Goal: Information Seeking & Learning: Check status

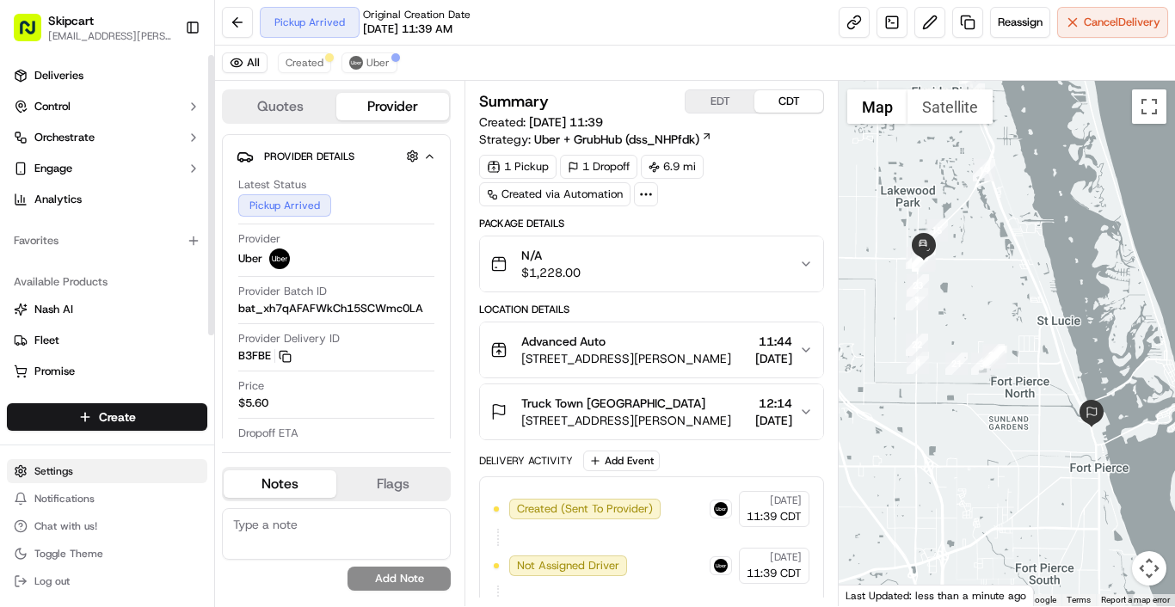
click at [64, 479] on html "Skipcart ramesh.kumhar@skipcart.com Toggle Sidebar Deliveries Control Orchestra…" at bounding box center [587, 303] width 1175 height 607
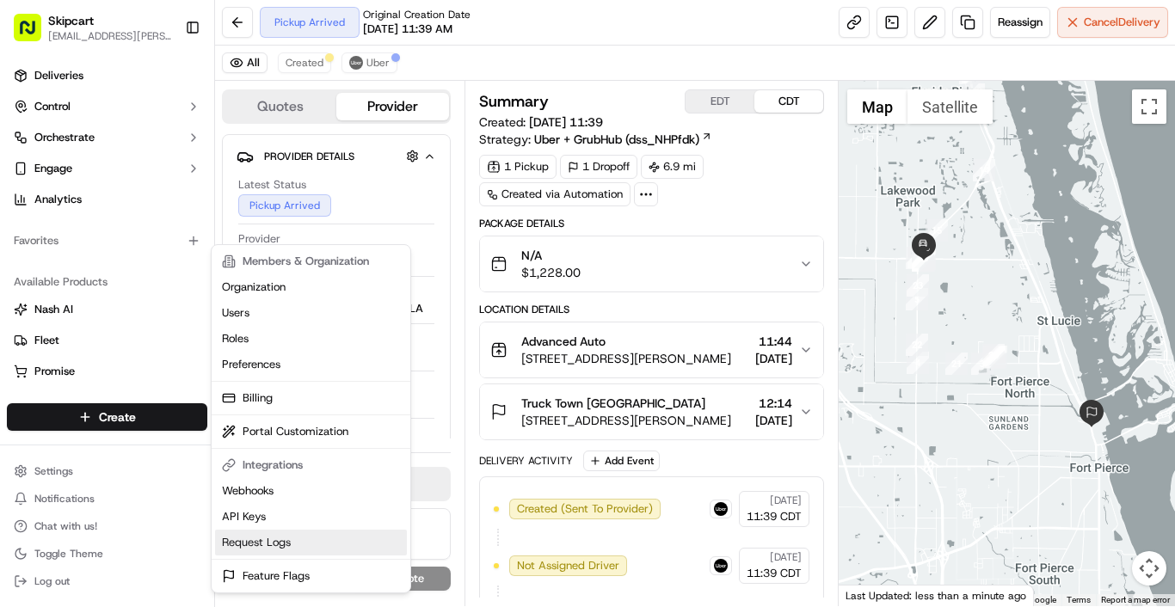
click at [292, 539] on link "Request Logs" at bounding box center [311, 543] width 192 height 26
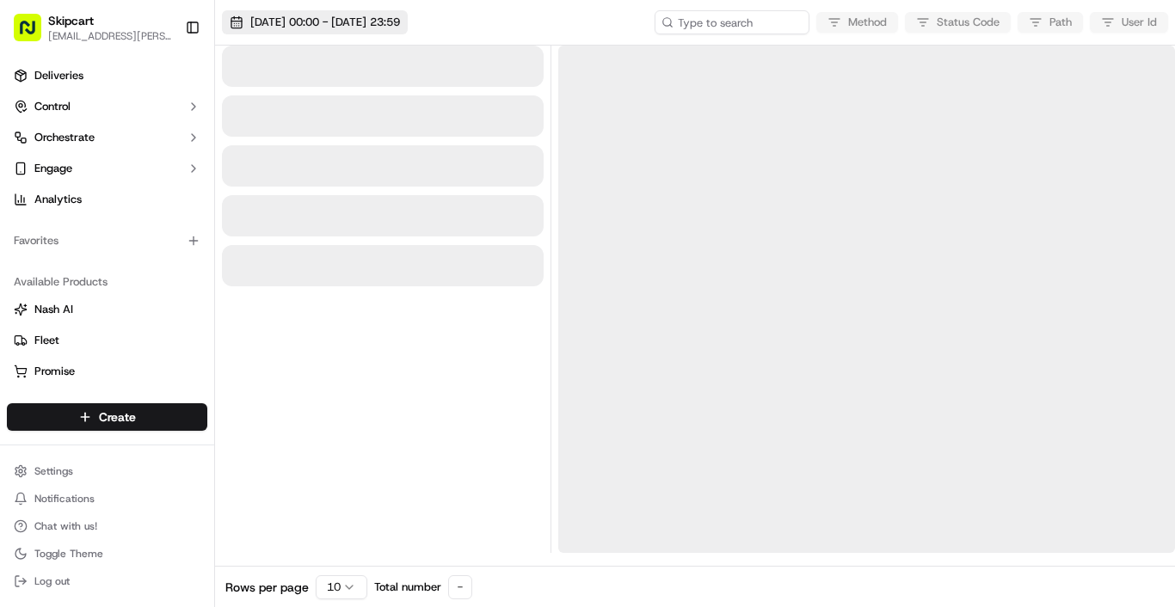
click at [317, 24] on span "16/09/2025 00:00 - 16/09/2025 23:59" at bounding box center [325, 22] width 150 height 15
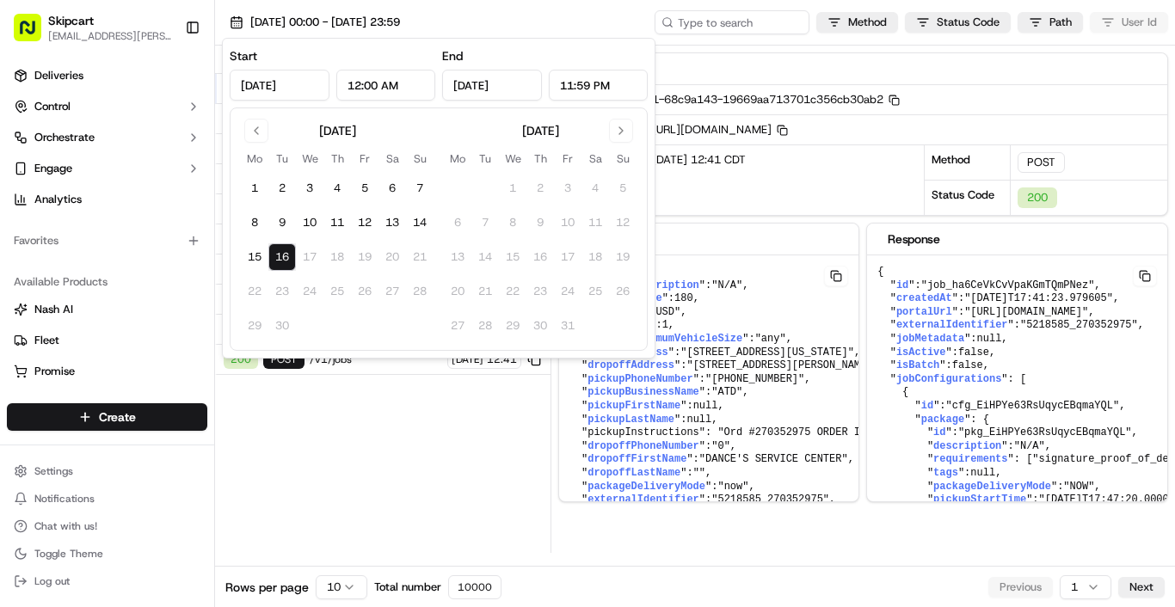
click at [282, 259] on button "16" at bounding box center [282, 257] width 28 height 28
click at [353, 79] on input "12:00 AM" at bounding box center [386, 85] width 100 height 31
click at [287, 263] on button "16" at bounding box center [282, 257] width 28 height 28
click at [358, 91] on input "12:00 AM" at bounding box center [386, 85] width 100 height 31
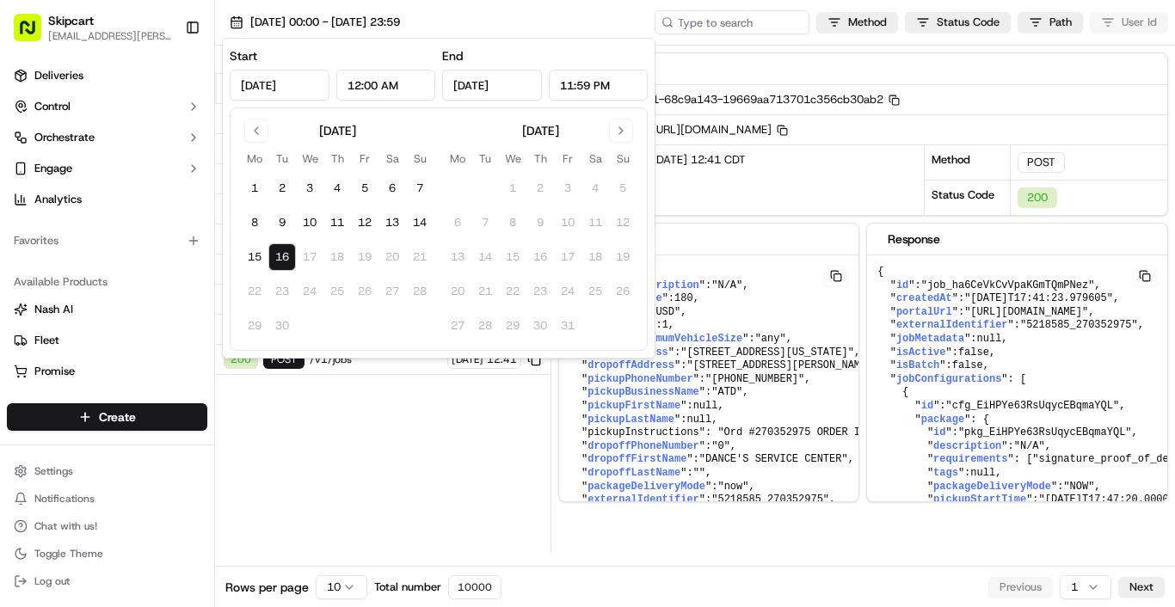
click at [358, 90] on input "12:00 AM" at bounding box center [386, 85] width 100 height 31
type input "11:45 AM"
click at [454, 130] on div "[DATE]" at bounding box center [540, 129] width 193 height 21
click at [487, 86] on input "[DATE]" at bounding box center [492, 85] width 100 height 31
click at [670, 88] on div "1-68c9a143-19669aa713701c356cb30ab2 Copy 1-68c9a143-19669aa713701c356cb30ab2" at bounding box center [906, 99] width 522 height 29
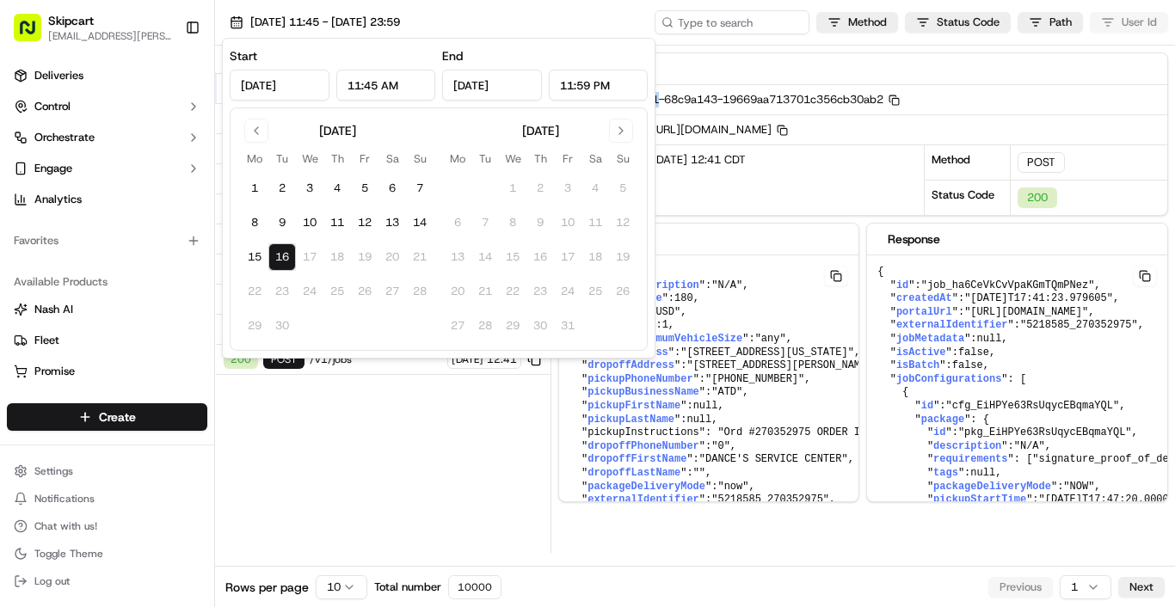
click at [670, 87] on div "1-68c9a143-19669aa713701c356cb30ab2 Copy 1-68c9a143-19669aa713701c356cb30ab2" at bounding box center [906, 99] width 522 height 29
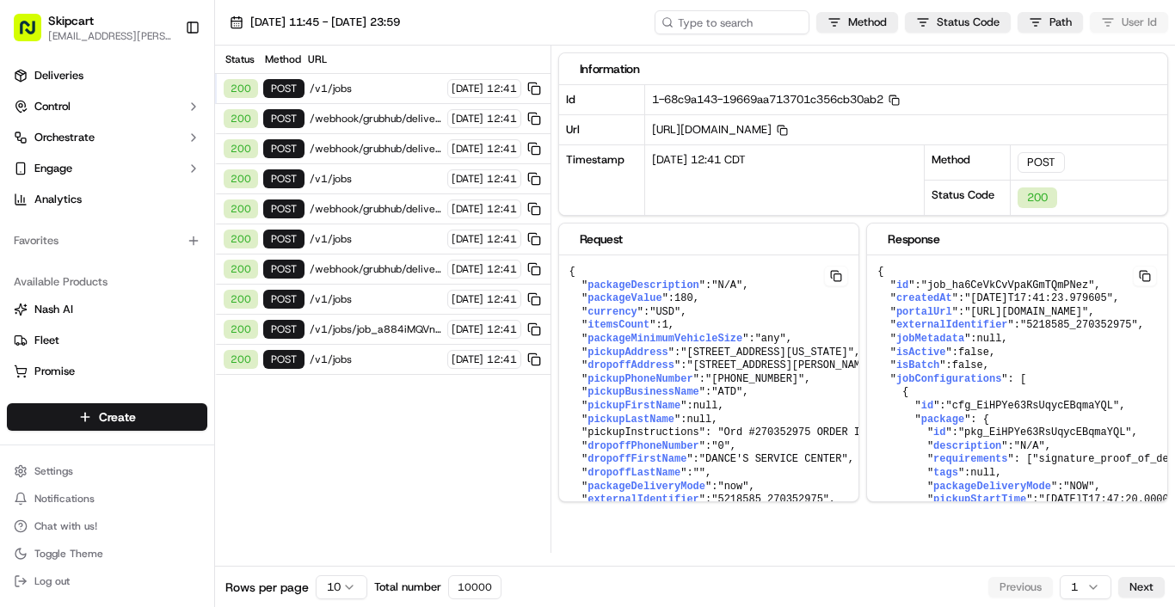
click at [357, 359] on span "/v1/jobs" at bounding box center [376, 360] width 133 height 14
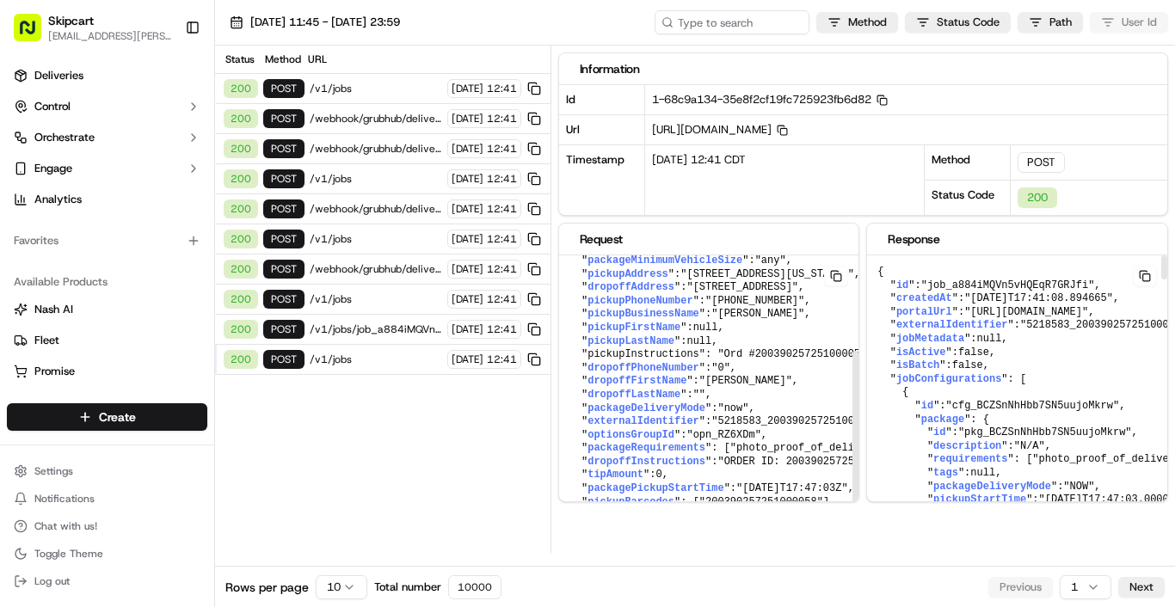
scroll to position [150, 0]
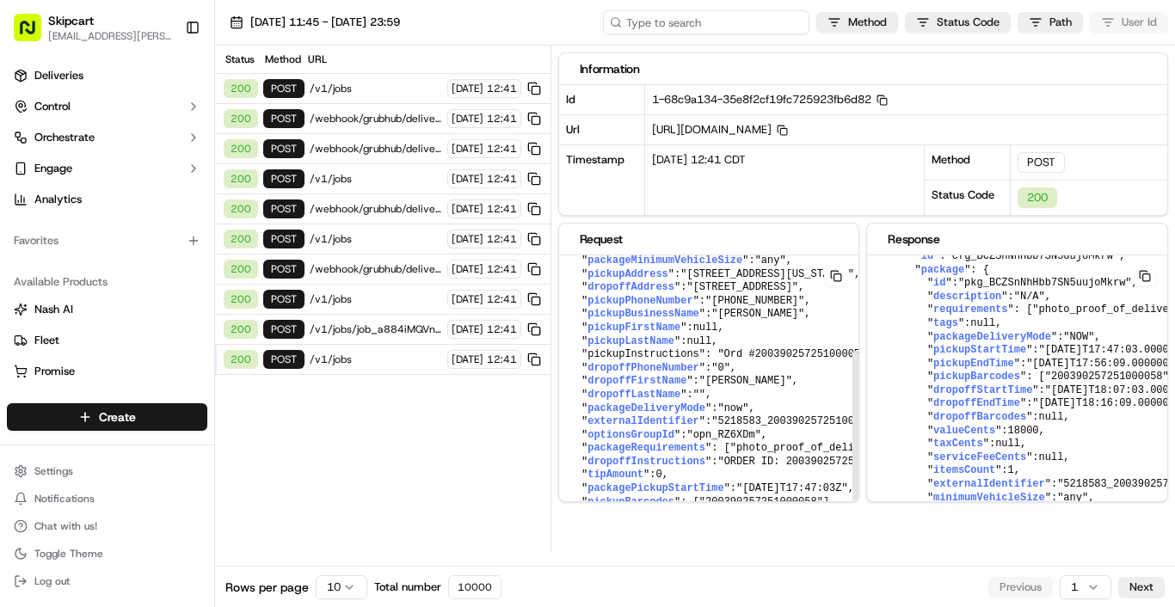
click at [730, 28] on input at bounding box center [706, 22] width 206 height 24
type input "olo"
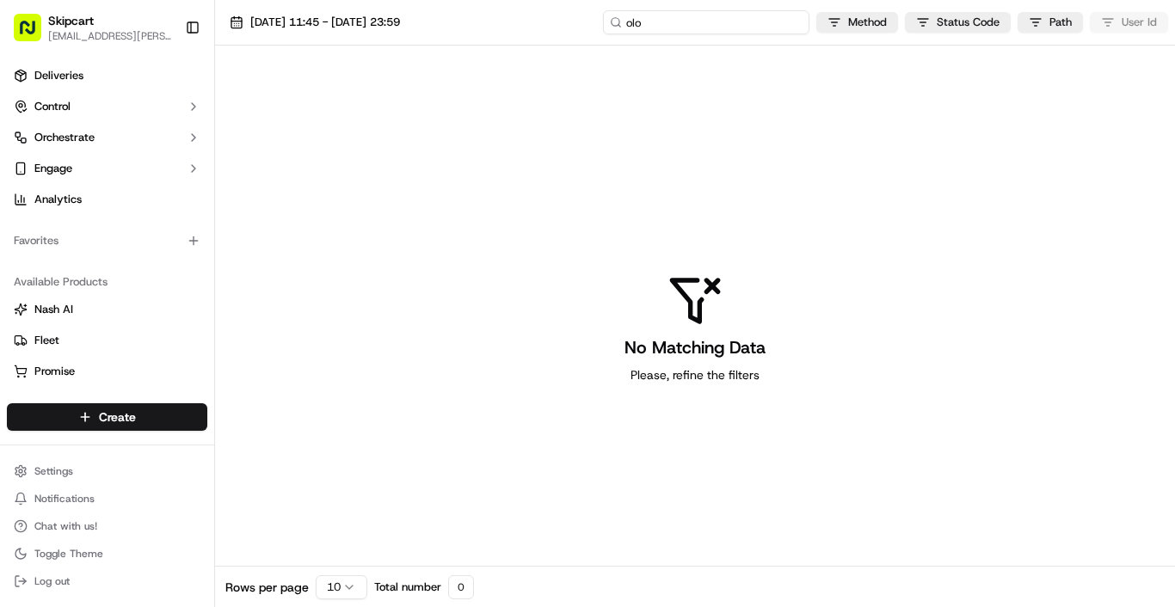
click at [759, 28] on input "olo" at bounding box center [706, 22] width 206 height 24
click at [758, 26] on input "olo" at bounding box center [706, 22] width 206 height 24
type input "o"
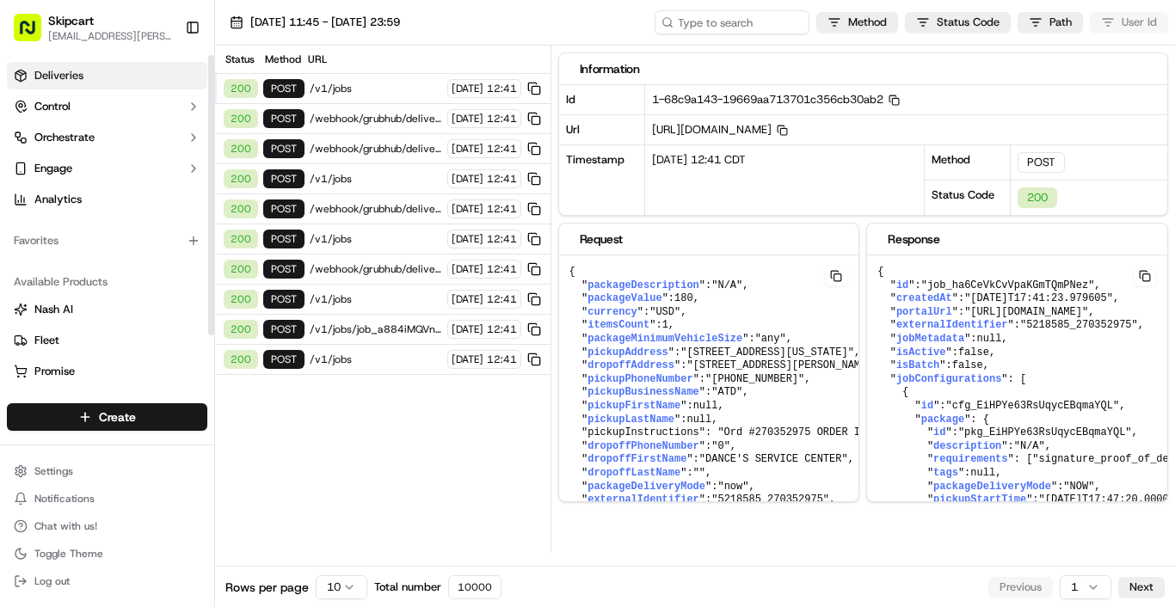
click at [82, 64] on link "Deliveries" at bounding box center [107, 76] width 200 height 28
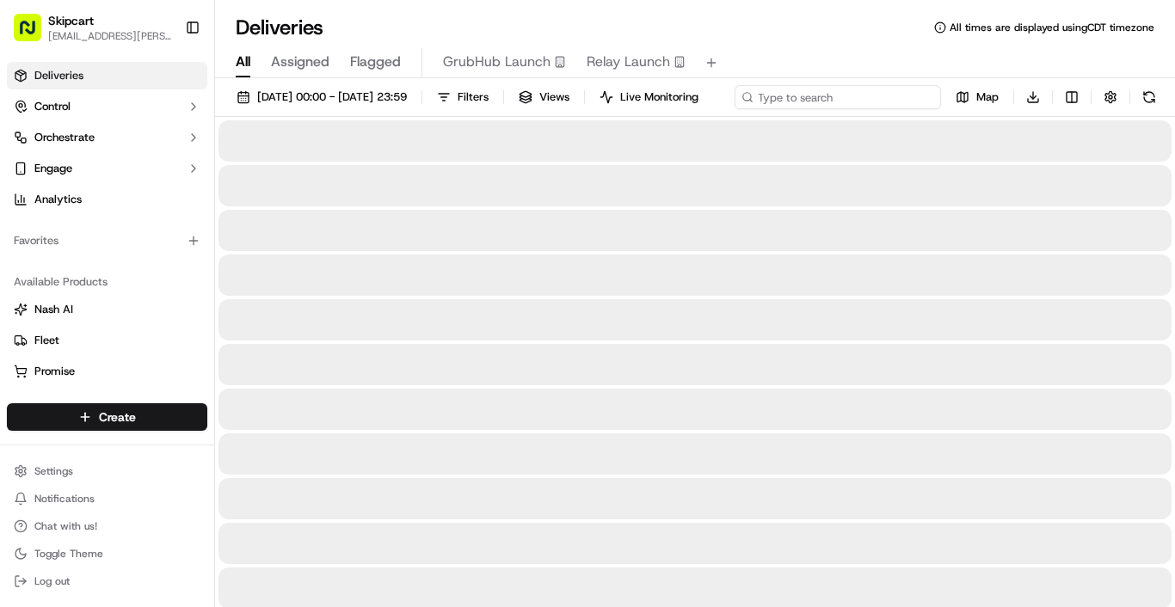
click at [839, 96] on div "16/09/2025 00:00 - 16/09/2025 23:59 Filters Views Live Monitoring Map Download" at bounding box center [695, 101] width 960 height 32
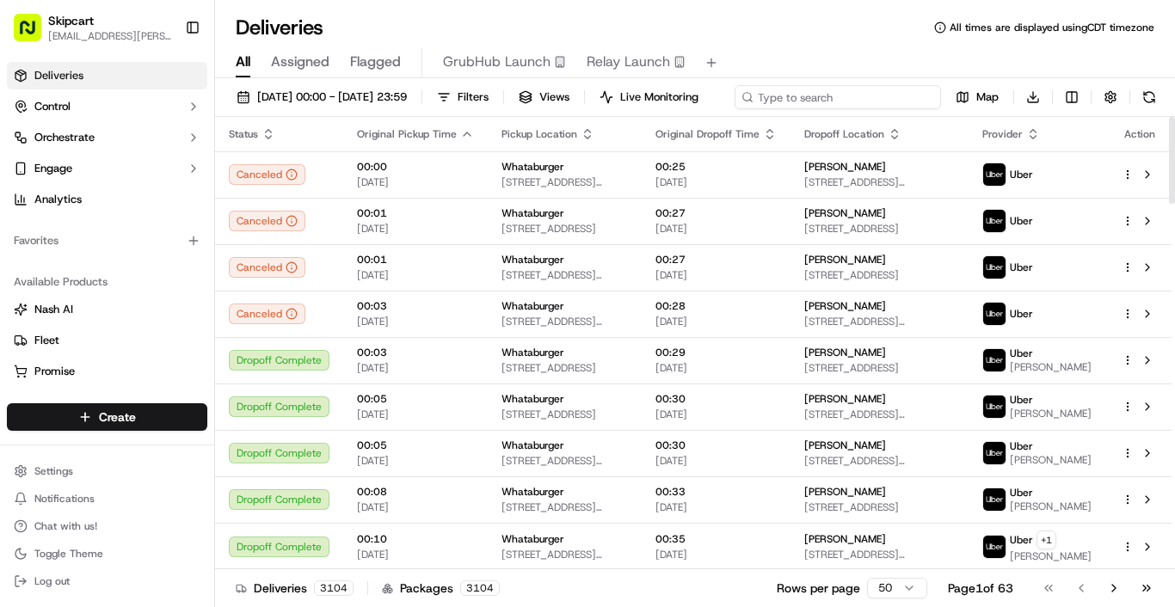
click at [735, 109] on input at bounding box center [838, 97] width 206 height 24
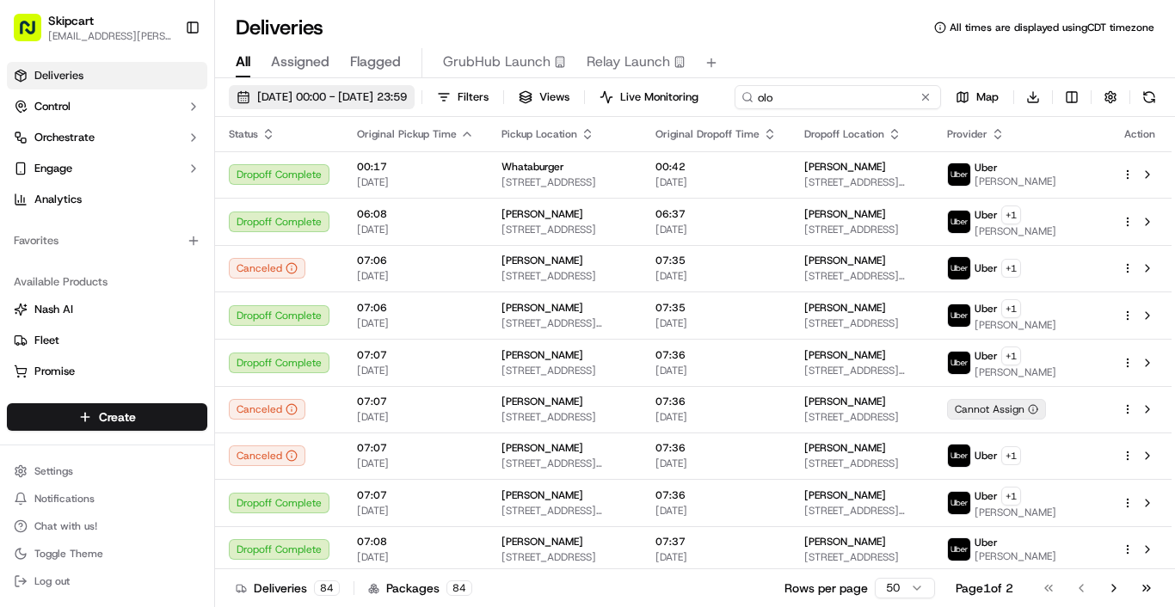
type input "olo"
click at [287, 101] on span "16/09/2025 00:00 - 16/09/2025 23:59" at bounding box center [332, 96] width 150 height 15
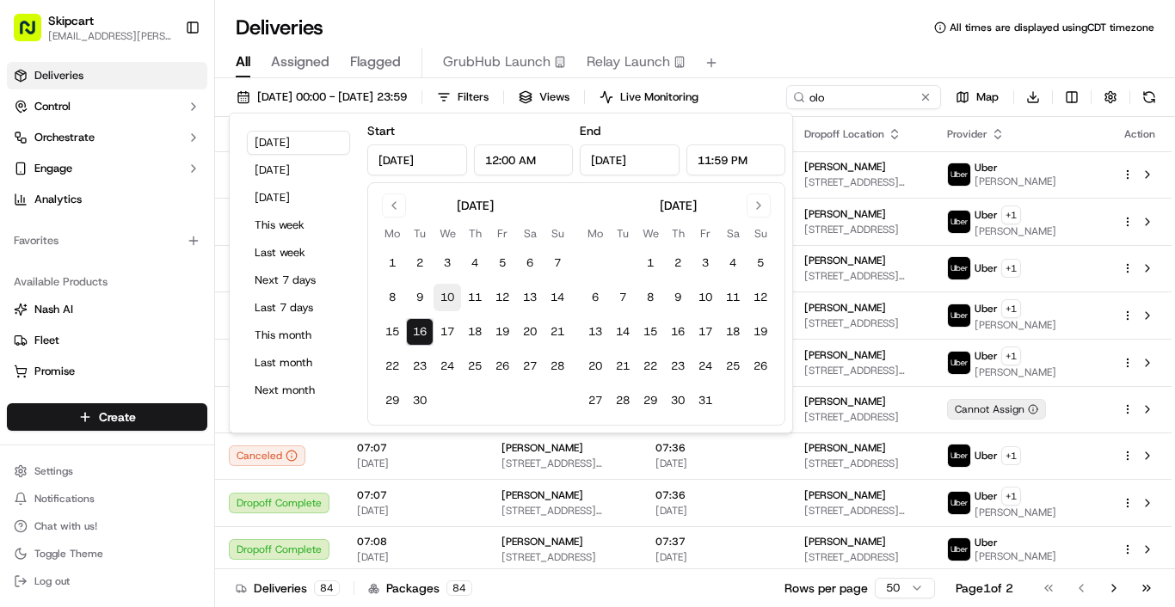
drag, startPoint x: 427, startPoint y: 331, endPoint x: 440, endPoint y: 310, distance: 25.1
click at [428, 331] on button "16" at bounding box center [420, 332] width 28 height 28
click at [497, 155] on input "12:00 AM" at bounding box center [524, 160] width 100 height 31
type input "11:45 AM"
click at [658, 175] on input "[DATE]" at bounding box center [630, 160] width 100 height 31
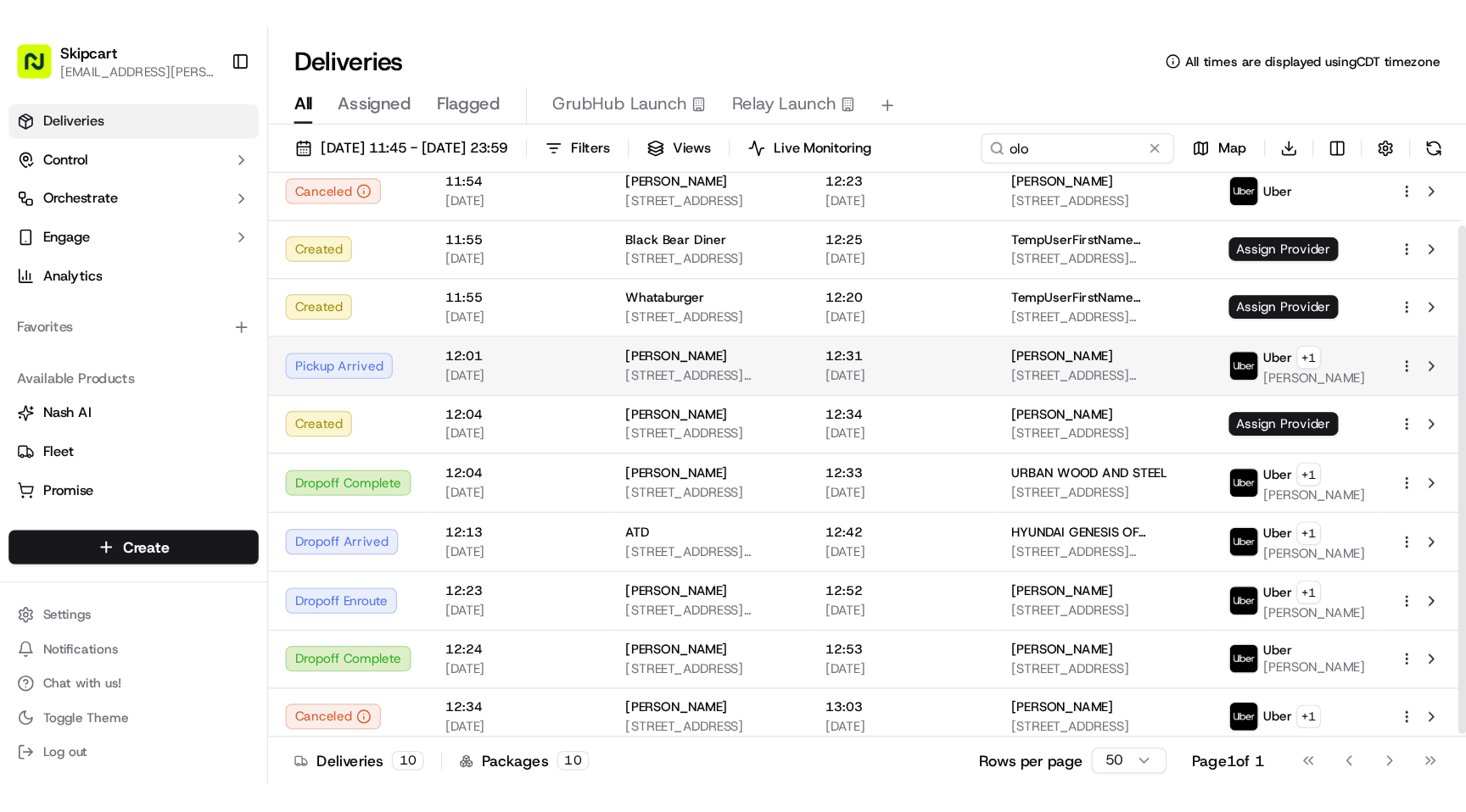
scroll to position [49, 0]
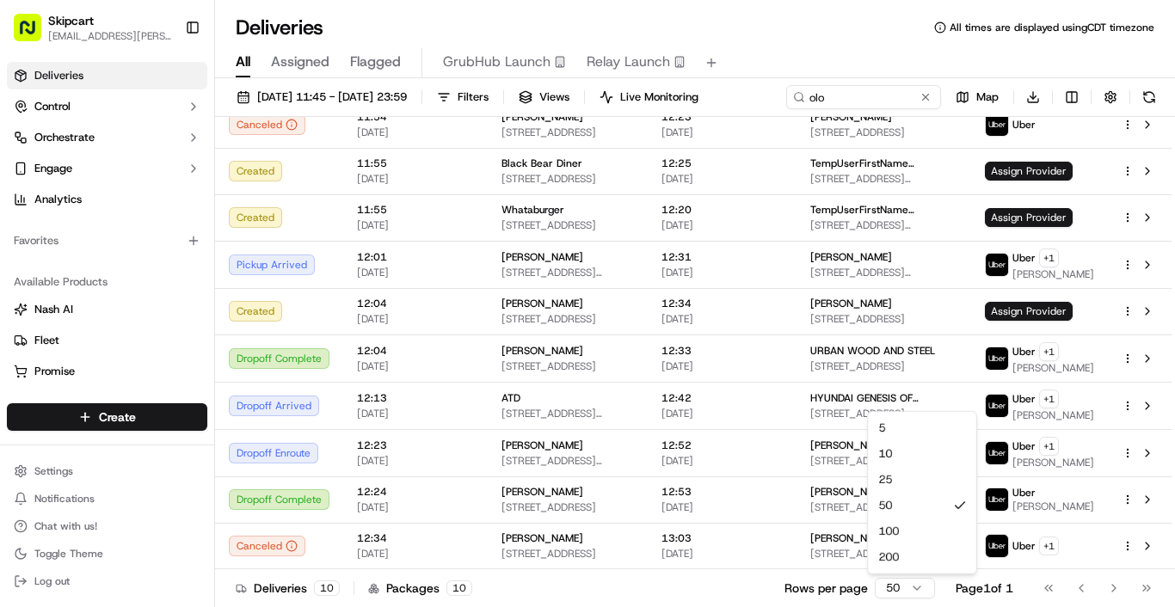
click at [904, 588] on html "Skipcart ramesh.kumhar@skipcart.com Toggle Sidebar Deliveries Control Orchestra…" at bounding box center [587, 303] width 1175 height 607
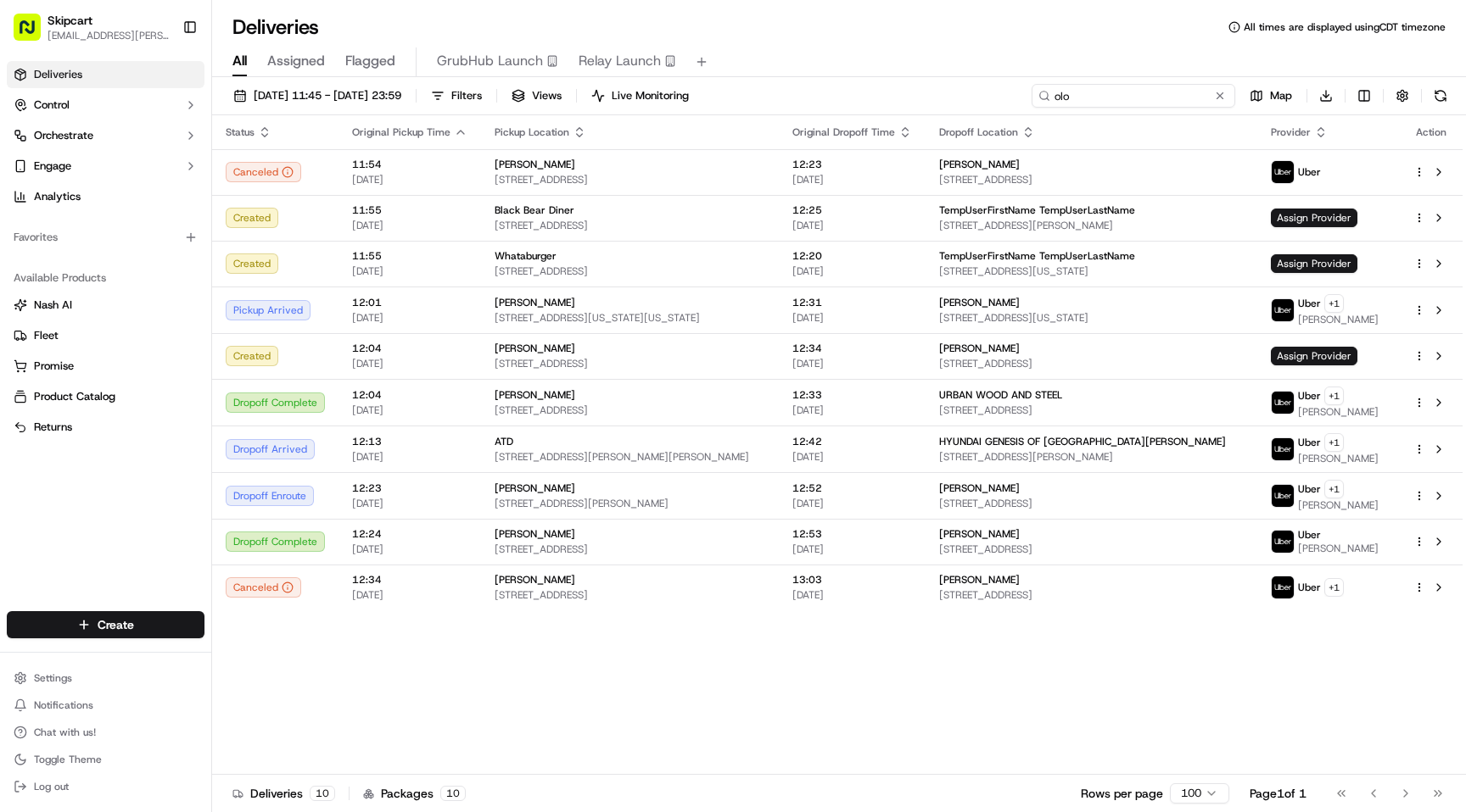
click at [1139, 90] on input "olo" at bounding box center [1133, 96] width 203 height 24
click at [1140, 90] on input "olo" at bounding box center [1133, 96] width 203 height 24
paste input "d7486c2c-78f5-41e1-9d8f-7e77a751c821"
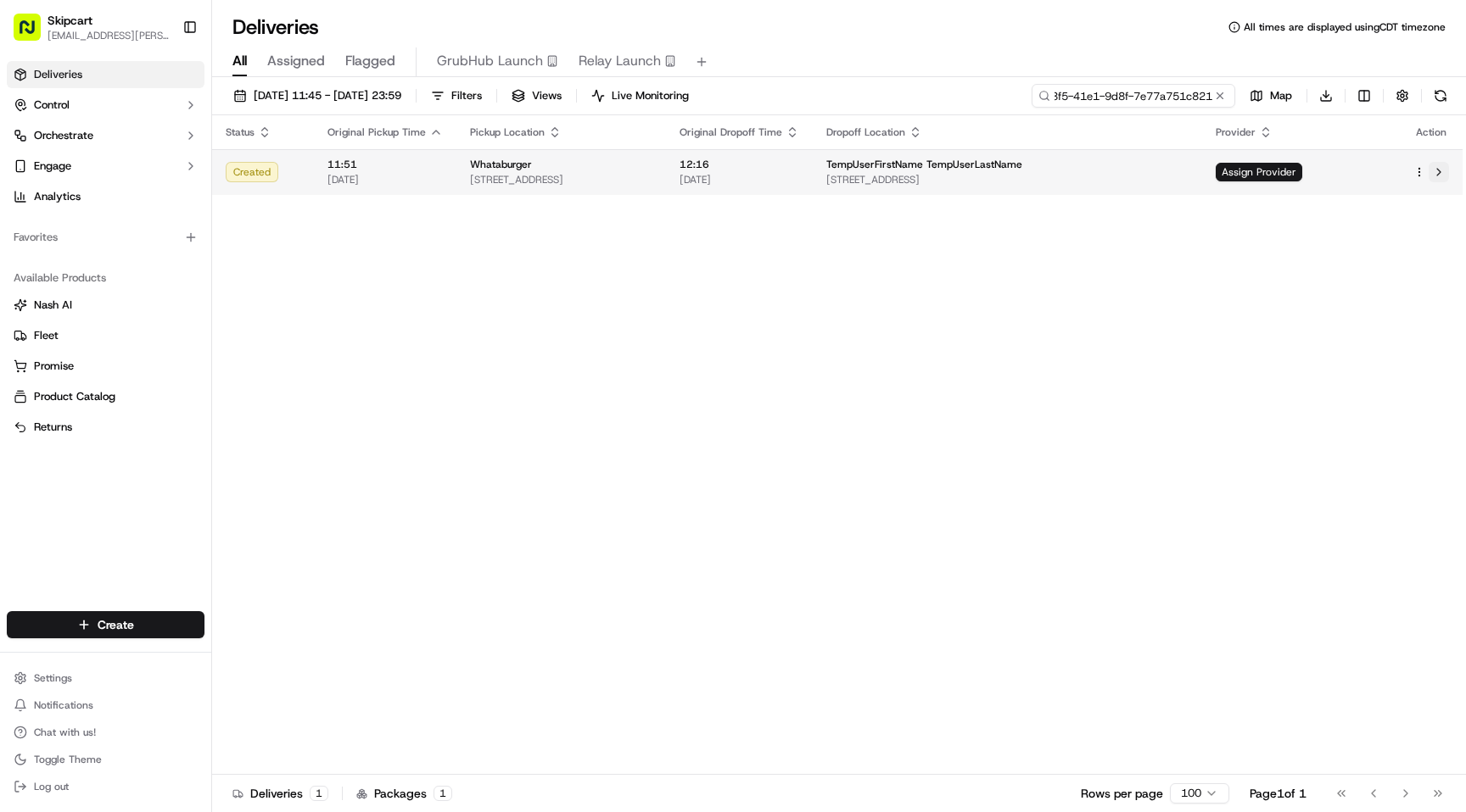
type input "d7486c2c-78f5-41e1-9d8f-7e77a751c821"
click at [1157, 171] on button at bounding box center [1438, 171] width 21 height 21
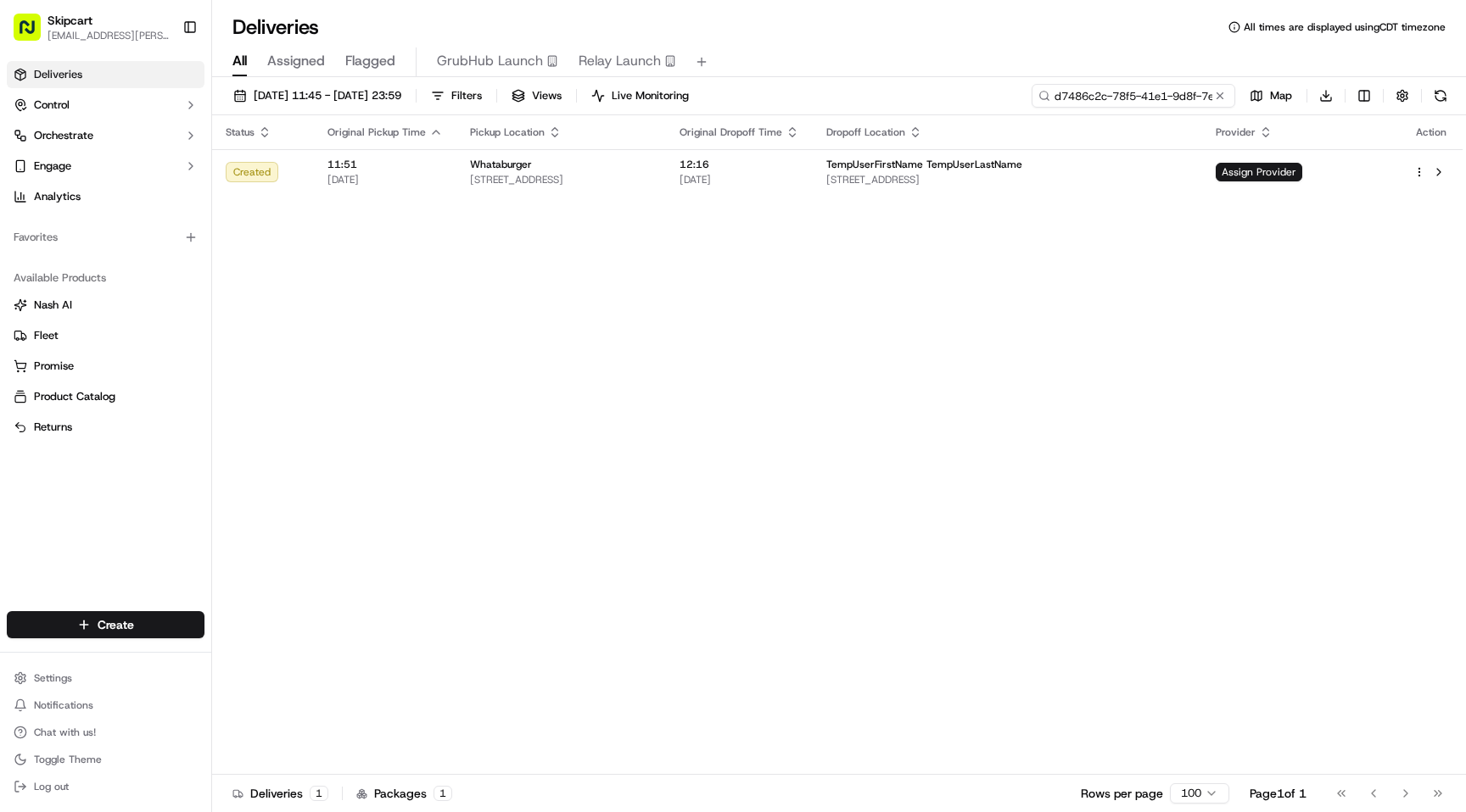
click at [1157, 92] on input "d7486c2c-78f5-41e1-9d8f-7e77a751c821" at bounding box center [1133, 96] width 203 height 24
click at [1157, 93] on input "d7486c2c-78f5-41e1-9d8f-7e77a751c821" at bounding box center [1133, 96] width 203 height 24
click at [1157, 92] on input "d7486c2c-78f5-41e1-9d8f-7e77a751c821" at bounding box center [1133, 96] width 203 height 24
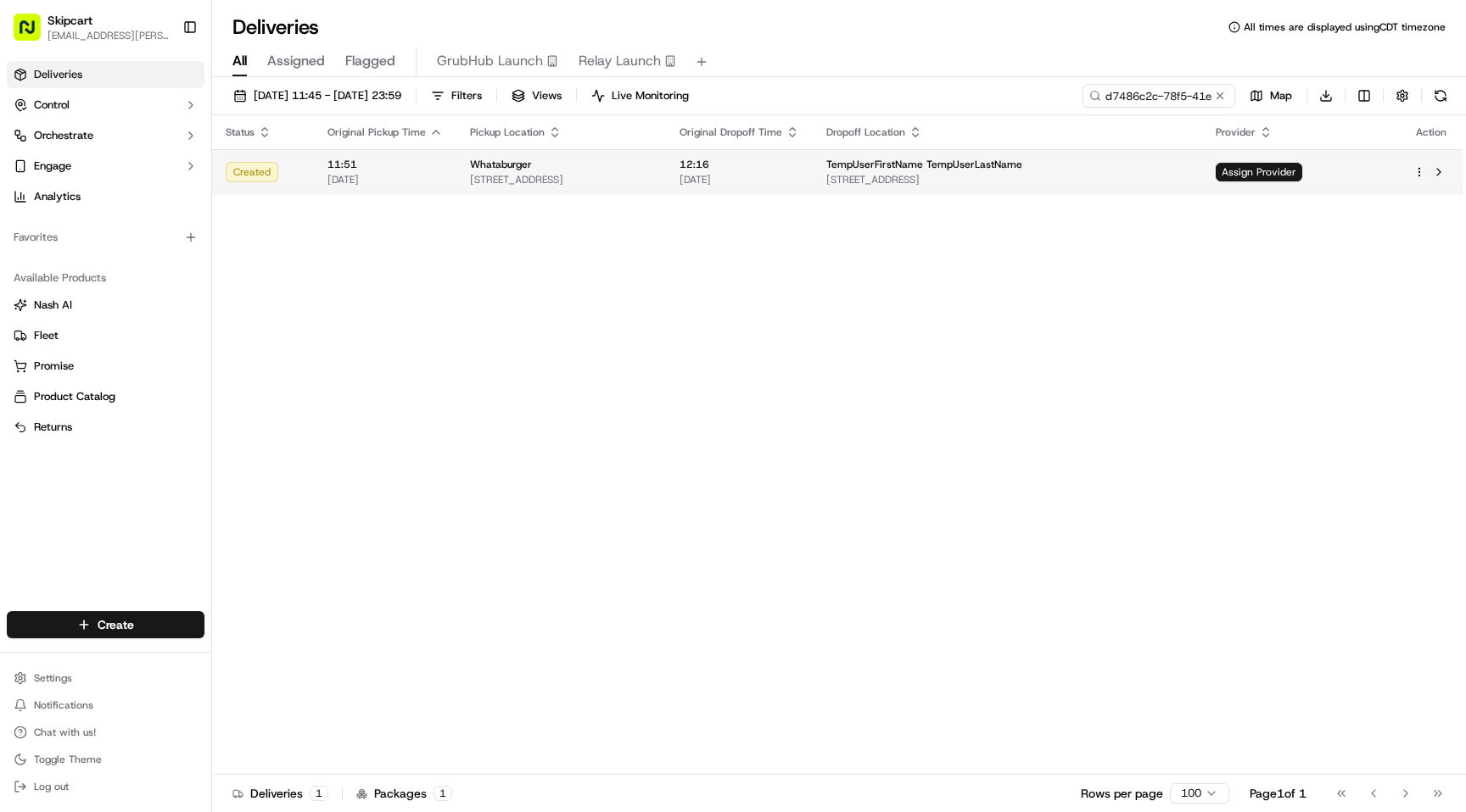
click at [1157, 179] on div "Assign Provider" at bounding box center [1300, 171] width 171 height 19
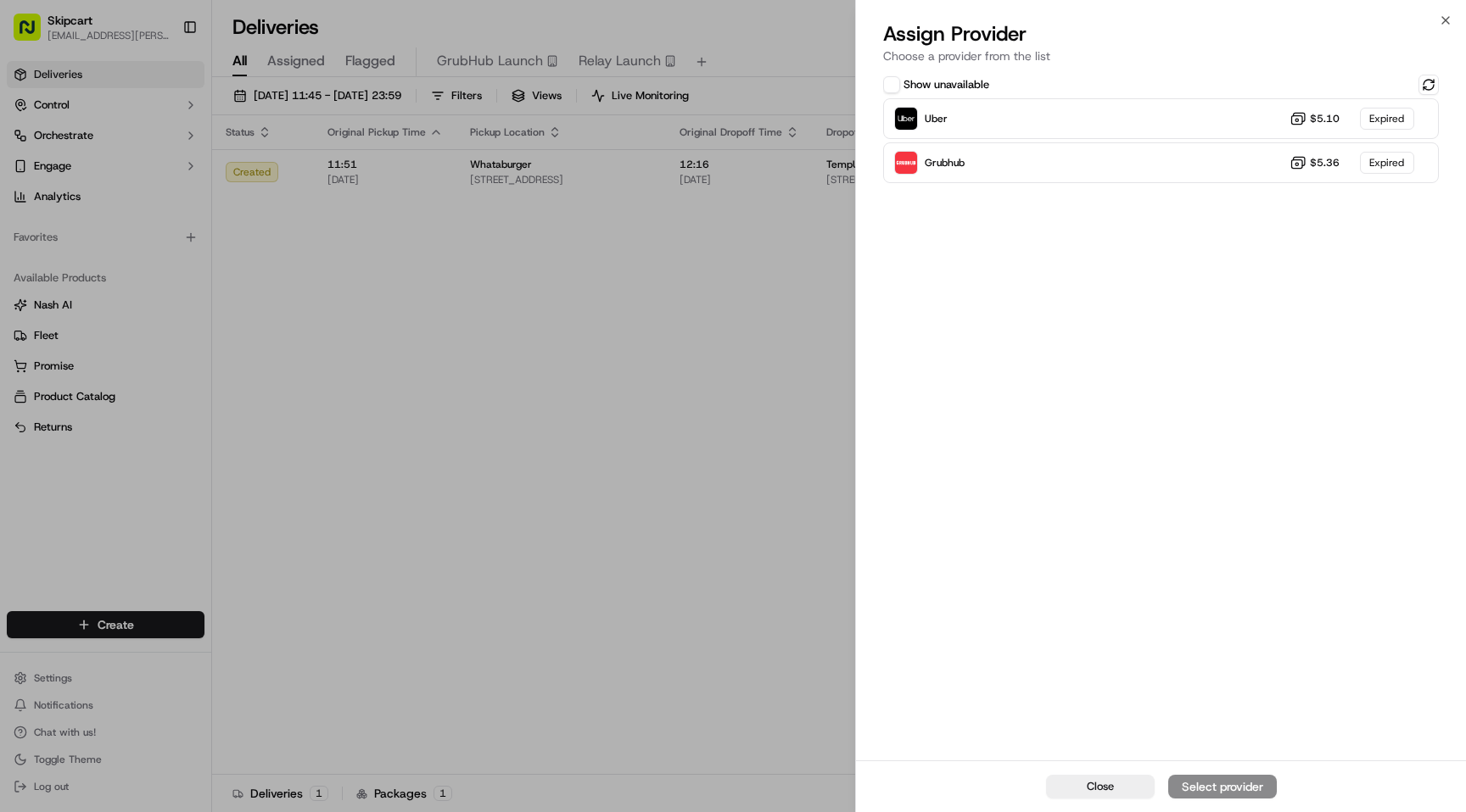
drag, startPoint x: 1449, startPoint y: 24, endPoint x: 1266, endPoint y: 143, distance: 218.3
click at [1157, 24] on icon "button" at bounding box center [1445, 21] width 14 height 14
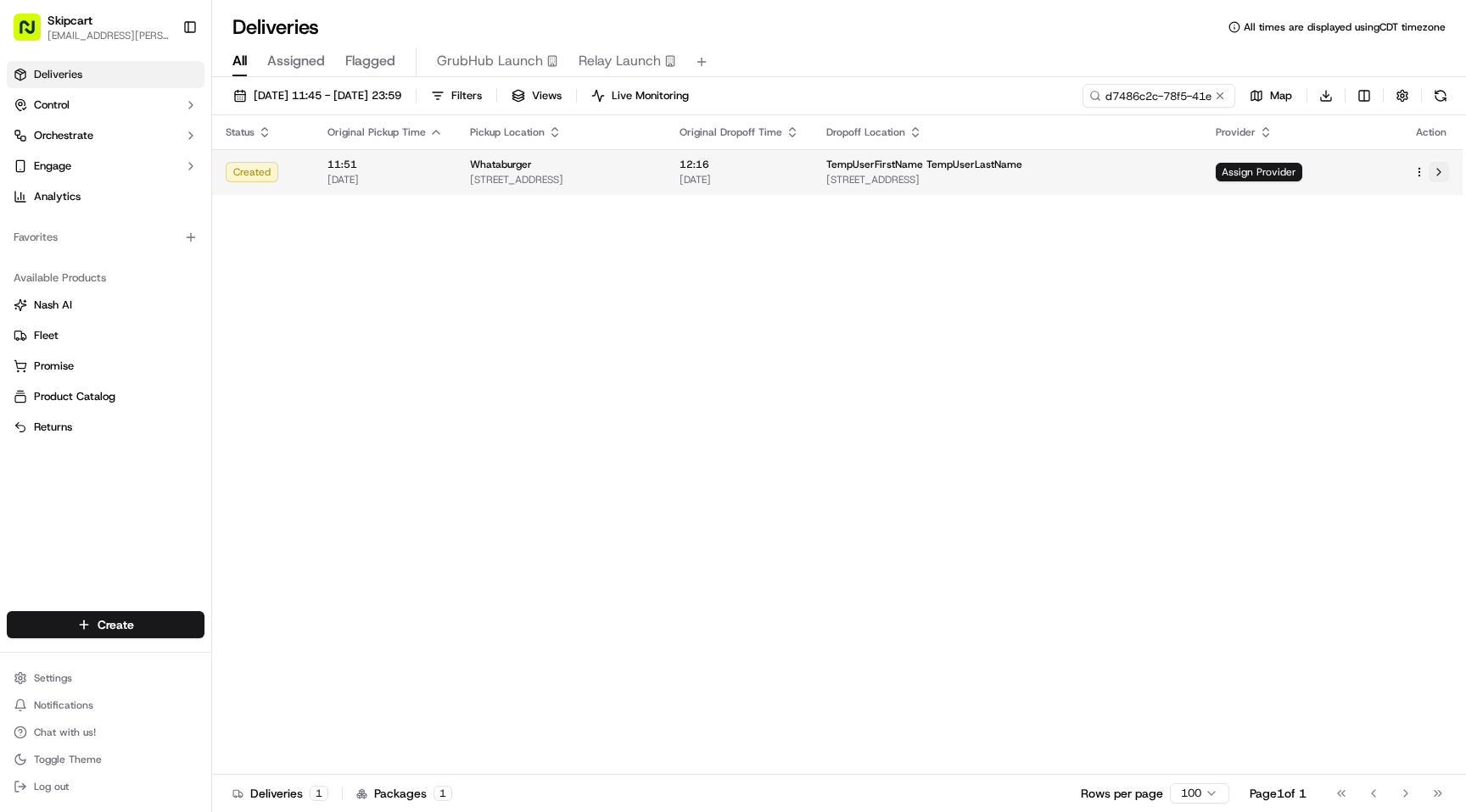
click at [1157, 173] on button at bounding box center [1438, 171] width 21 height 21
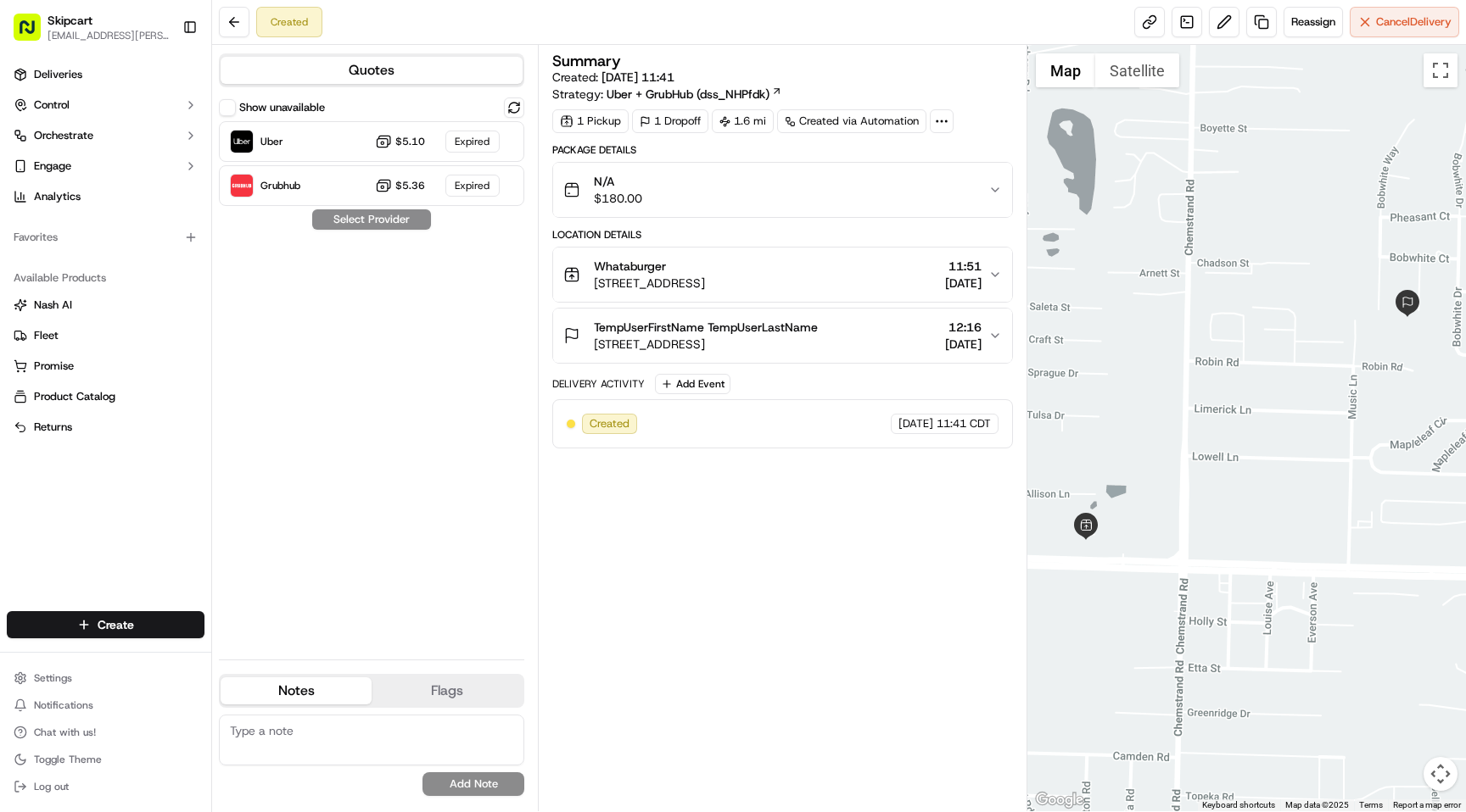
click at [707, 197] on div "N/A $180.00" at bounding box center [775, 190] width 424 height 34
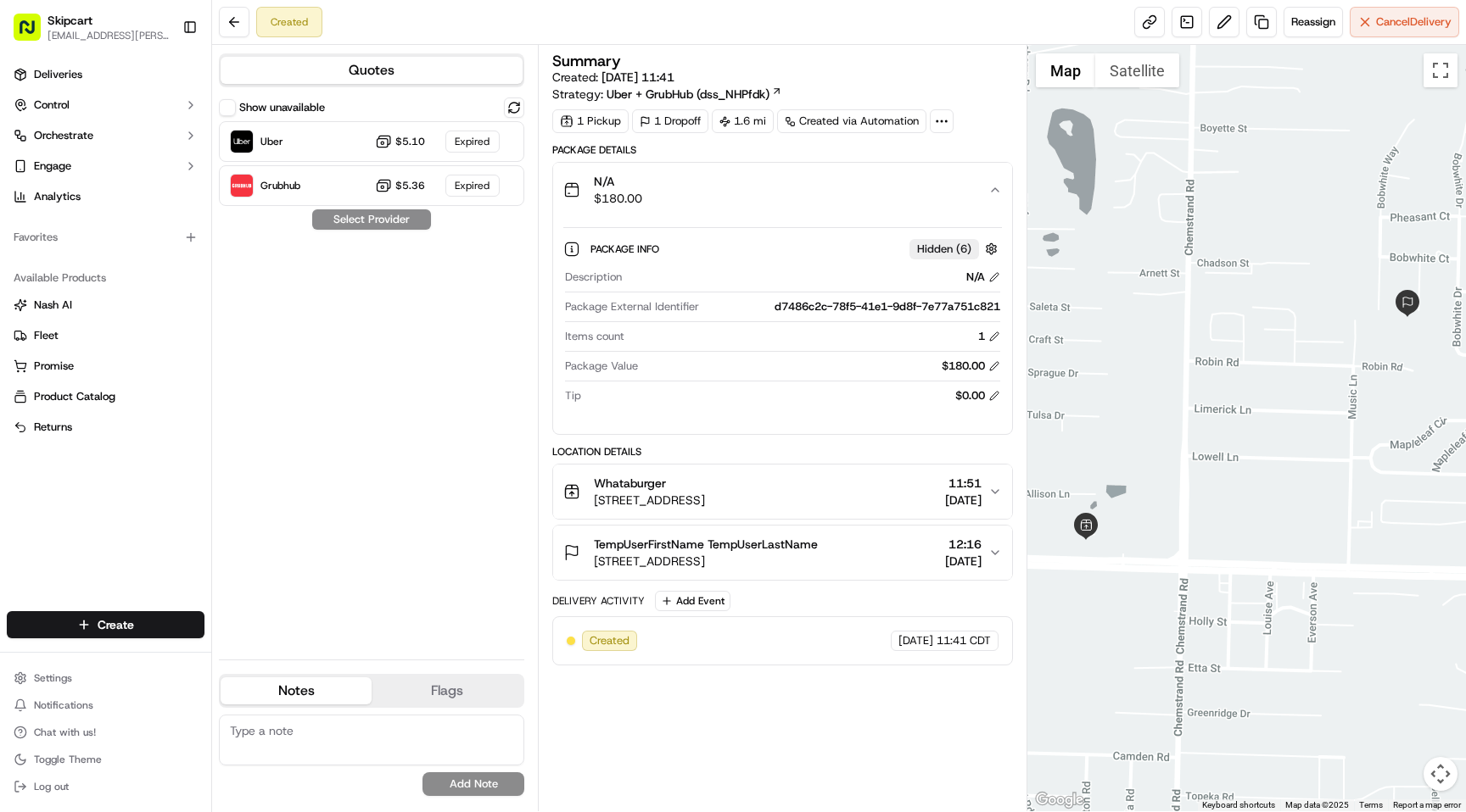
click at [705, 492] on span "[STREET_ADDRESS]" at bounding box center [649, 500] width 111 height 17
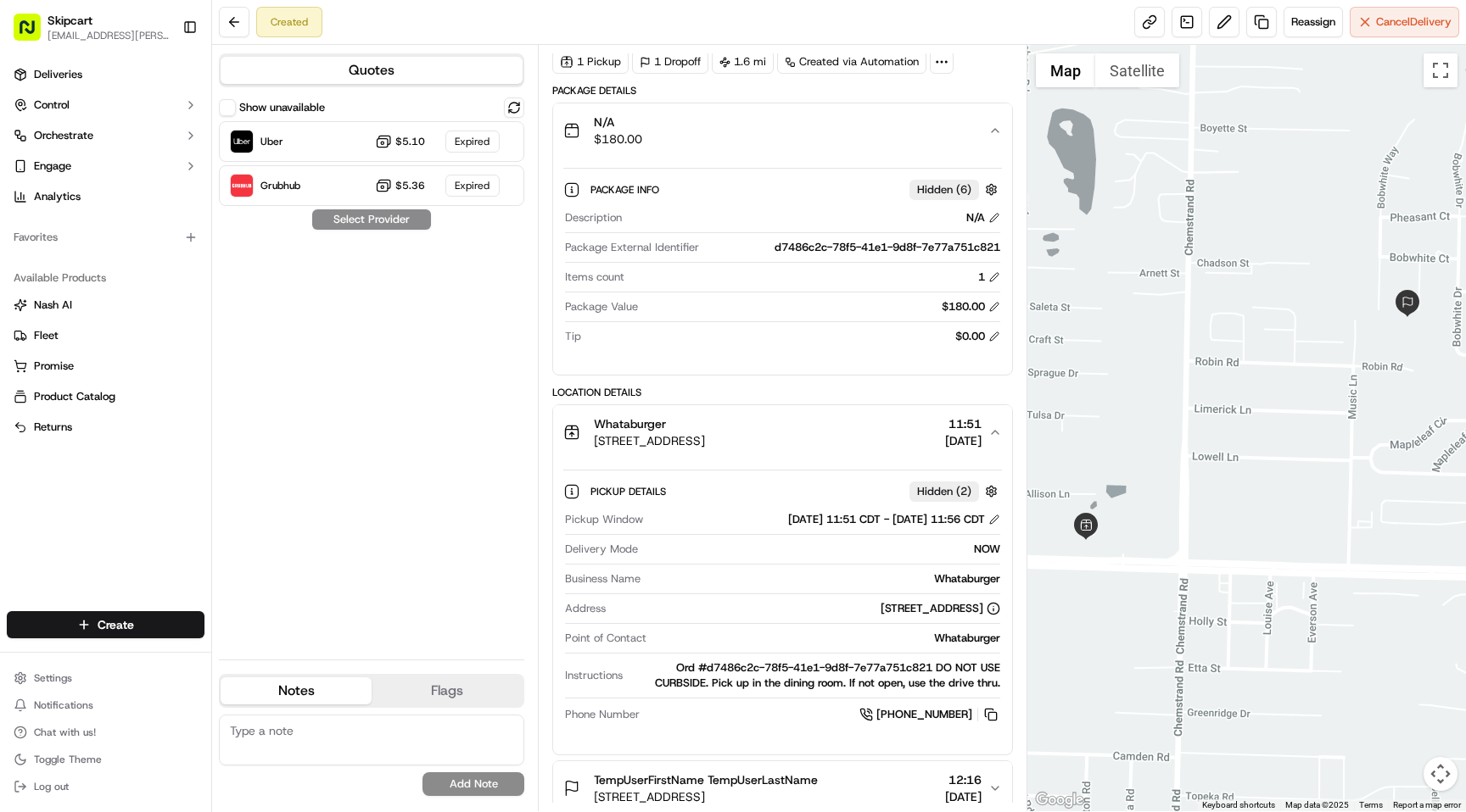
scroll to position [158, 0]
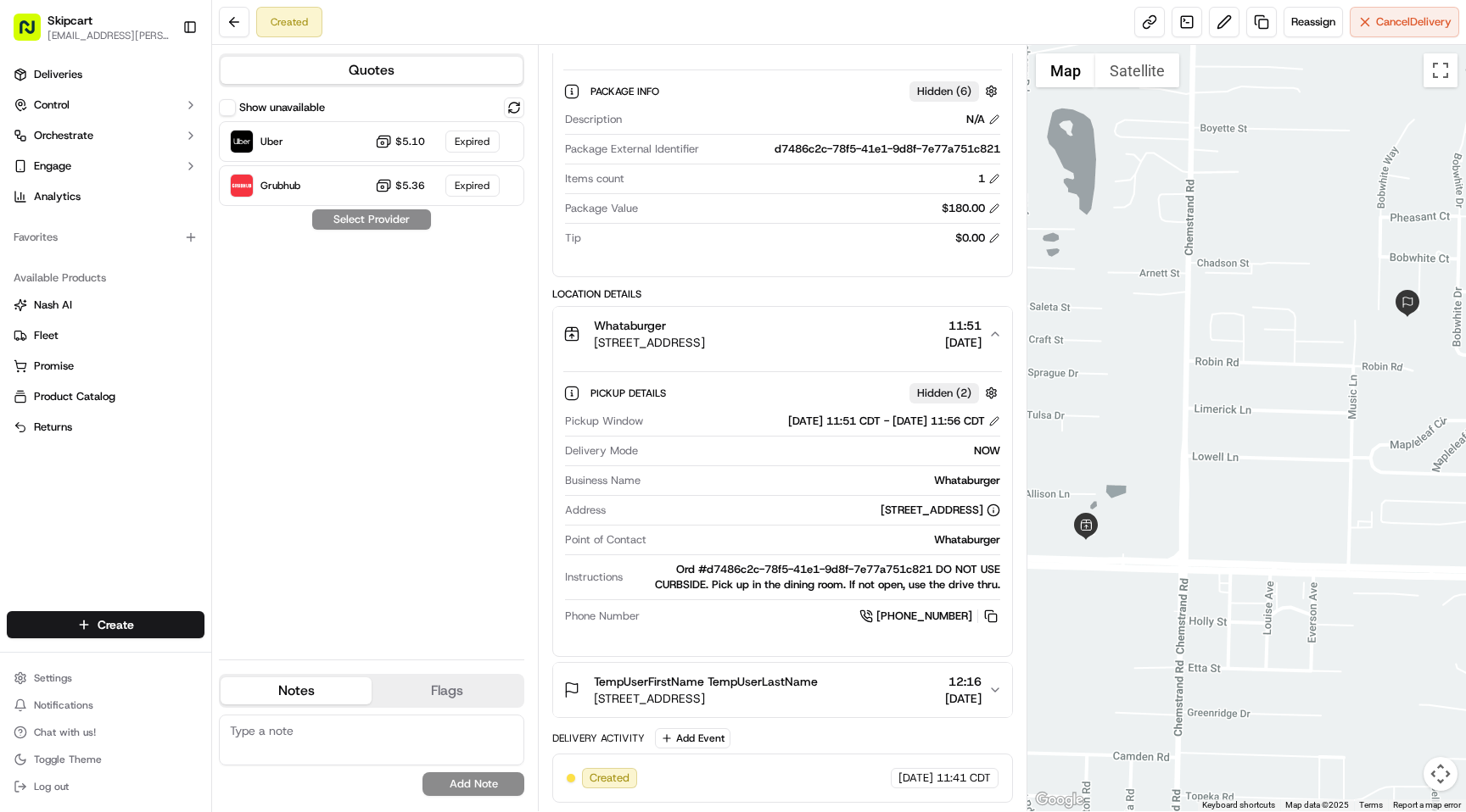
click at [756, 707] on button "TempUserFirstName TempUserLastName 9601 Bobwhite Terrace, Pensacola, FL 32514, …" at bounding box center [782, 690] width 458 height 54
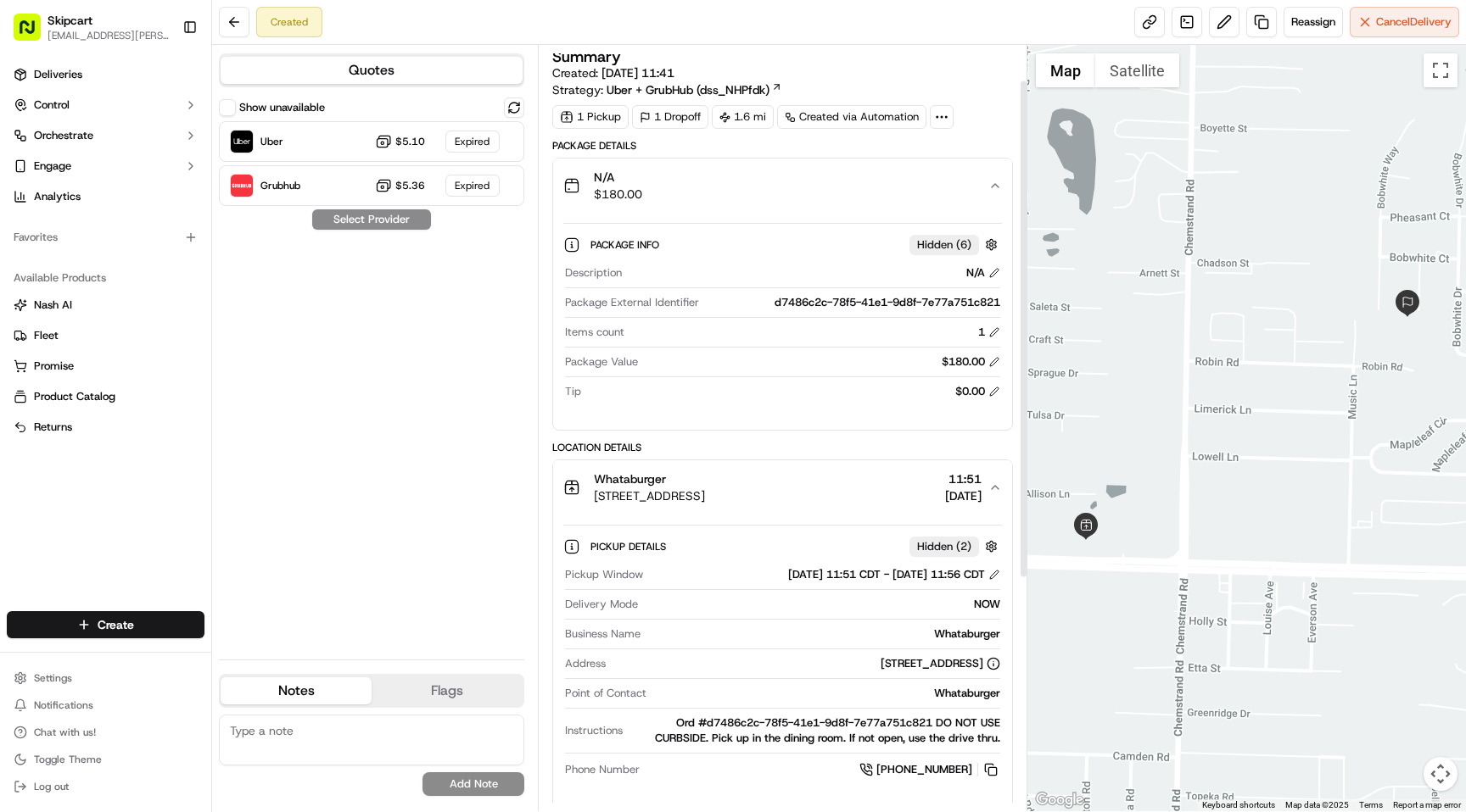
scroll to position [0, 0]
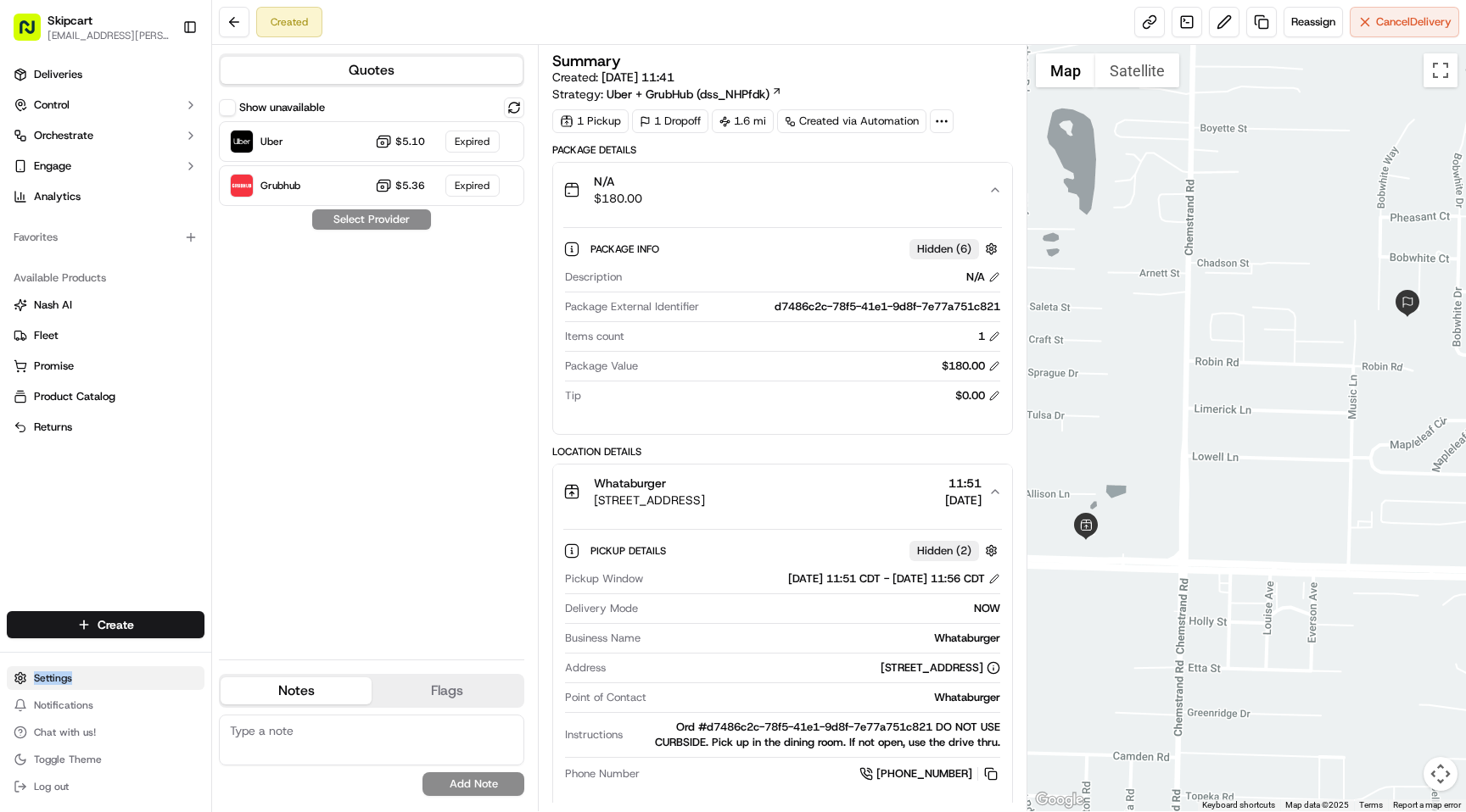
click at [38, 673] on html "Skipcart ramesh.kumhar@skipcart.com Toggle Sidebar Deliveries Control Orchestra…" at bounding box center [733, 406] width 1466 height 812
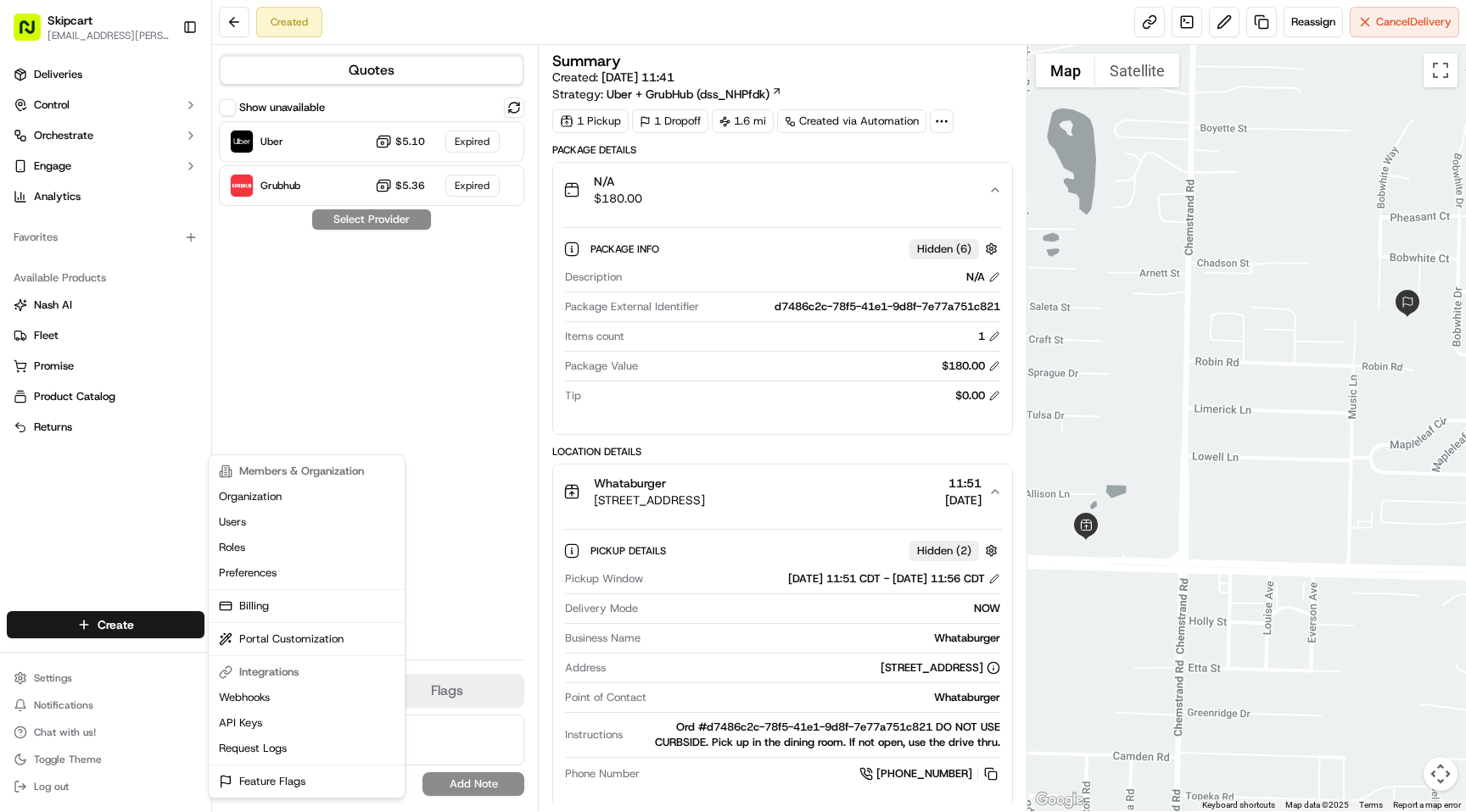
click at [769, 279] on html "Skipcart ramesh.kumhar@skipcart.com Toggle Sidebar Deliveries Control Orchestra…" at bounding box center [733, 406] width 1466 height 812
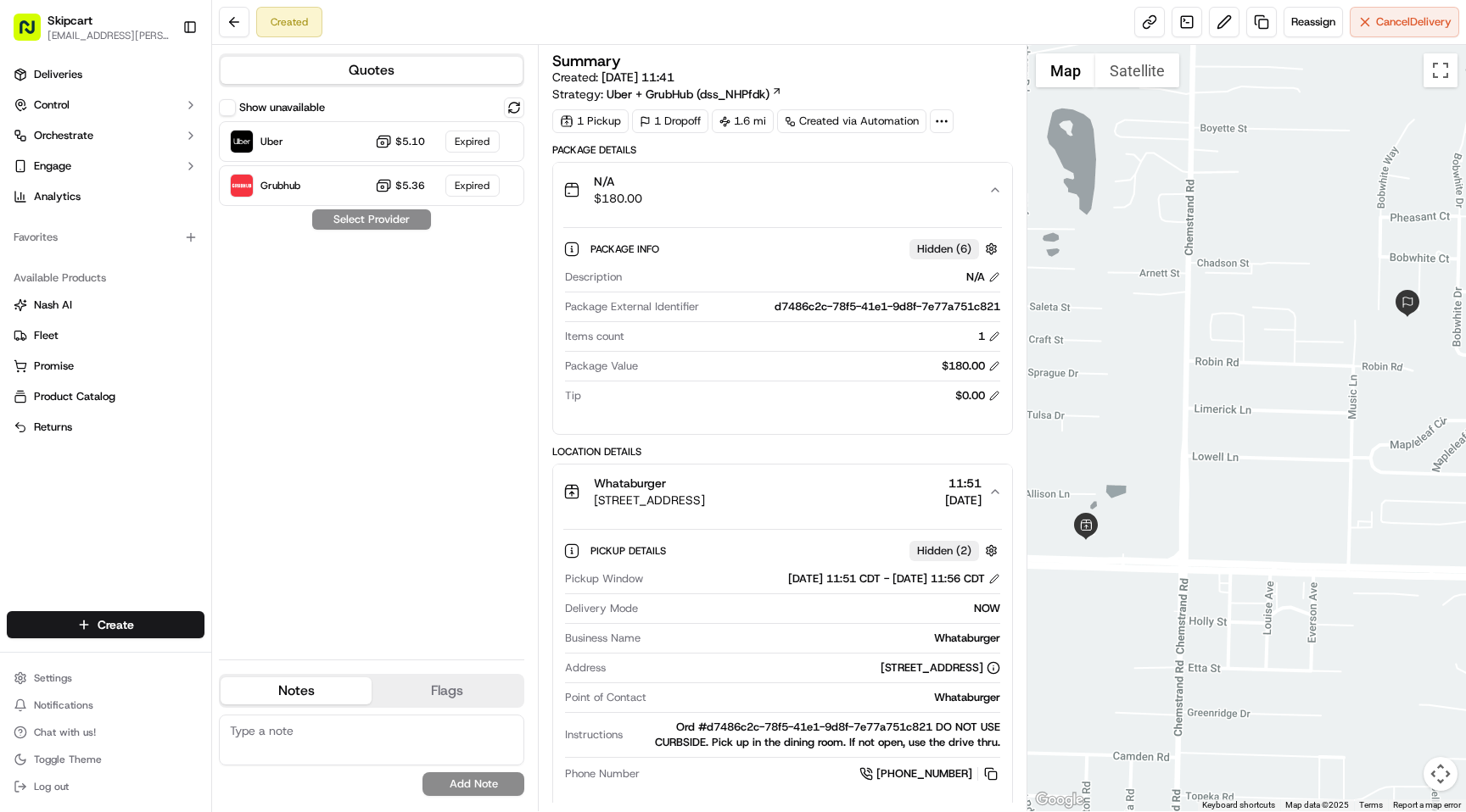
click at [818, 305] on div "d7486c2c-78f5-41e1-9d8f-7e77a751c821" at bounding box center [853, 306] width 294 height 15
click at [819, 305] on div "d7486c2c-78f5-41e1-9d8f-7e77a751c821" at bounding box center [853, 306] width 294 height 15
click at [819, 304] on div "d7486c2c-78f5-41e1-9d8f-7e77a751c821" at bounding box center [853, 306] width 294 height 15
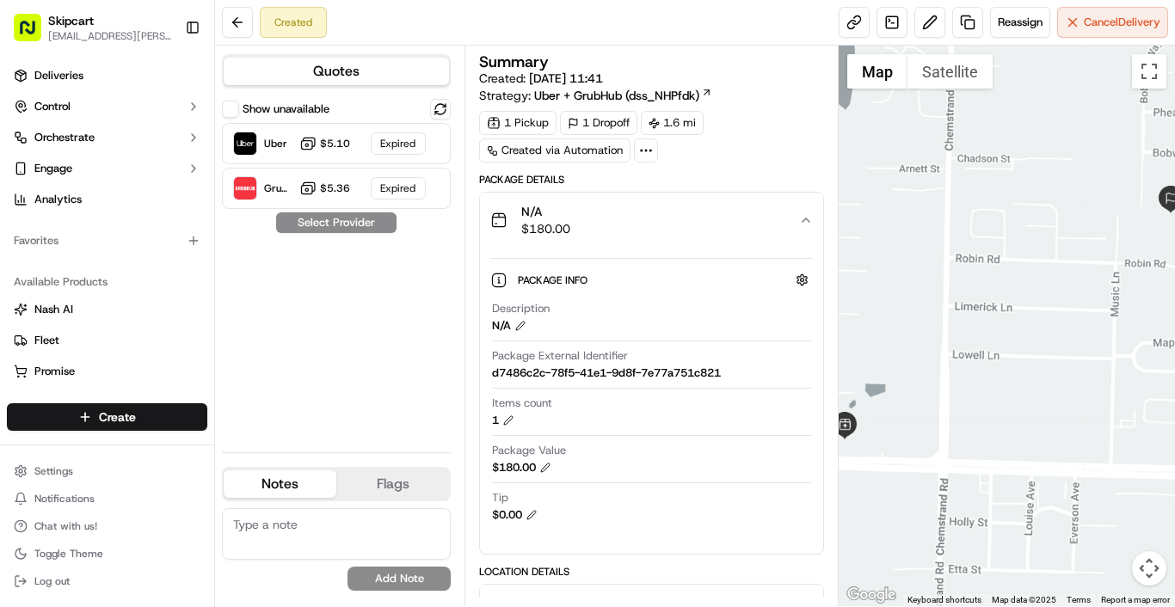
click at [712, 310] on div "Description N/A" at bounding box center [651, 317] width 319 height 33
click at [809, 219] on icon "button" at bounding box center [806, 220] width 14 height 14
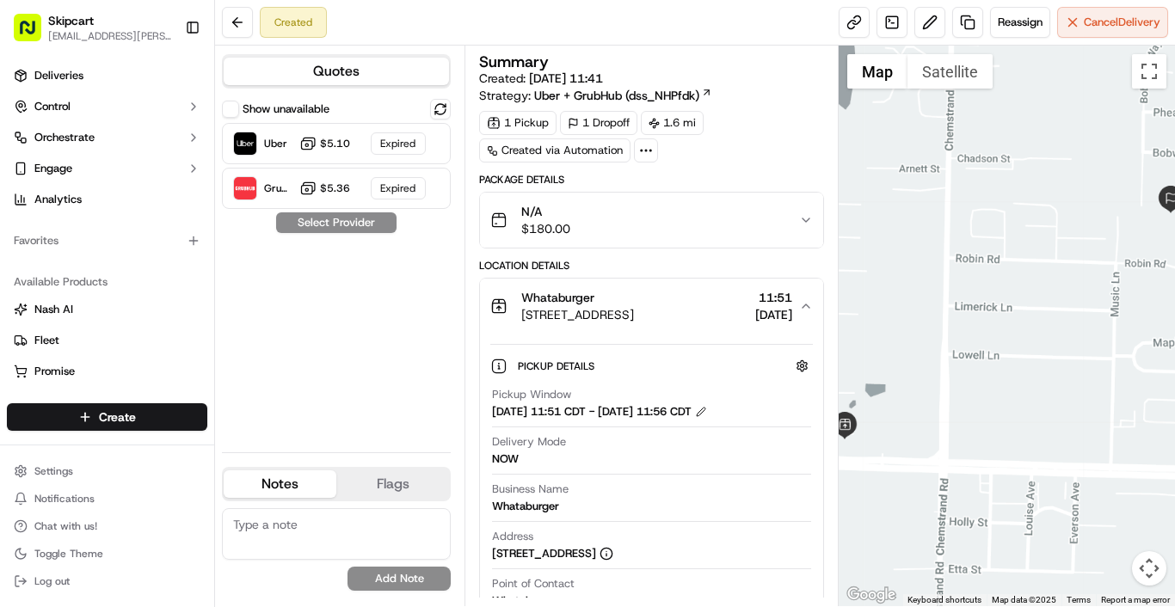
click at [809, 302] on icon "button" at bounding box center [806, 306] width 14 height 14
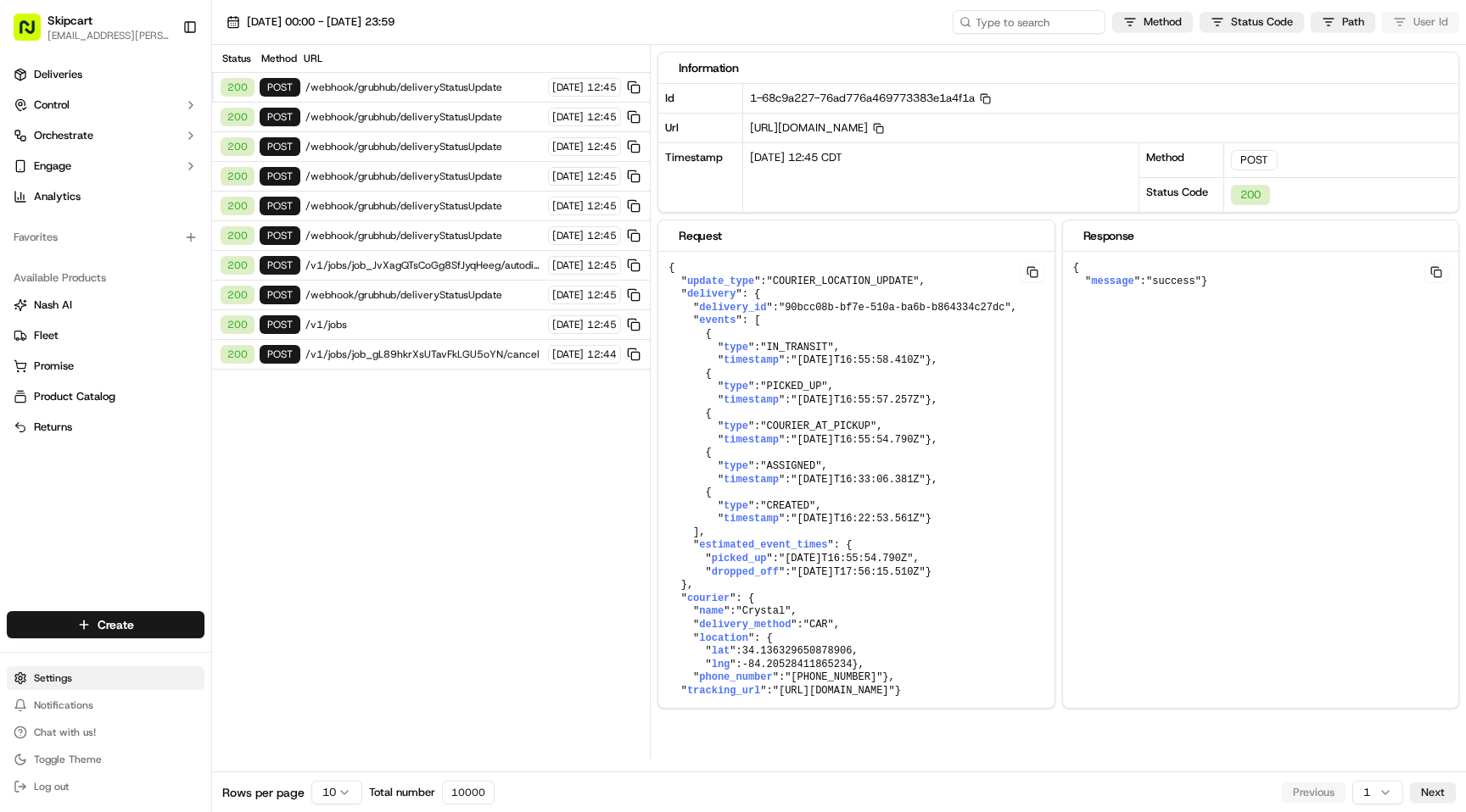
click at [50, 684] on html "Skipcart ramesh.kumhar@skipcart.com Toggle Sidebar Deliveries Control Orchestra…" at bounding box center [733, 406] width 1466 height 812
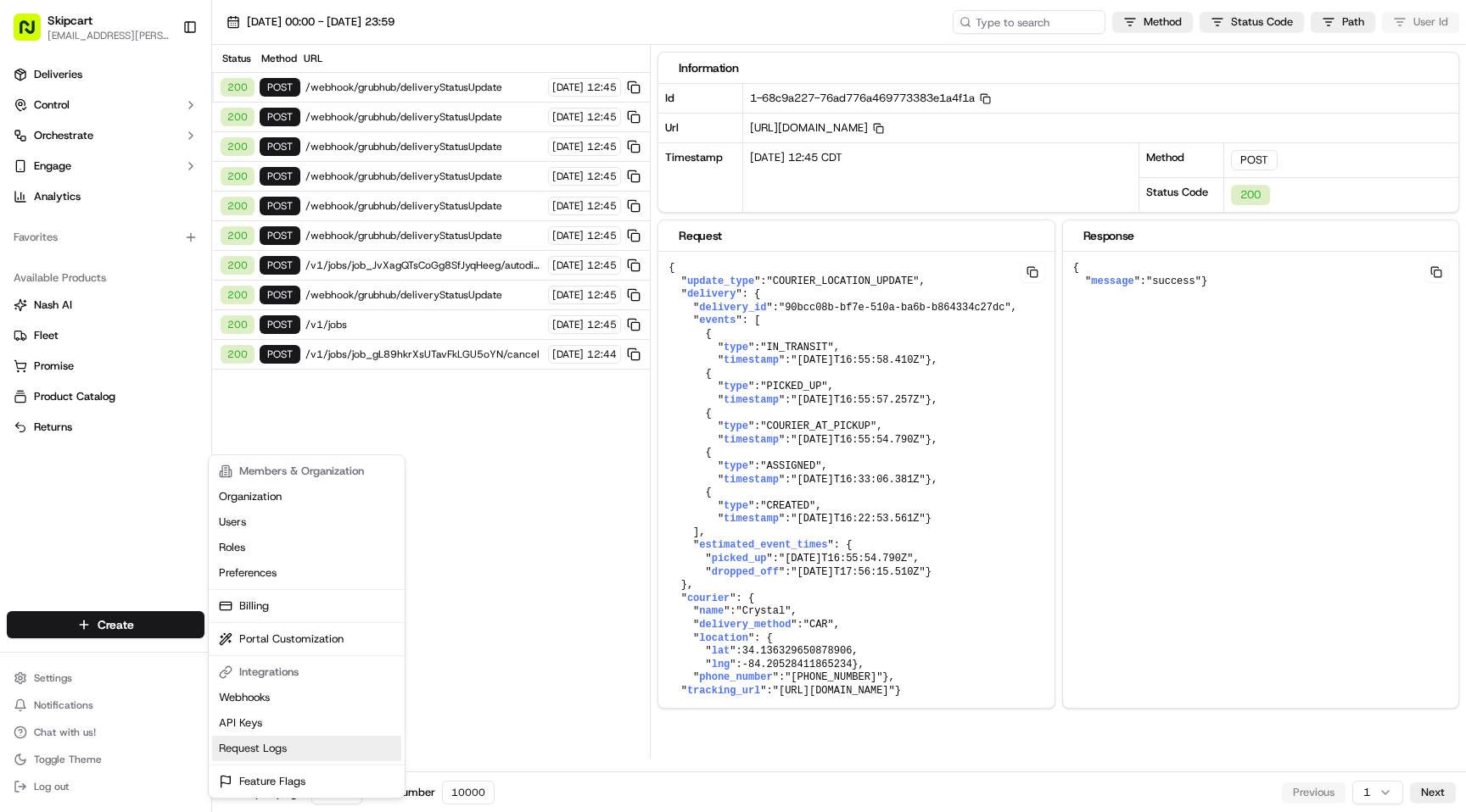
click at [278, 748] on link "Request Logs" at bounding box center [307, 749] width 189 height 26
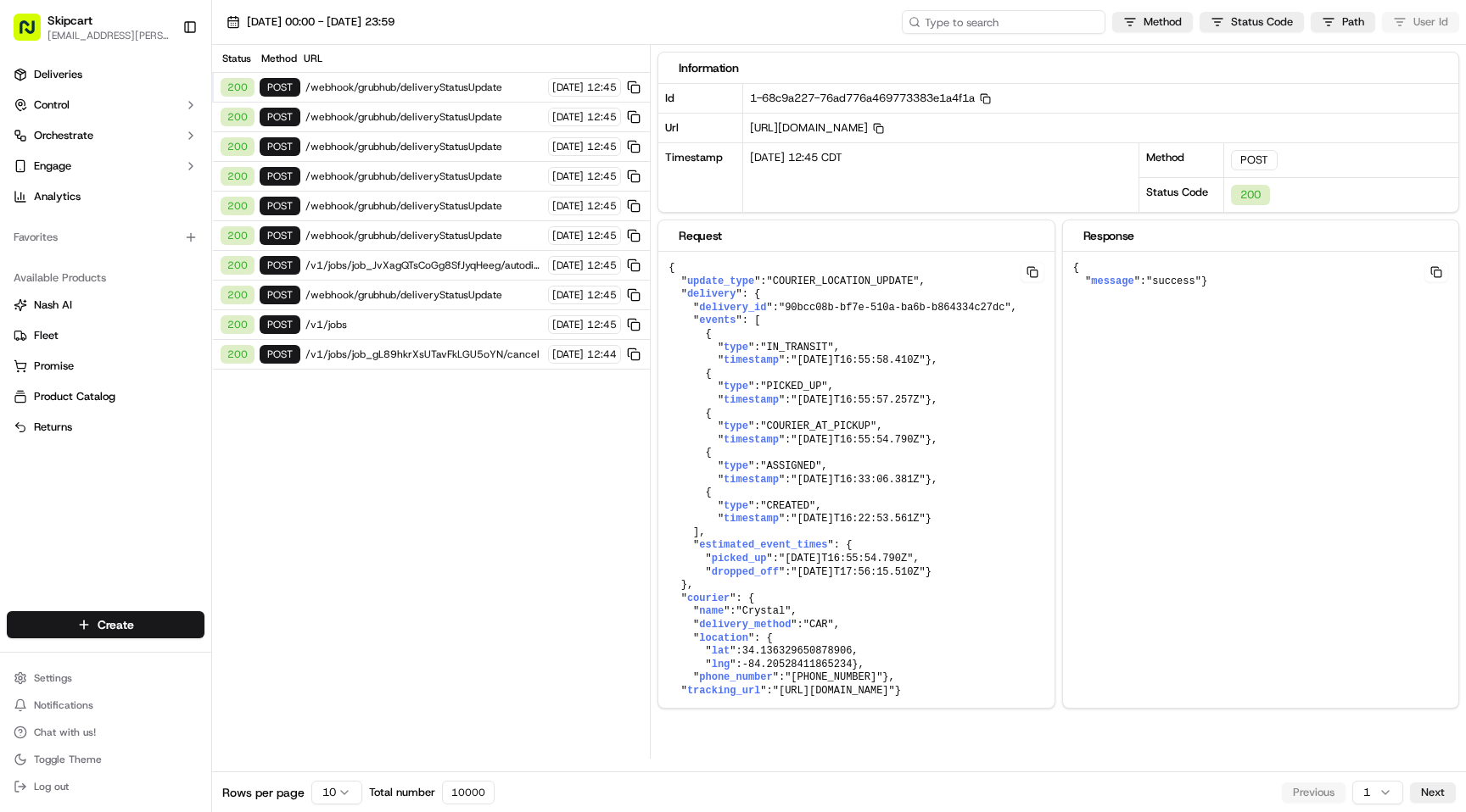
click at [1048, 27] on input at bounding box center [1004, 22] width 203 height 24
paste input "d7486c2c-78f5-41e1-9d8f-7e77a751c821"
type input "d7486c2c-78f5-41e1-9d8f-7e77a751c821"
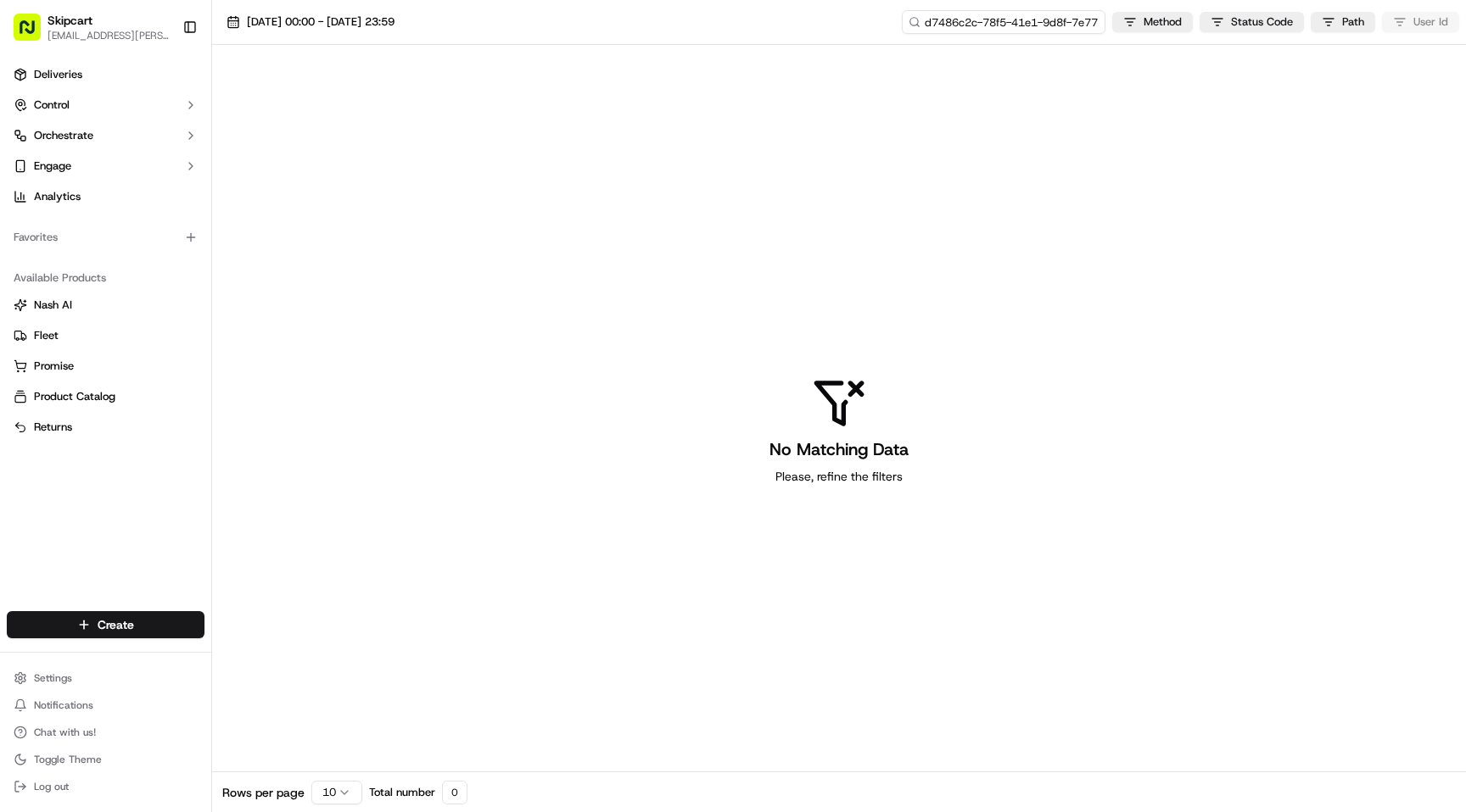
click at [1036, 28] on input "d7486c2c-78f5-41e1-9d8f-7e77a751c821" at bounding box center [1004, 22] width 203 height 24
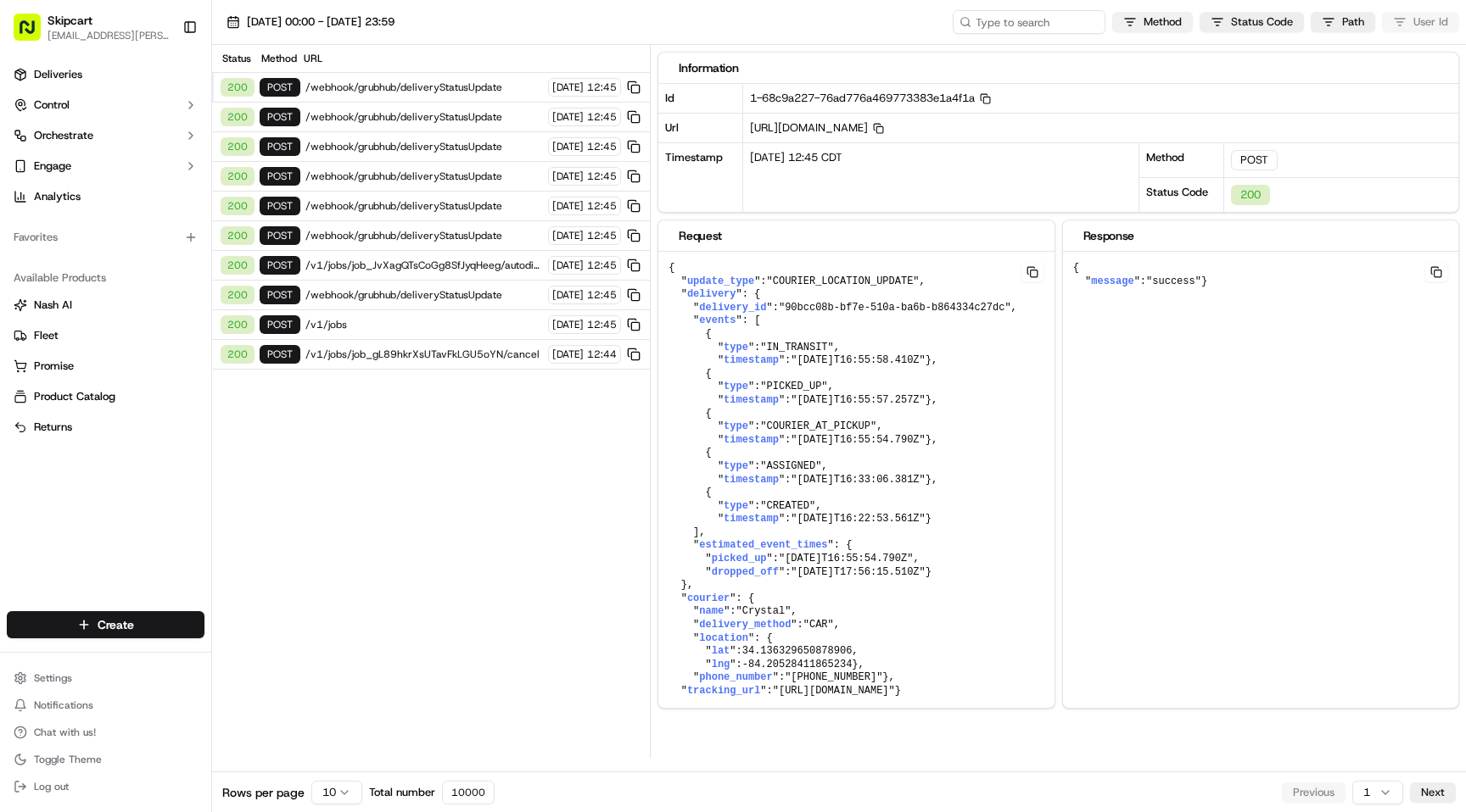
click at [1140, 24] on html "Skipcart ramesh.kumhar@skipcart.com Toggle Sidebar Deliveries Control Orchestra…" at bounding box center [733, 406] width 1466 height 812
click at [1225, 22] on html "Skipcart ramesh.kumhar@skipcart.com Toggle Sidebar Deliveries Control Orchestra…" at bounding box center [733, 406] width 1466 height 812
click at [1239, 22] on html "Skipcart ramesh.kumhar@skipcart.com Toggle Sidebar Deliveries Control Orchestra…" at bounding box center [733, 406] width 1466 height 812
click at [1163, 80] on span at bounding box center [1164, 80] width 14 height 14
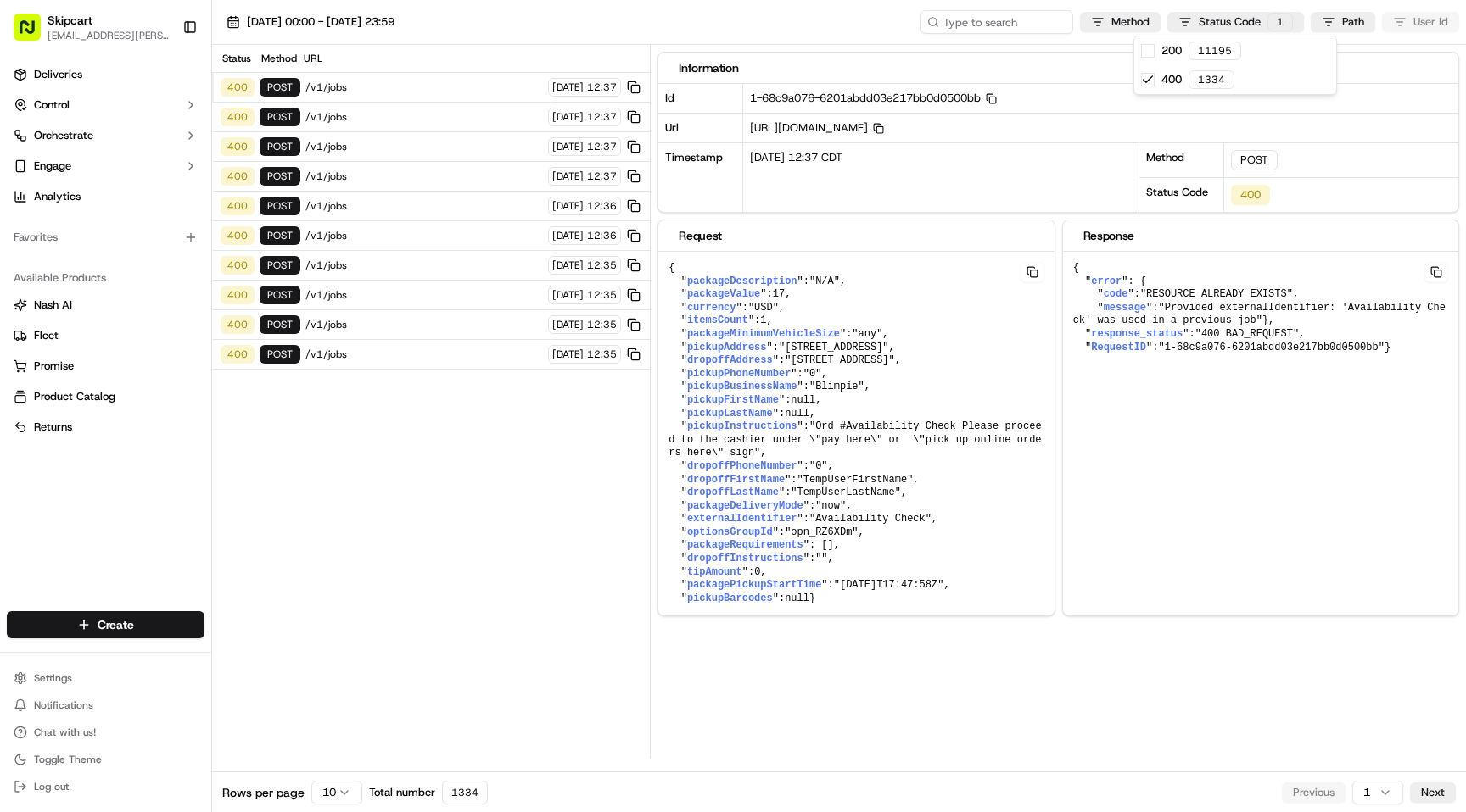
click at [408, 361] on html "Skipcart ramesh.kumhar@skipcart.com Toggle Sidebar Deliveries Control Orchestra…" at bounding box center [733, 406] width 1466 height 812
click at [398, 359] on span "/v1/jobs" at bounding box center [424, 355] width 238 height 14
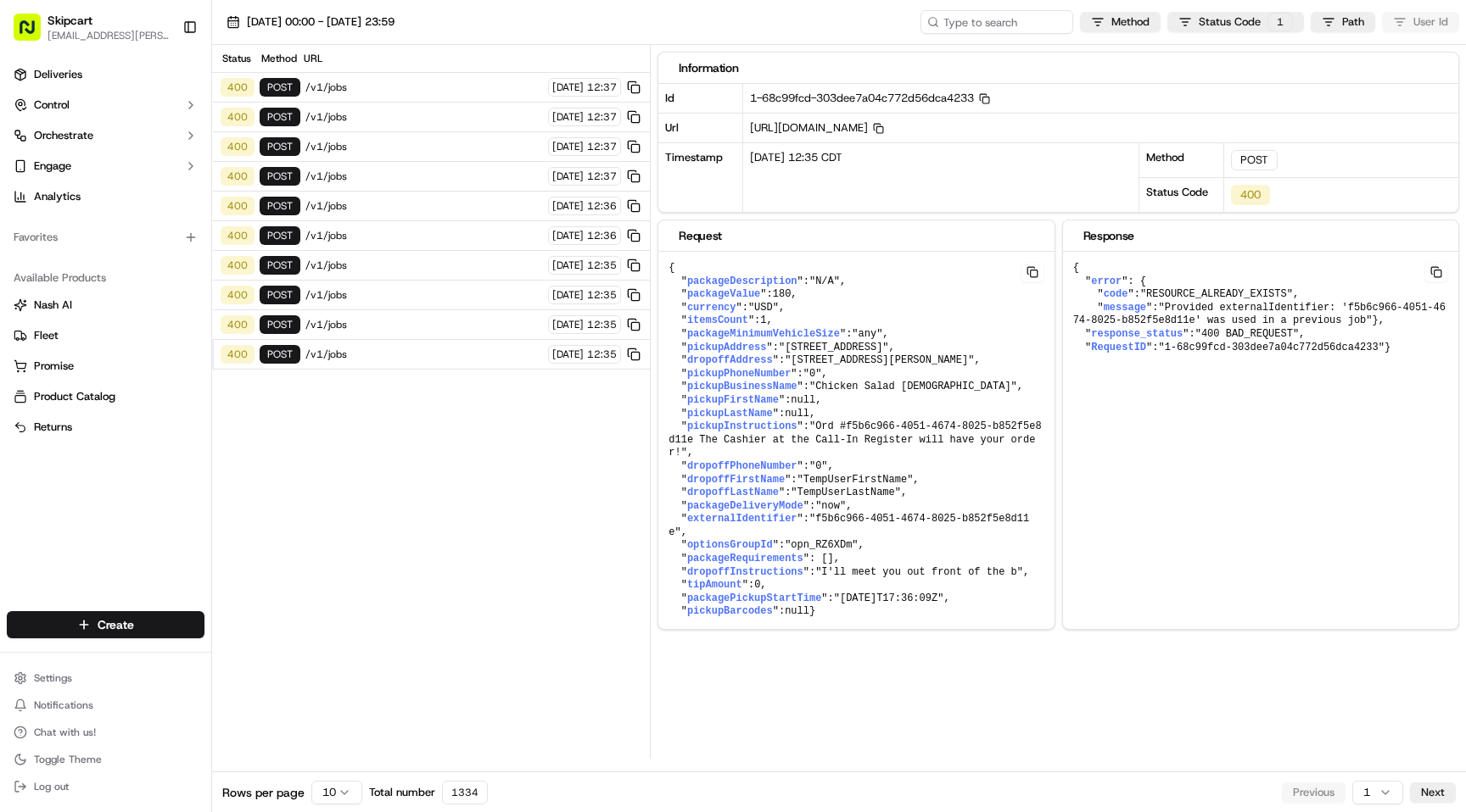
click at [413, 328] on span "/v1/jobs" at bounding box center [424, 325] width 238 height 14
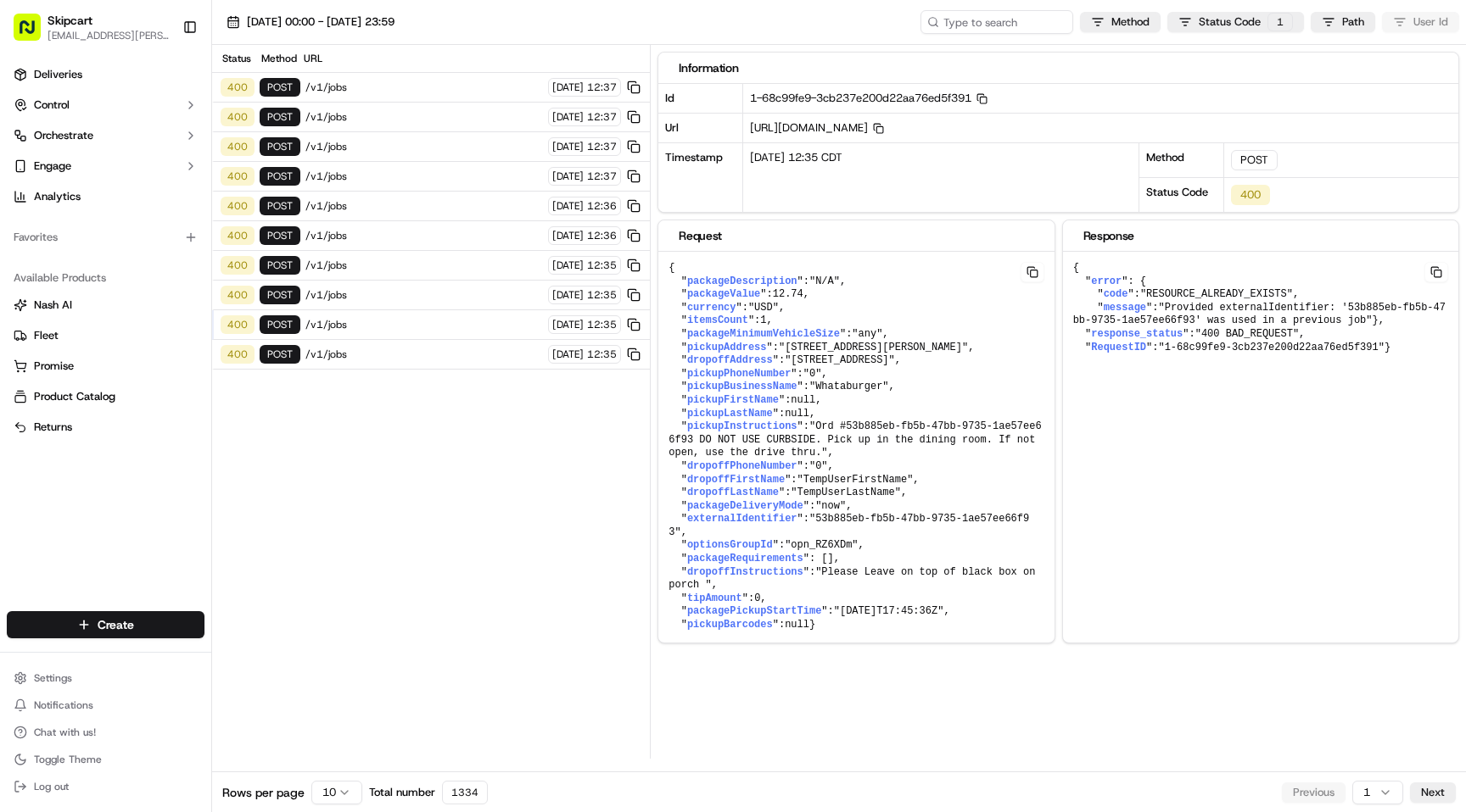
click at [415, 295] on span "/v1/jobs" at bounding box center [424, 296] width 238 height 14
click at [410, 239] on span "/v1/jobs" at bounding box center [424, 236] width 238 height 14
click at [396, 258] on div "400 POST /v1/jobs 16/09/2025 12:35" at bounding box center [431, 266] width 438 height 30
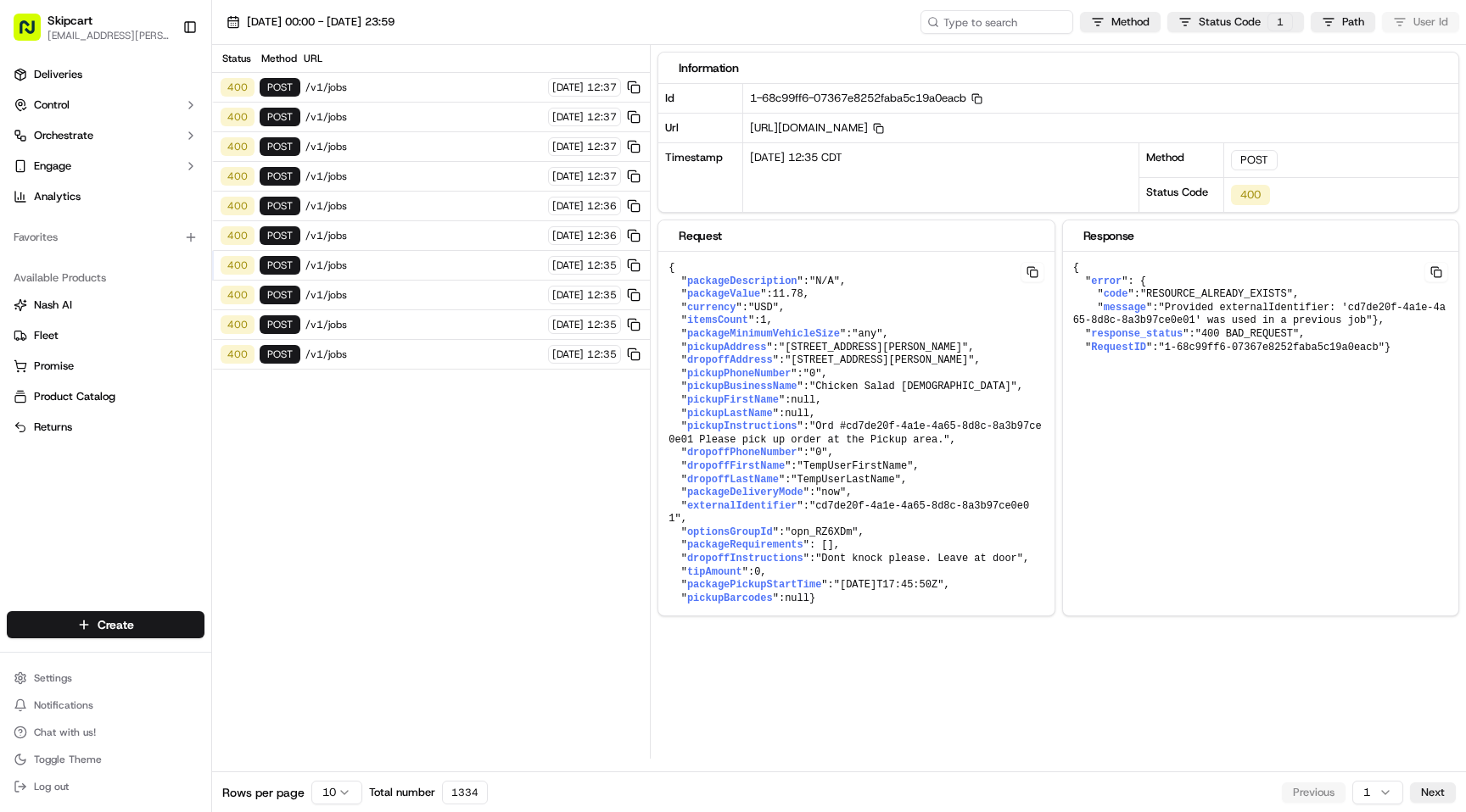
click at [399, 239] on span "/v1/jobs" at bounding box center [424, 236] width 238 height 14
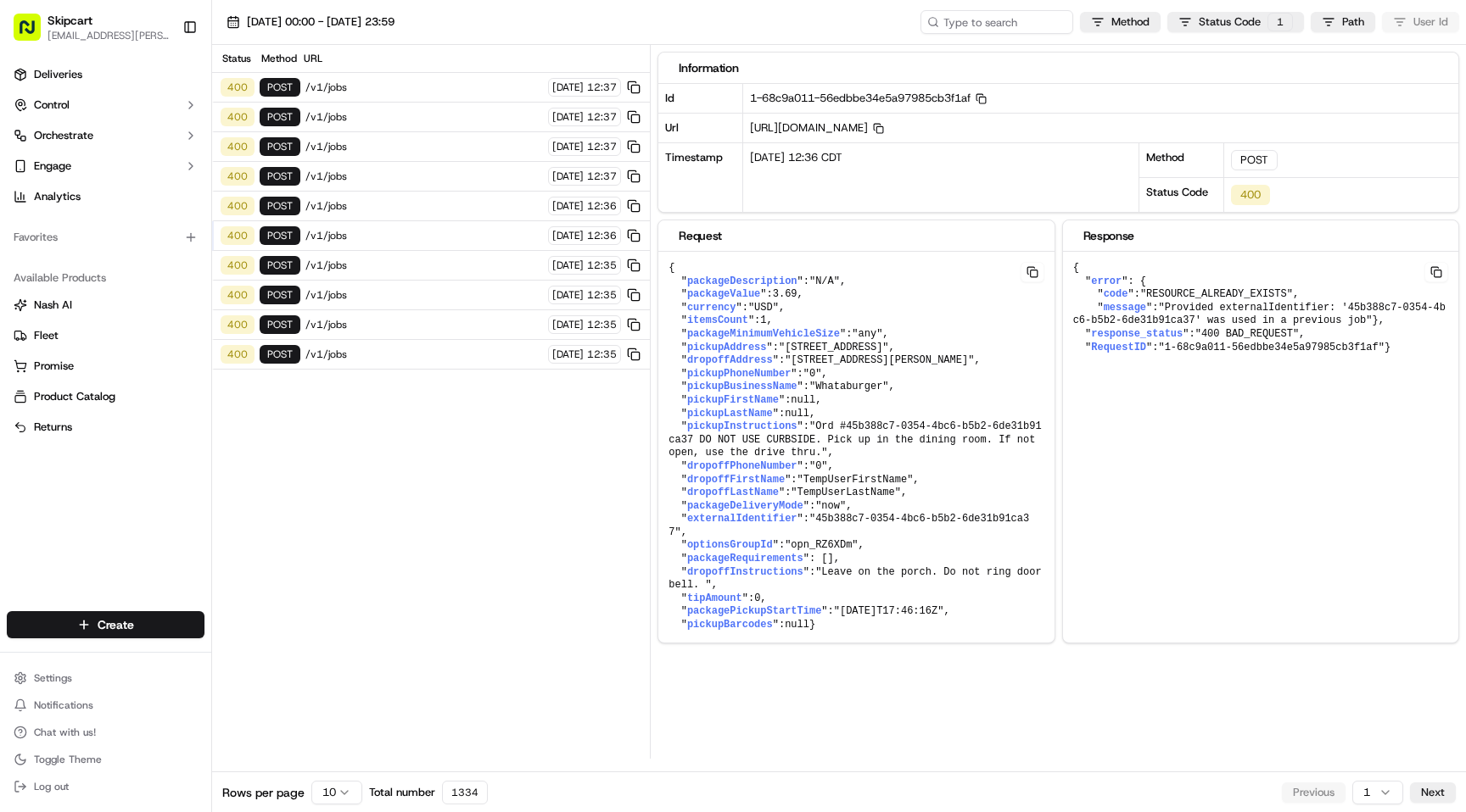
click at [399, 219] on div "400 POST /v1/jobs 16/09/2025 12:36" at bounding box center [431, 206] width 438 height 30
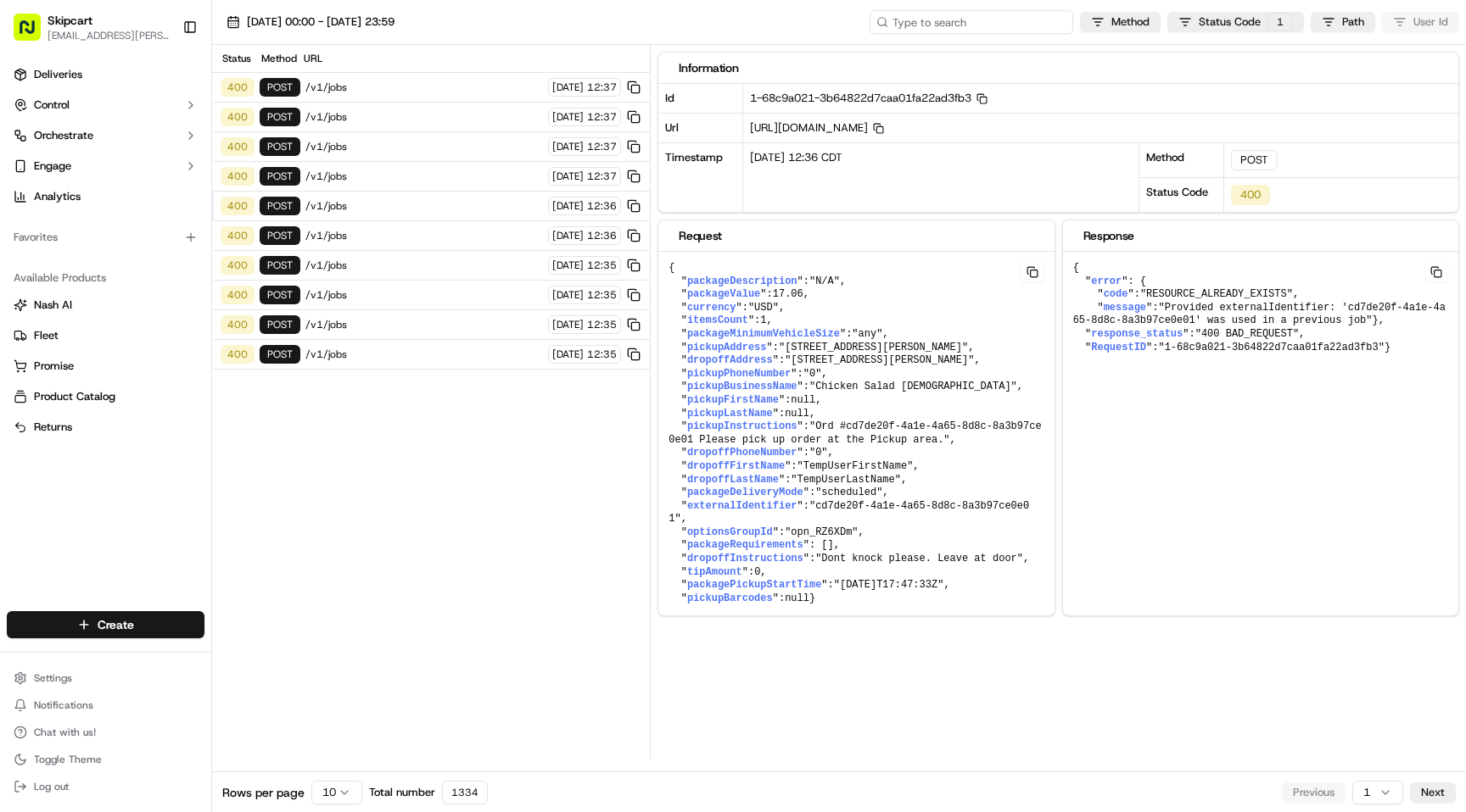
click at [988, 28] on input at bounding box center [971, 22] width 203 height 24
paste input "d7486c2c-78f5-41e1-9d8f-7e77a751c821"
type input "d7486c2c-78f5-41e1-9d8f-7e77a751c821"
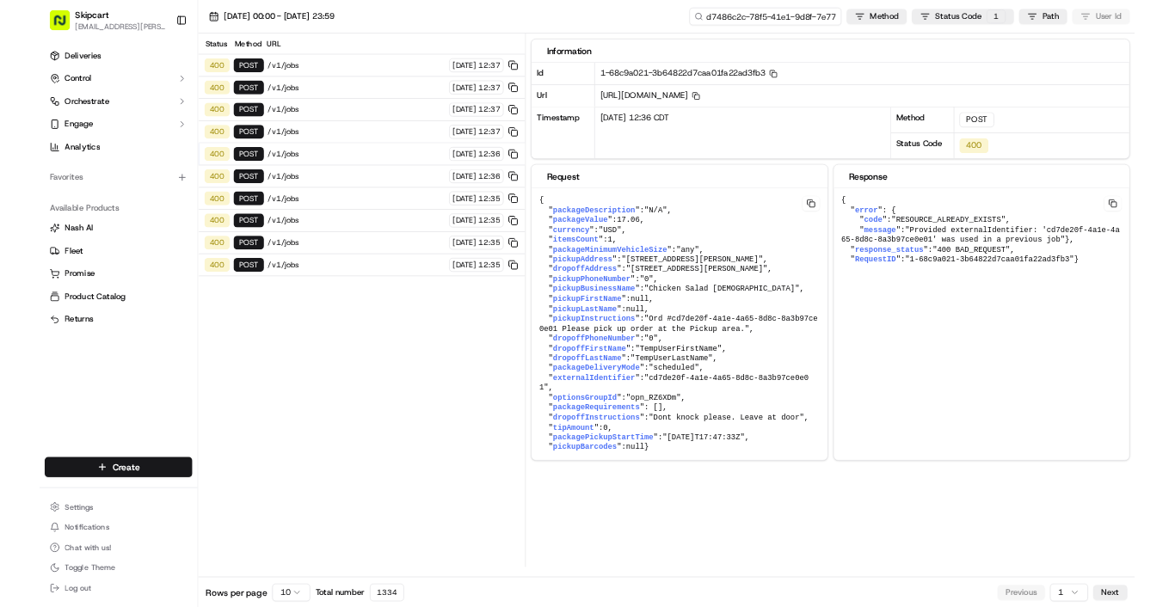
scroll to position [0, 64]
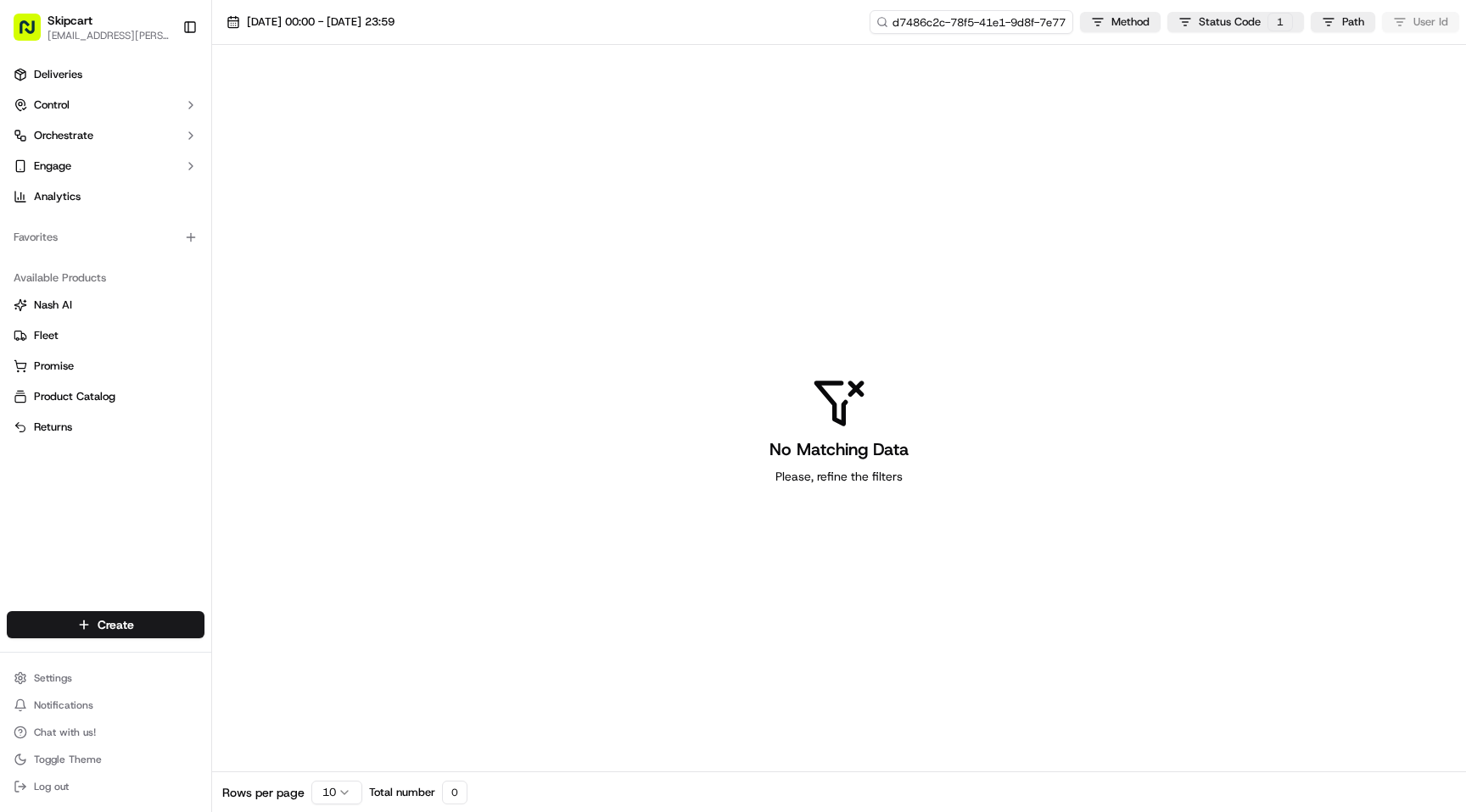
click at [1020, 28] on input "d7486c2c-78f5-41e1-9d8f-7e77a751c821" at bounding box center [971, 22] width 203 height 24
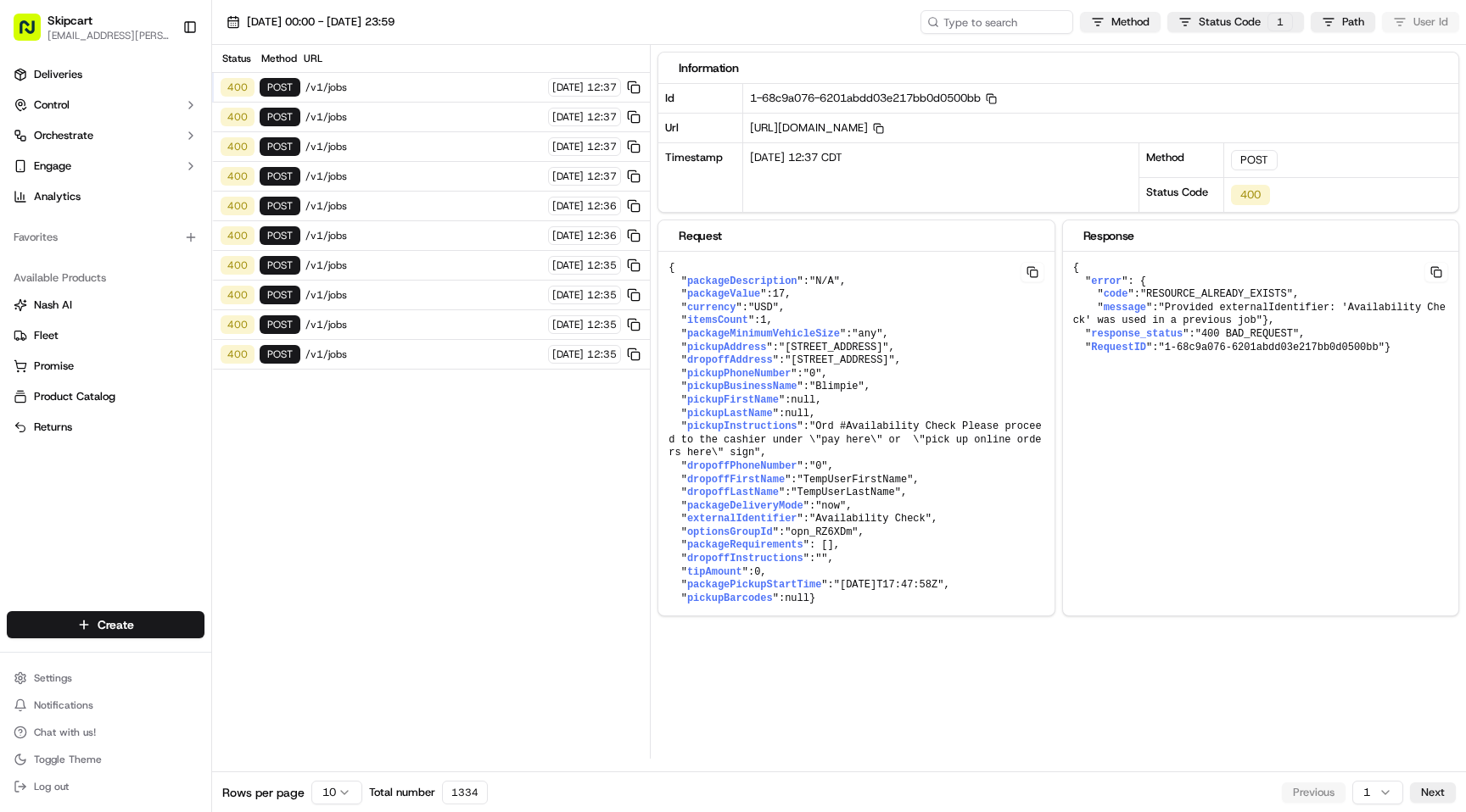
click at [1153, 23] on html "Skipcart ramesh.kumhar@skipcart.com Toggle Sidebar Deliveries Control Orchestra…" at bounding box center [733, 406] width 1466 height 812
click at [1236, 15] on html "Skipcart ramesh.kumhar@skipcart.com Toggle Sidebar Deliveries Control Orchestra…" at bounding box center [733, 406] width 1466 height 812
click at [1236, 19] on html "Skipcart ramesh.kumhar@skipcart.com Toggle Sidebar Deliveries Control Orchestra…" at bounding box center [733, 406] width 1466 height 812
drag, startPoint x: 384, startPoint y: 550, endPoint x: 384, endPoint y: 512, distance: 38.0
click at [384, 550] on html "Skipcart ramesh.kumhar@skipcart.com Toggle Sidebar Deliveries Control Orchestra…" at bounding box center [733, 406] width 1466 height 812
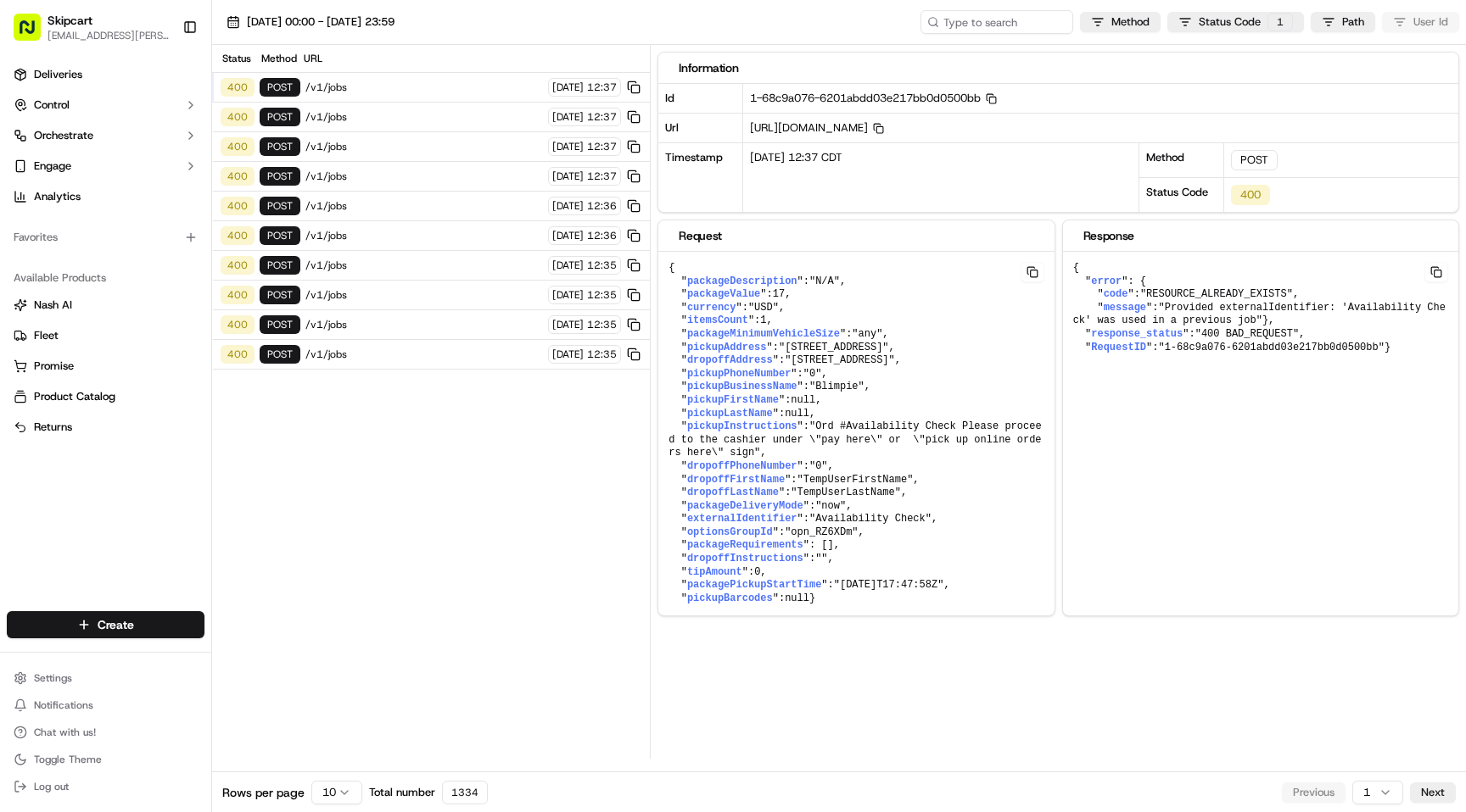
click at [366, 352] on span "/v1/jobs" at bounding box center [424, 355] width 238 height 14
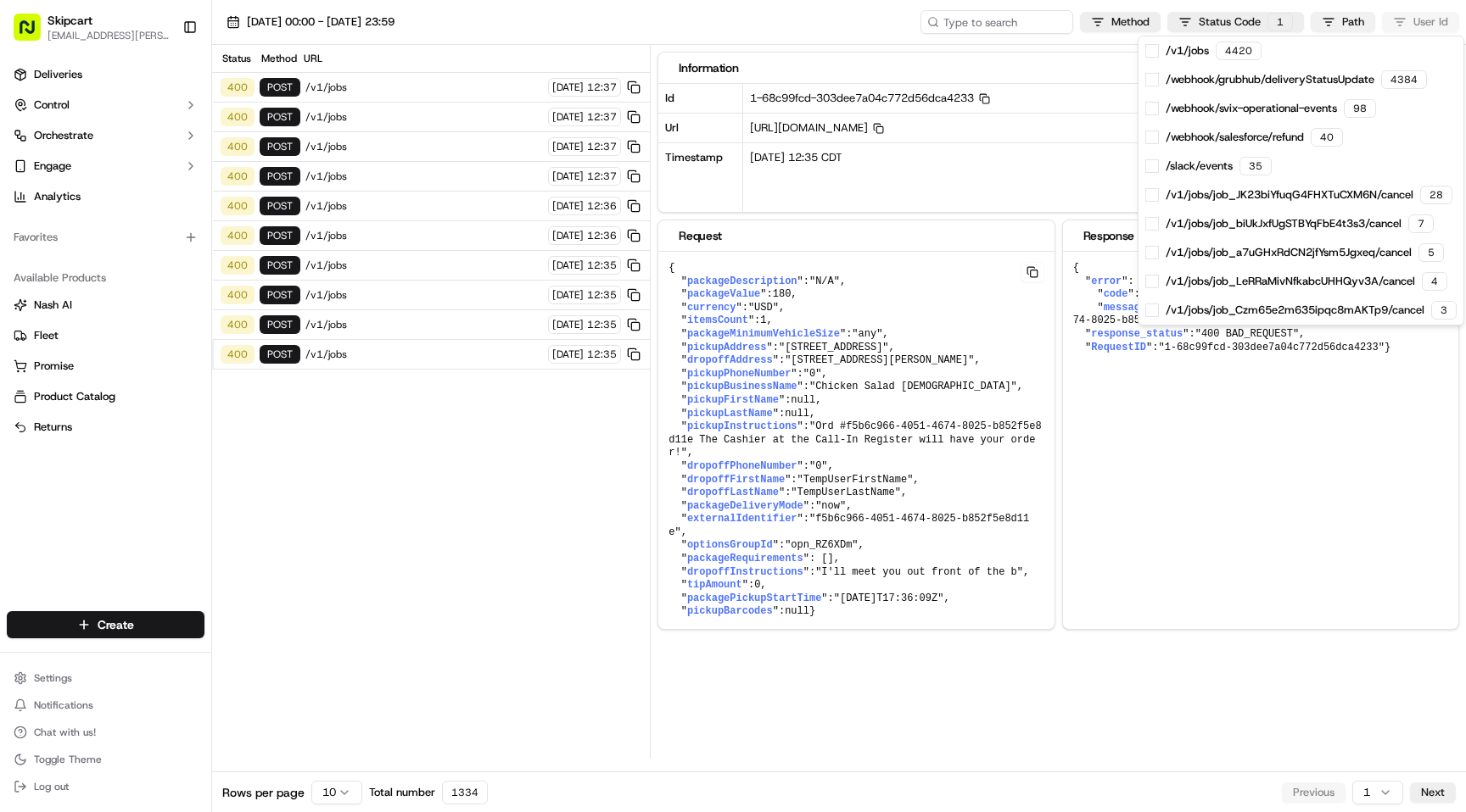
click at [1332, 27] on html "Skipcart ramesh.kumhar@skipcart.com Toggle Sidebar Deliveries Control Orchestra…" at bounding box center [733, 406] width 1466 height 812
click at [1154, 196] on span at bounding box center [1152, 195] width 14 height 14
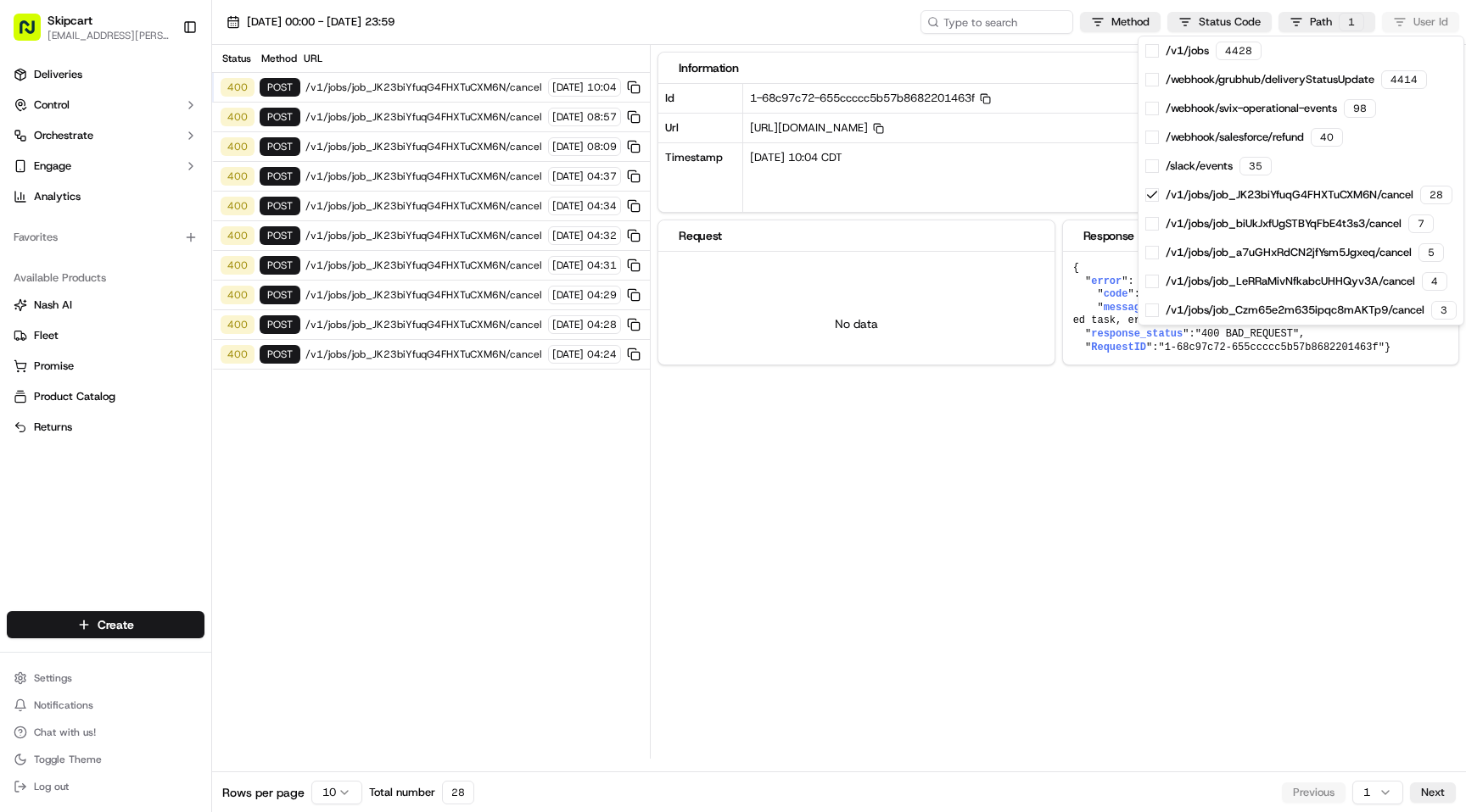
click at [365, 355] on html "Skipcart ramesh.kumhar@skipcart.com Toggle Sidebar Deliveries Control Orchestra…" at bounding box center [733, 406] width 1466 height 812
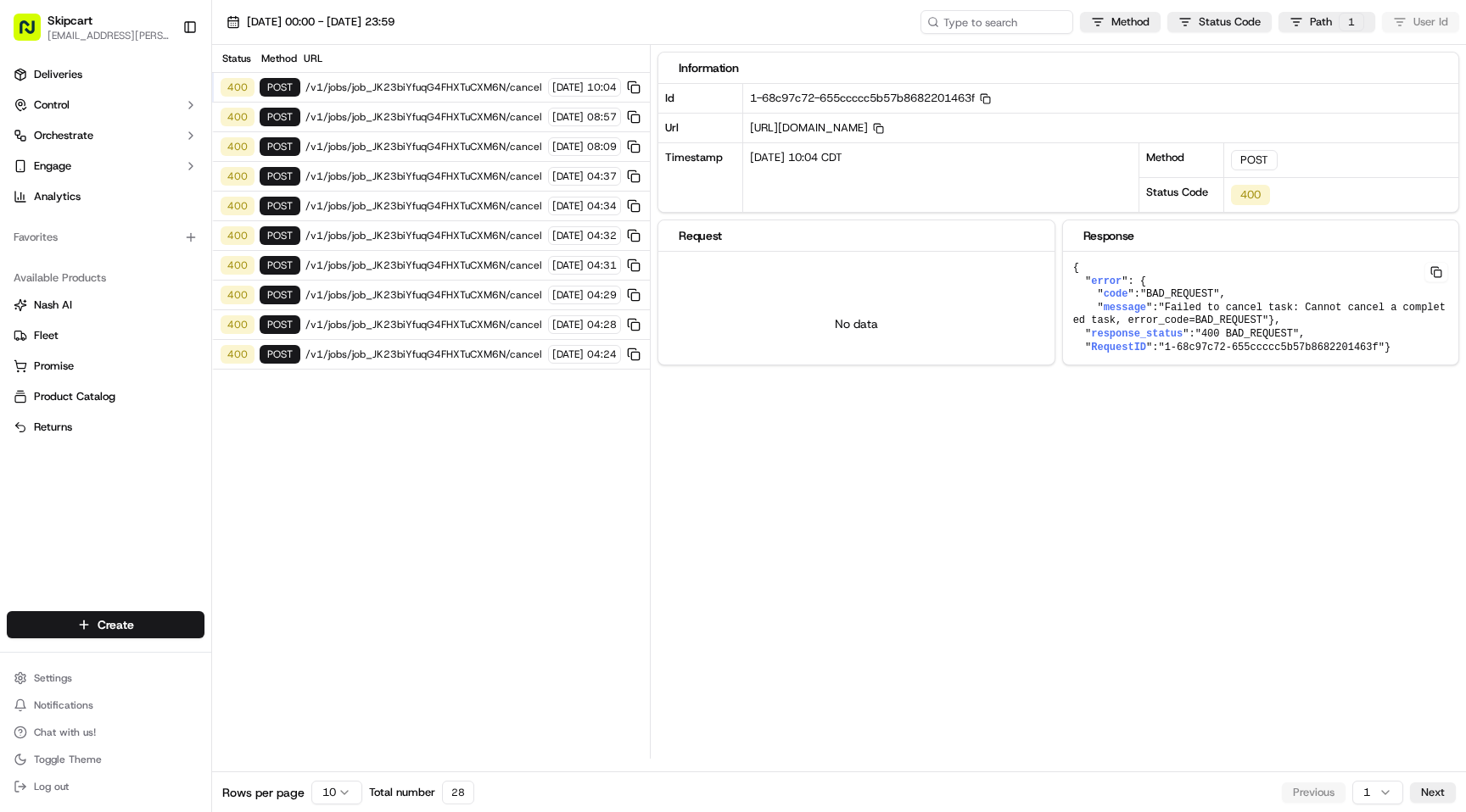
click at [365, 355] on span "/v1/jobs/job_JK23biYfuqG4FHXTuCXM6N/cancel" at bounding box center [424, 355] width 238 height 14
click at [353, 306] on div "400 POST /v1/jobs/job_JK23biYfuqG4FHXTuCXM6N/cancel 16/09/2025 04:29" at bounding box center [431, 296] width 438 height 30
click at [362, 289] on span "/v1/jobs/job_JK23biYfuqG4FHXTuCXM6N/cancel" at bounding box center [424, 296] width 238 height 14
click at [368, 274] on div "400 POST /v1/jobs/job_JK23biYfuqG4FHXTuCXM6N/cancel 16/09/2025 04:31" at bounding box center [431, 266] width 438 height 30
click at [398, 202] on span "/v1/jobs/job_JK23biYfuqG4FHXTuCXM6N/cancel" at bounding box center [424, 206] width 238 height 14
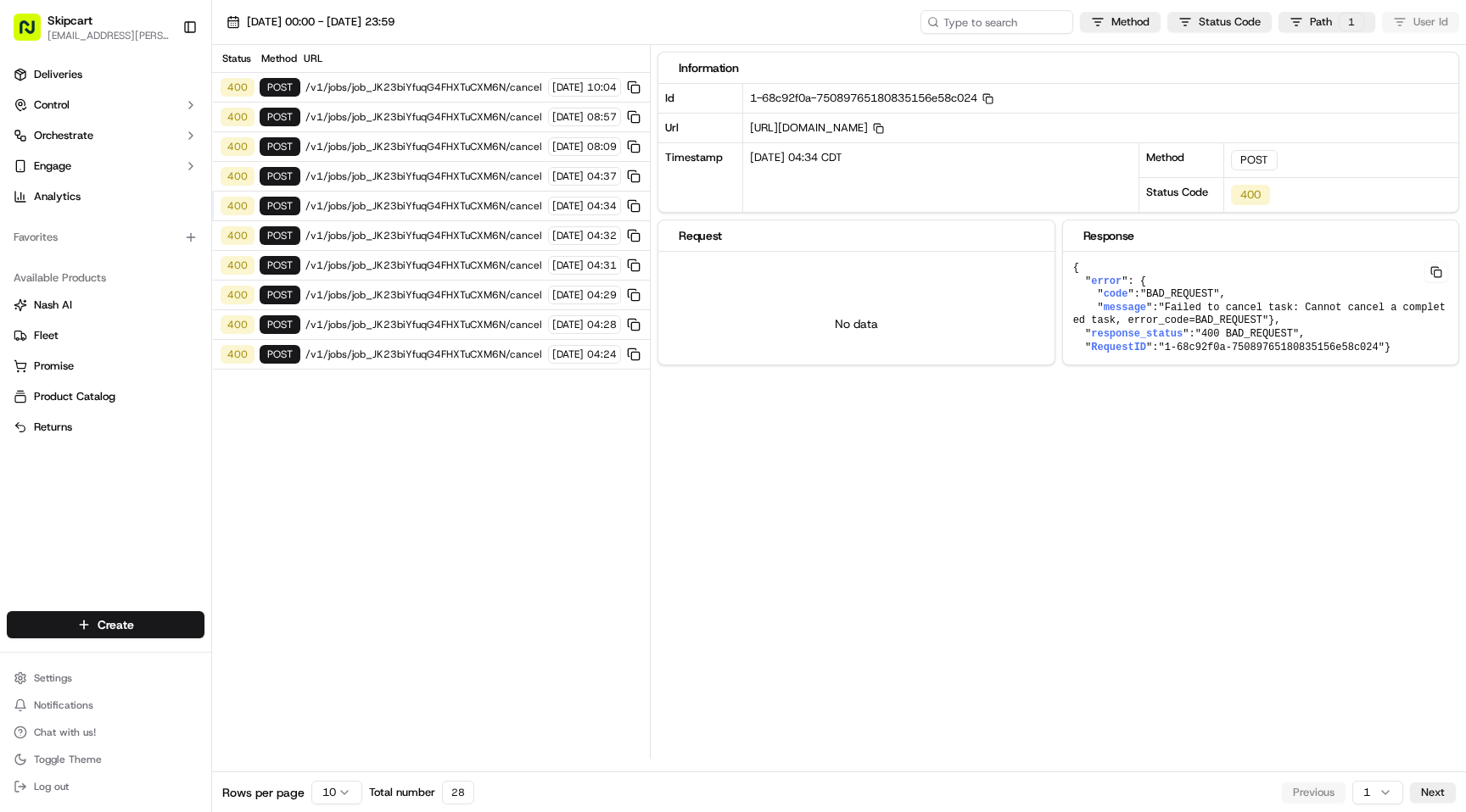
click at [400, 179] on span "/v1/jobs/job_JK23biYfuqG4FHXTuCXM6N/cancel" at bounding box center [424, 176] width 238 height 14
click at [402, 116] on span "/v1/jobs/job_JK23biYfuqG4FHXTuCXM6N/cancel" at bounding box center [424, 117] width 238 height 14
click at [1334, 21] on html "Skipcart ramesh.kumhar@skipcart.com Toggle Sidebar Deliveries Control Orchestra…" at bounding box center [733, 406] width 1466 height 812
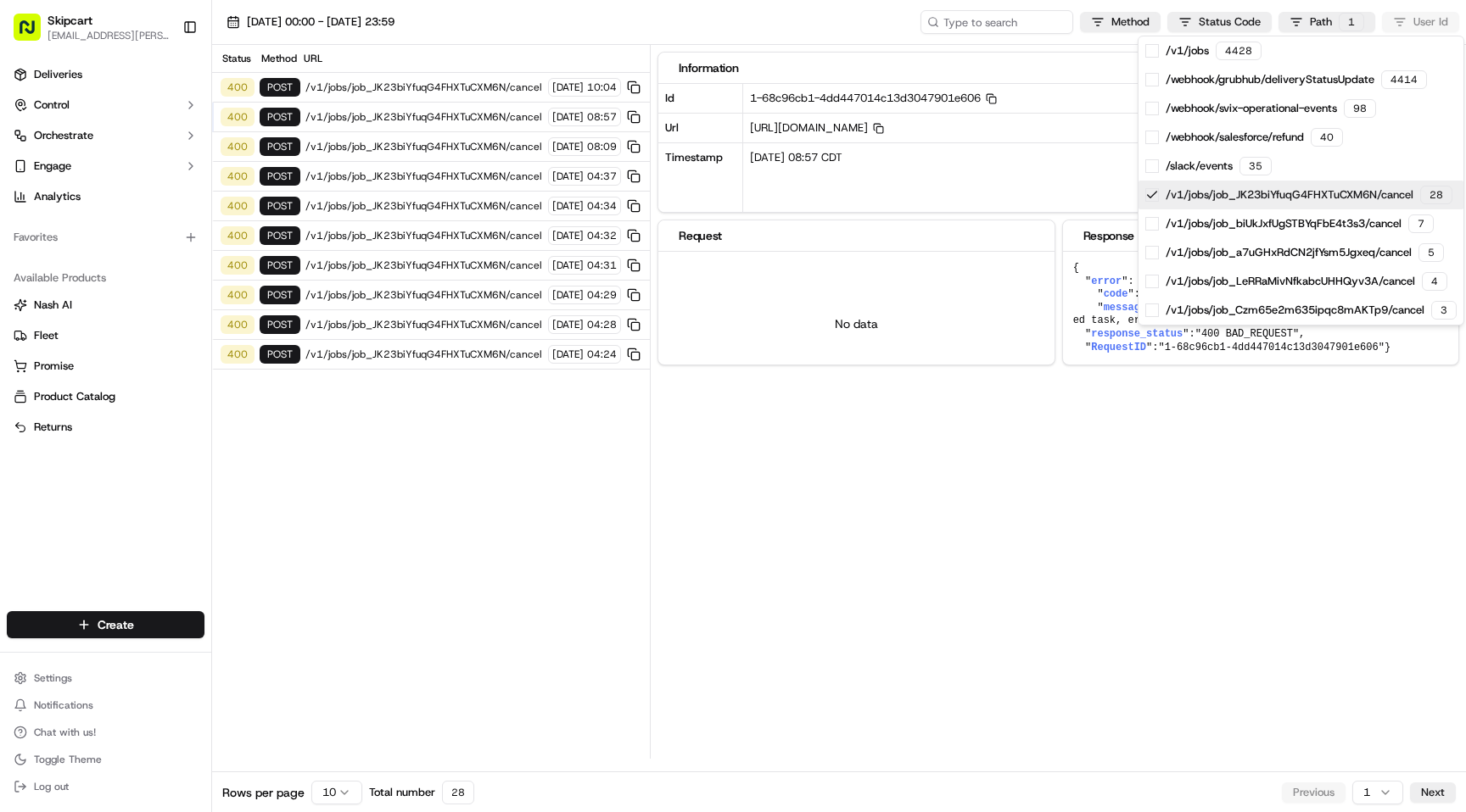
click at [1150, 195] on icon at bounding box center [1152, 195] width 14 height 14
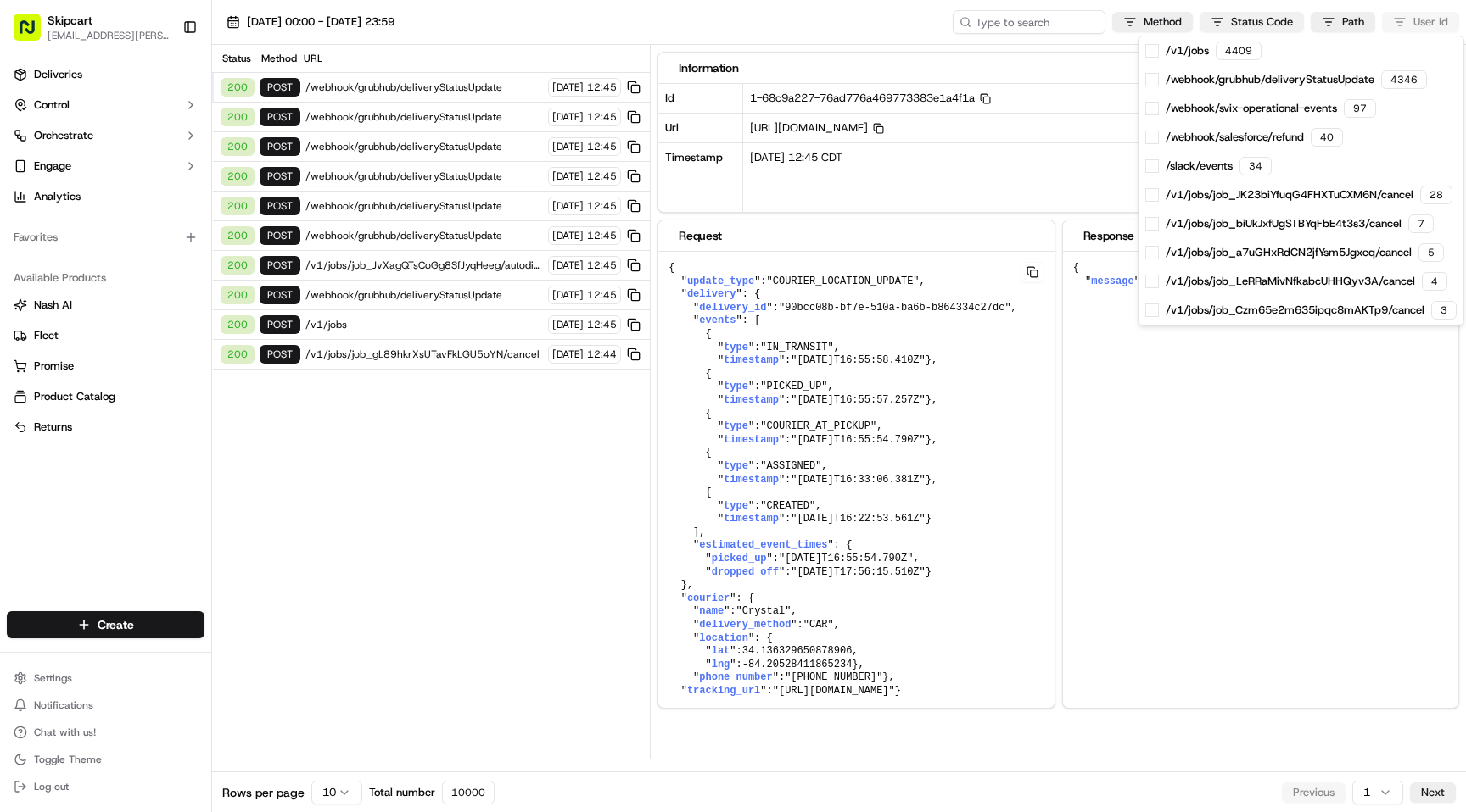
click at [1268, 21] on html "Skipcart ramesh.kumhar@skipcart.com Toggle Sidebar Deliveries Control Orchestra…" at bounding box center [733, 406] width 1466 height 812
click at [1358, 20] on html "Skipcart ramesh.kumhar@skipcart.com Toggle Sidebar Deliveries Control Orchestra…" at bounding box center [733, 406] width 1466 height 812
click at [1409, 21] on html "Skipcart ramesh.kumhar@skipcart.com Toggle Sidebar Deliveries Control Orchestra…" at bounding box center [733, 406] width 1466 height 812
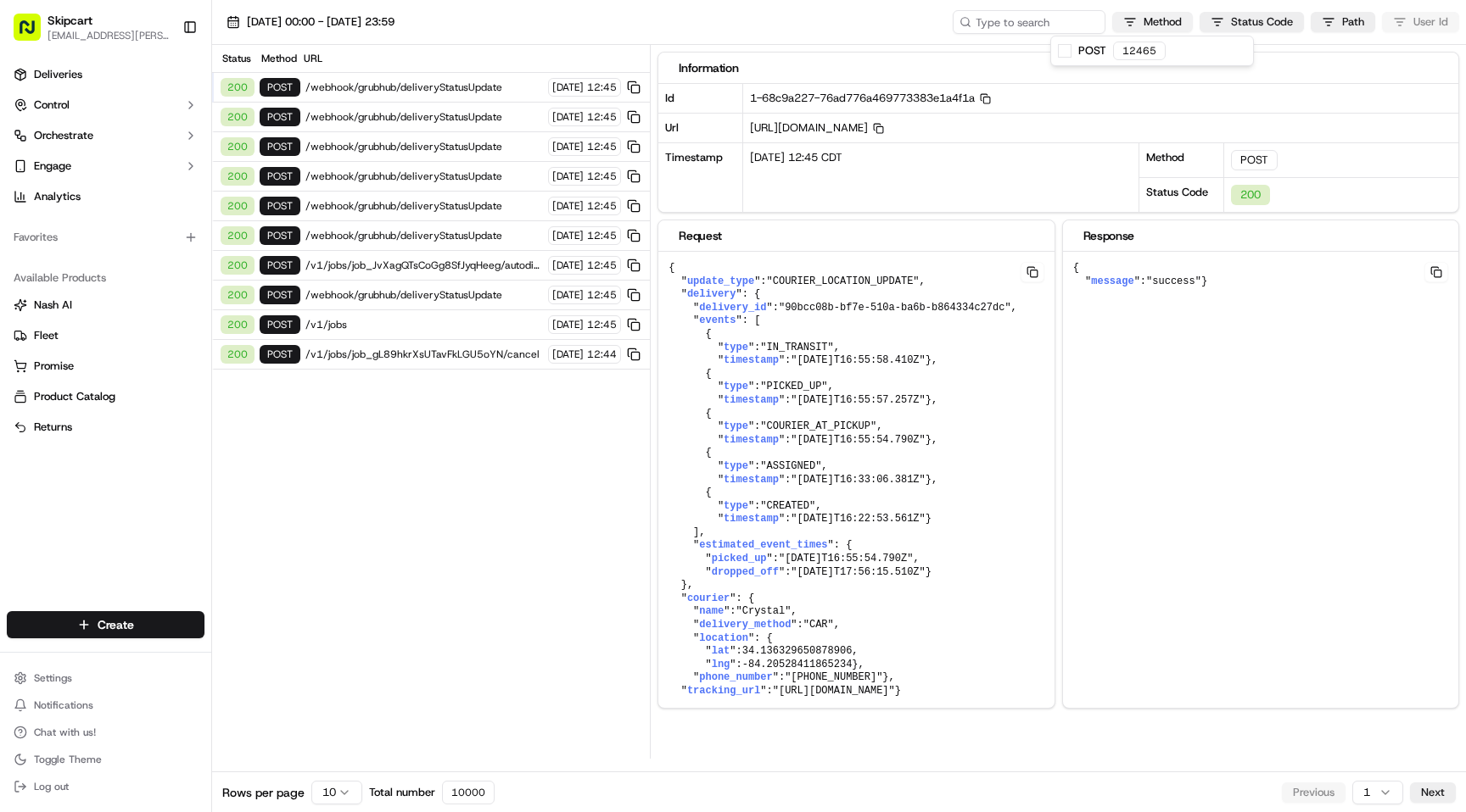
click at [1159, 29] on html "Skipcart ramesh.kumhar@skipcart.com Toggle Sidebar Deliveries Control Orchestra…" at bounding box center [733, 406] width 1466 height 812
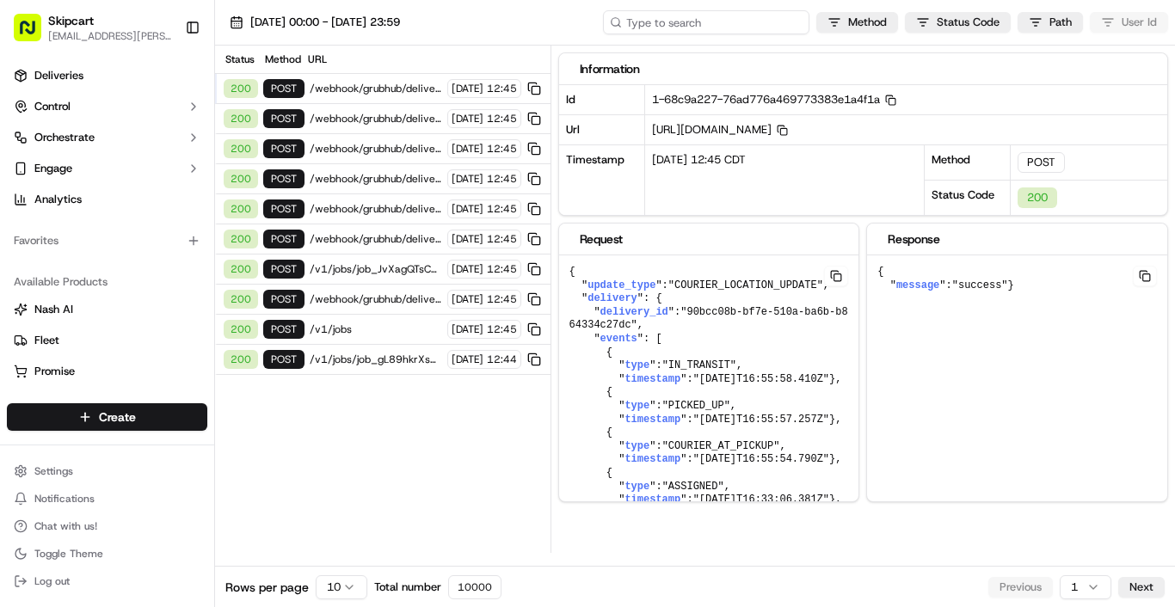
click at [723, 22] on input at bounding box center [706, 22] width 206 height 24
type input "ad"
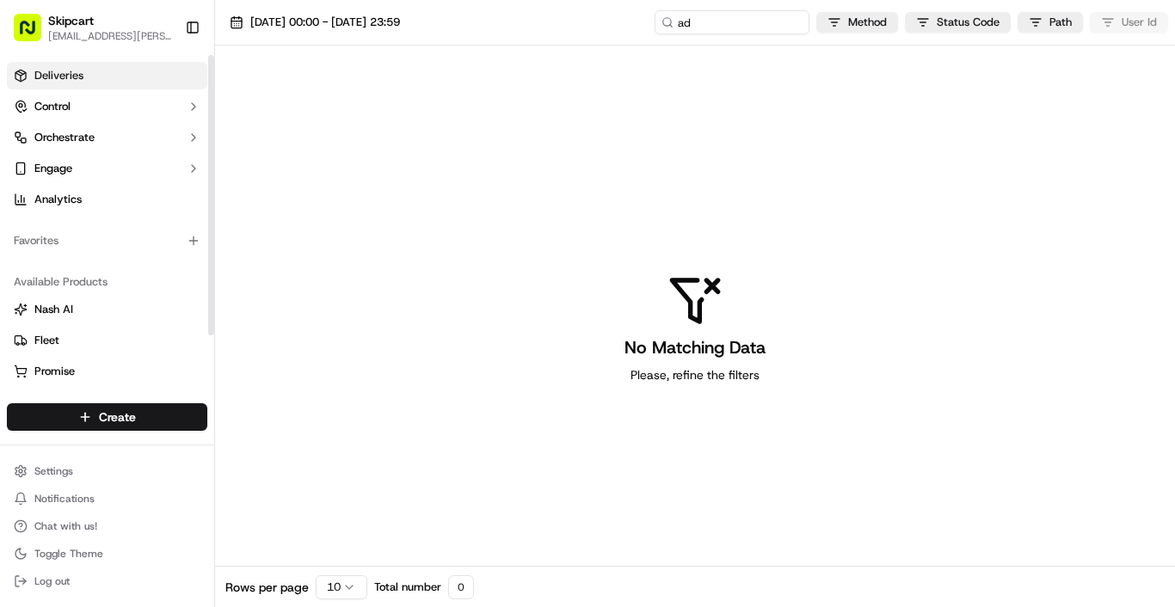
click at [83, 87] on link "Deliveries" at bounding box center [107, 76] width 200 height 28
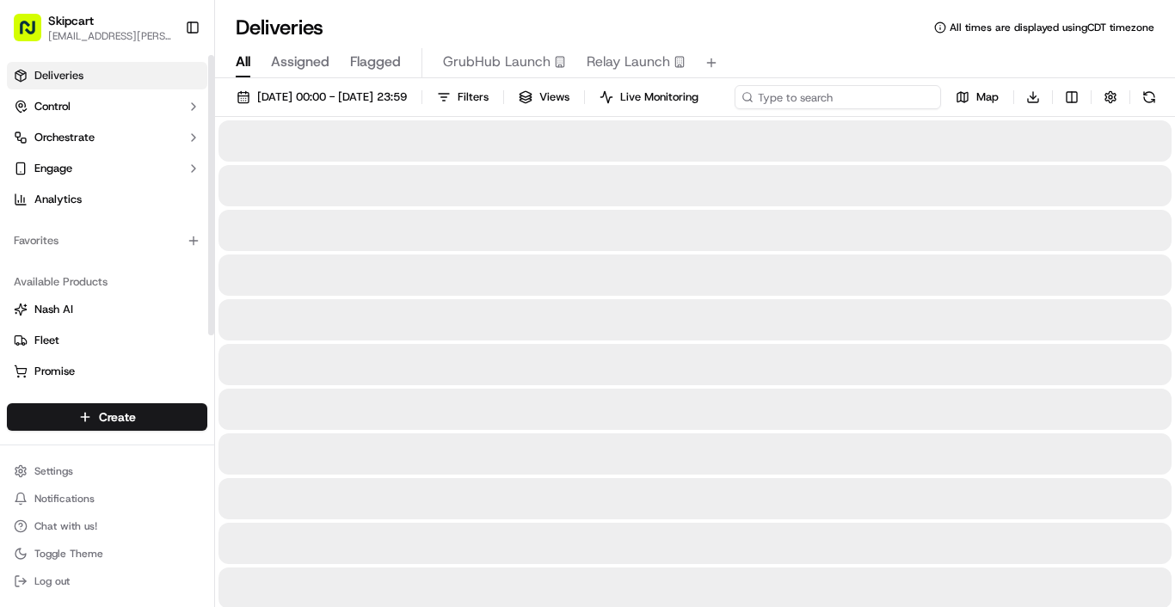
click at [830, 93] on div "16/09/2025 00:00 - 16/09/2025 23:59 Filters Views Live Monitoring Map Download" at bounding box center [695, 101] width 960 height 32
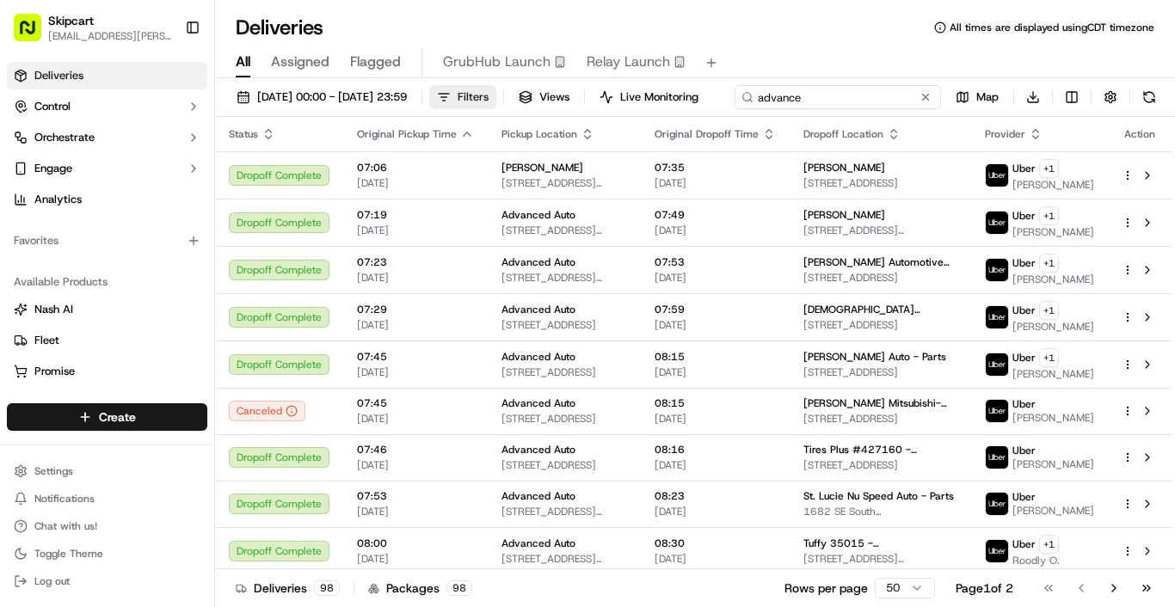
type input "advance"
click at [489, 98] on span "Filters" at bounding box center [473, 96] width 31 height 15
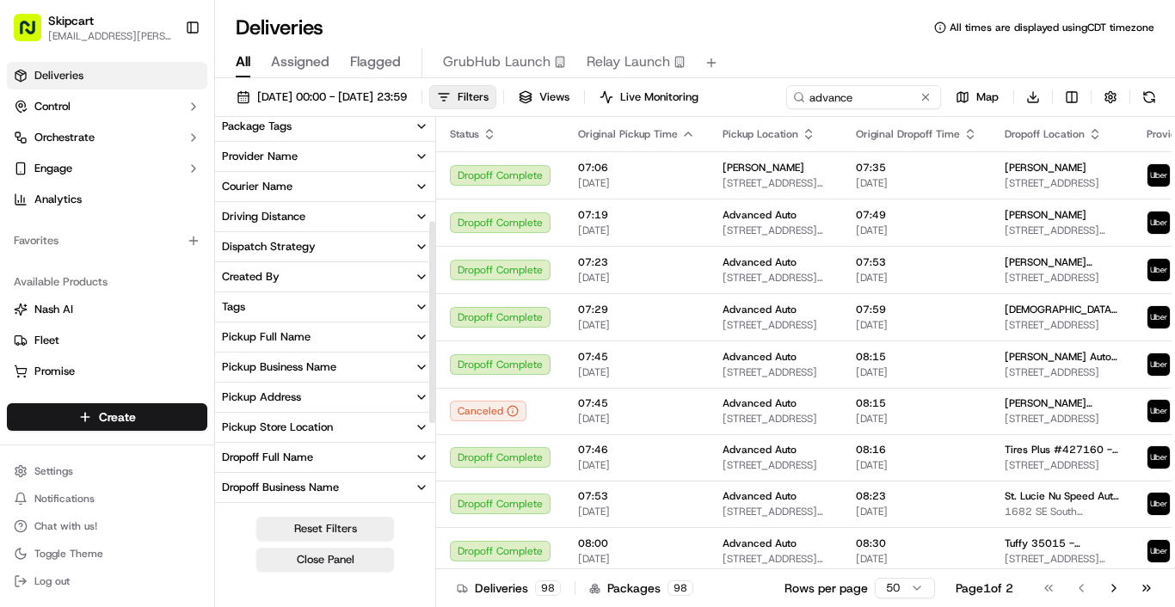
scroll to position [196, 0]
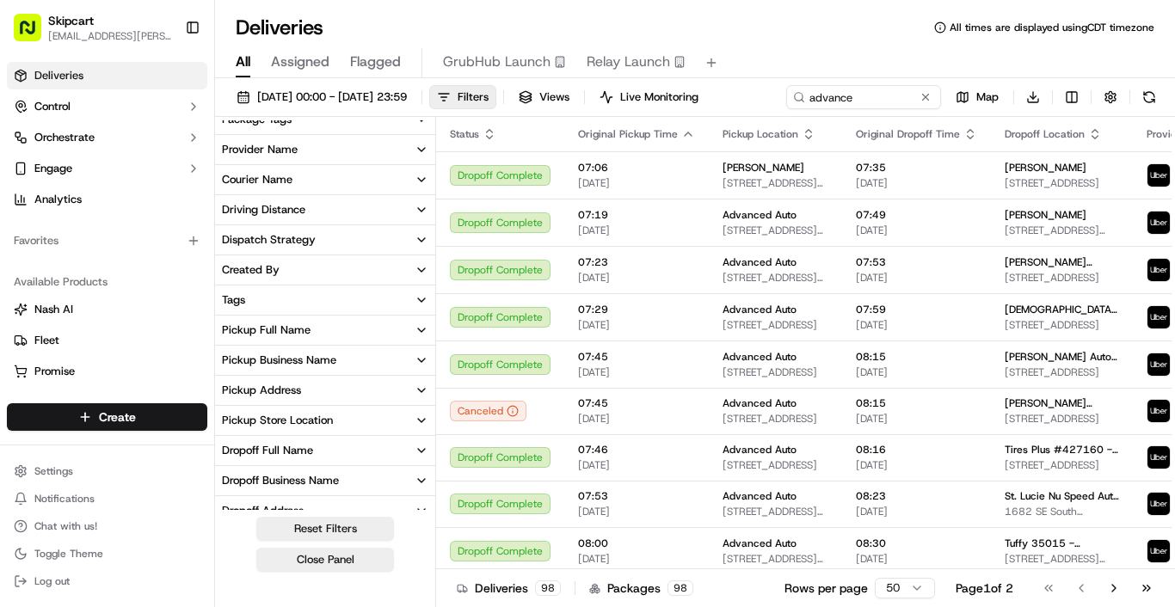
click at [294, 271] on button "Created By" at bounding box center [325, 270] width 220 height 29
click at [285, 271] on button "Created By" at bounding box center [325, 270] width 220 height 29
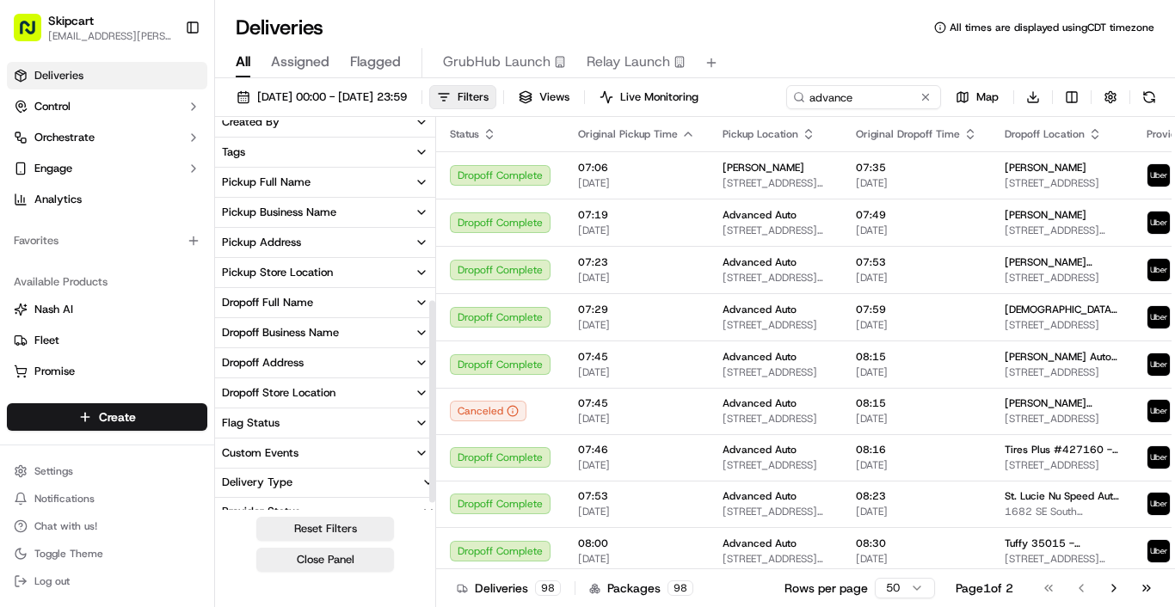
scroll to position [361, 0]
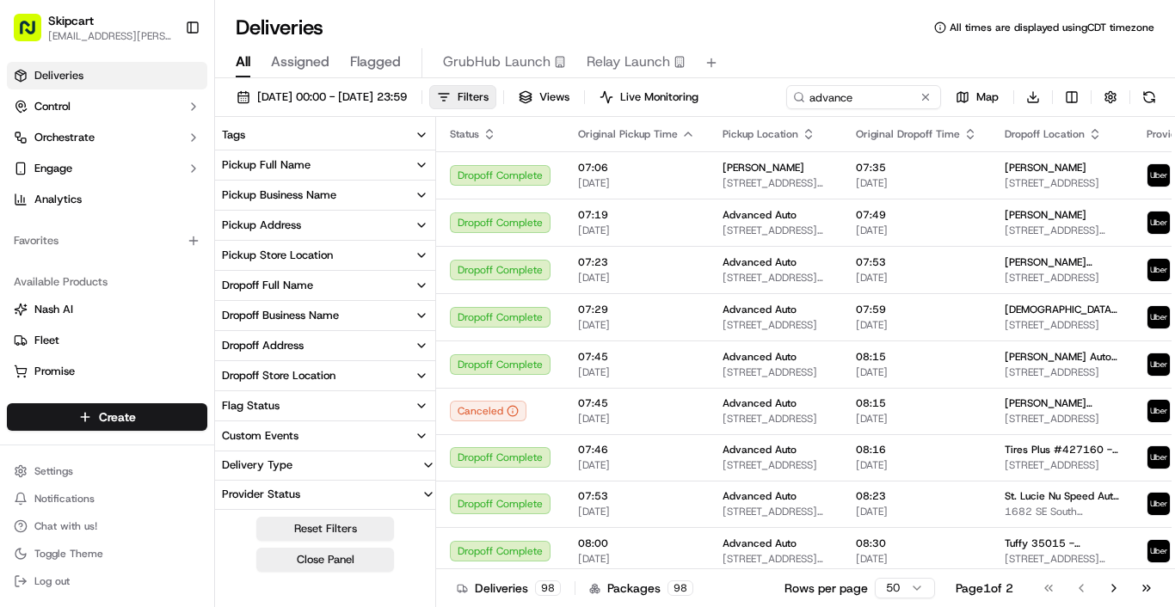
click at [284, 489] on div "Provider Status" at bounding box center [261, 494] width 92 height 15
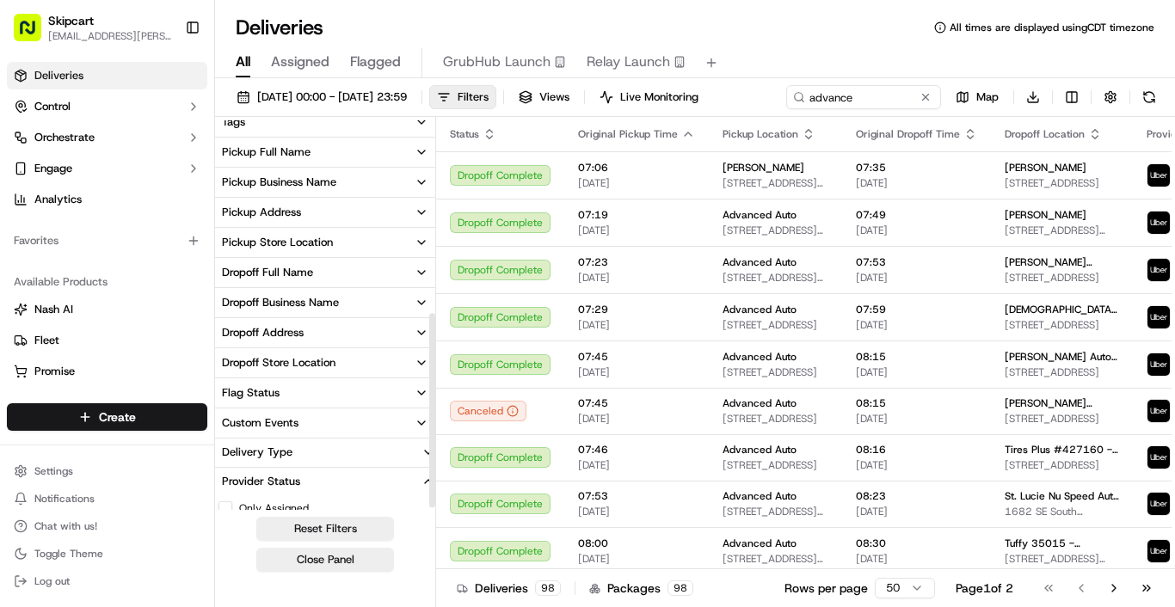
scroll to position [392, 0]
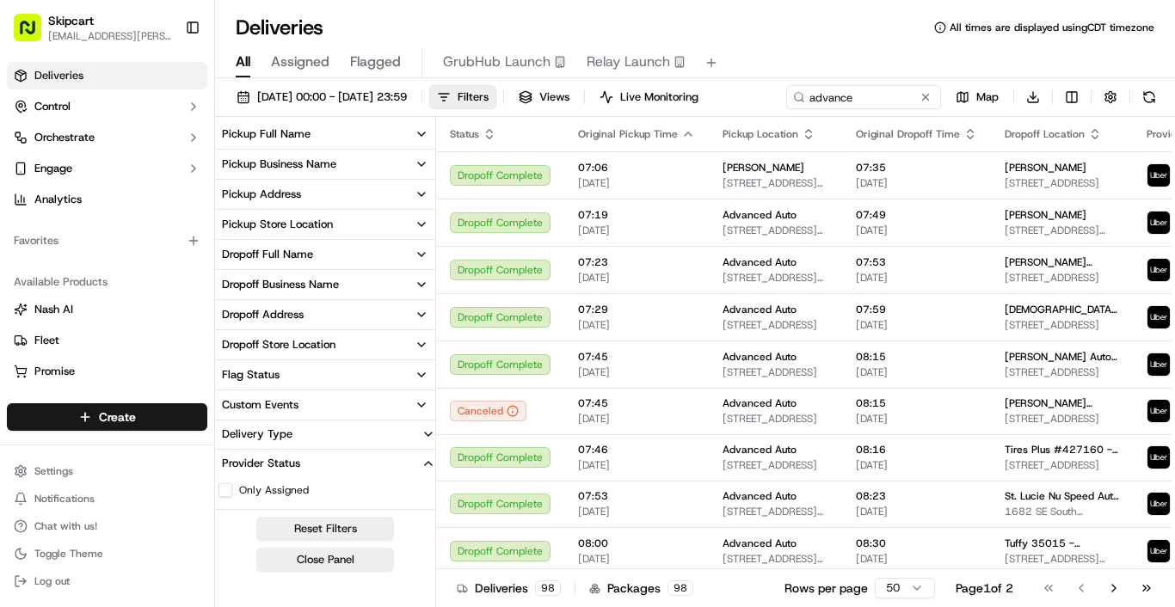
click at [280, 430] on div "Delivery Type" at bounding box center [257, 434] width 84 height 15
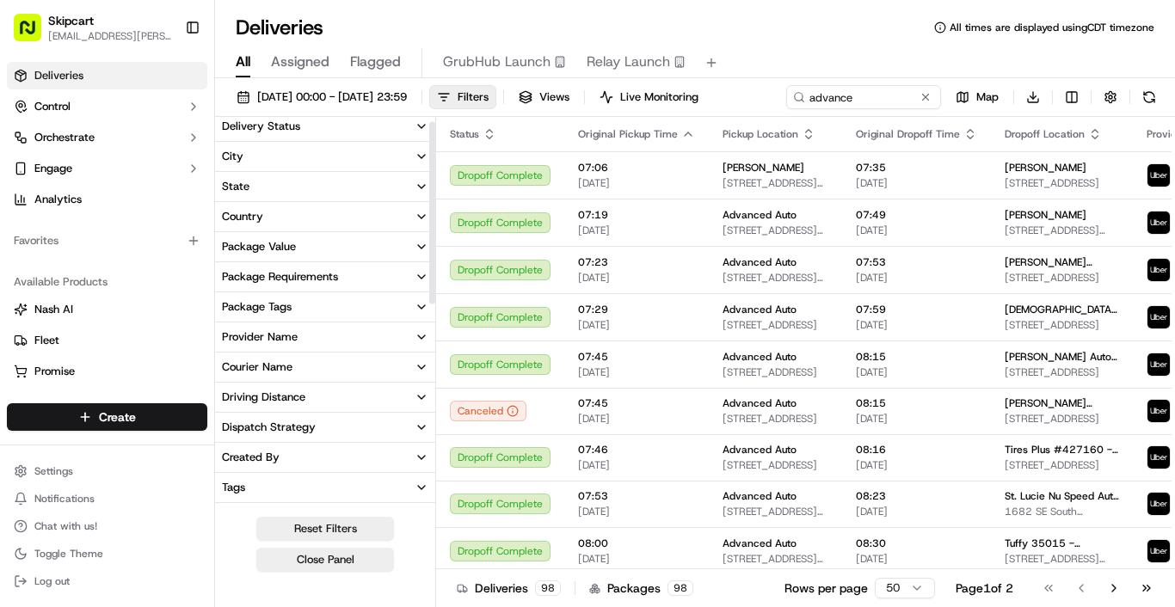
scroll to position [0, 0]
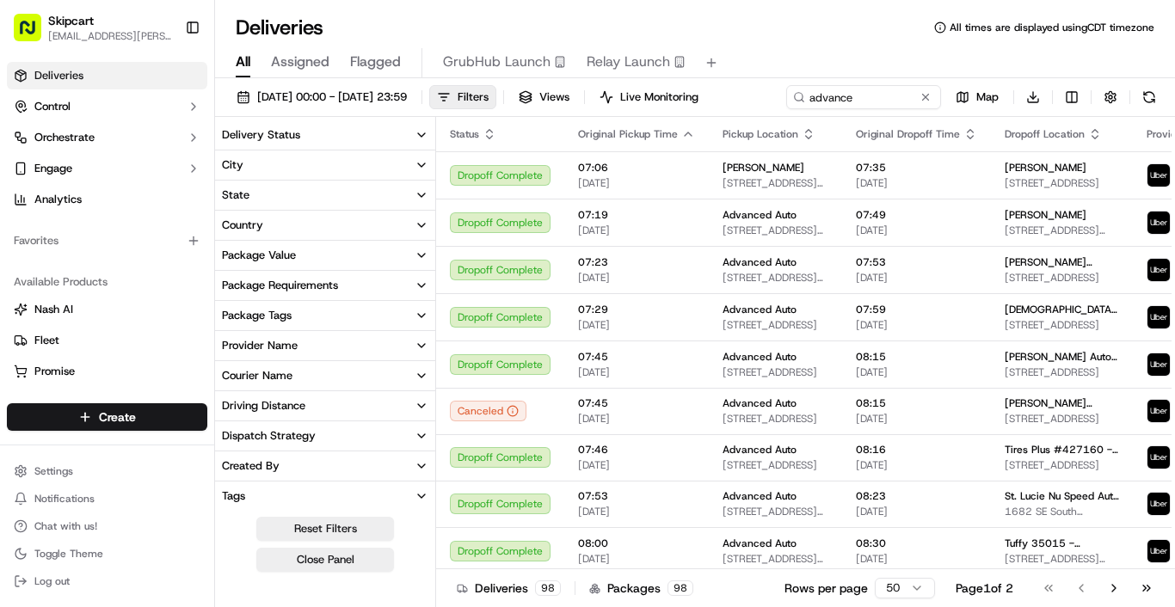
click at [284, 131] on div "Delivery Status" at bounding box center [261, 134] width 78 height 15
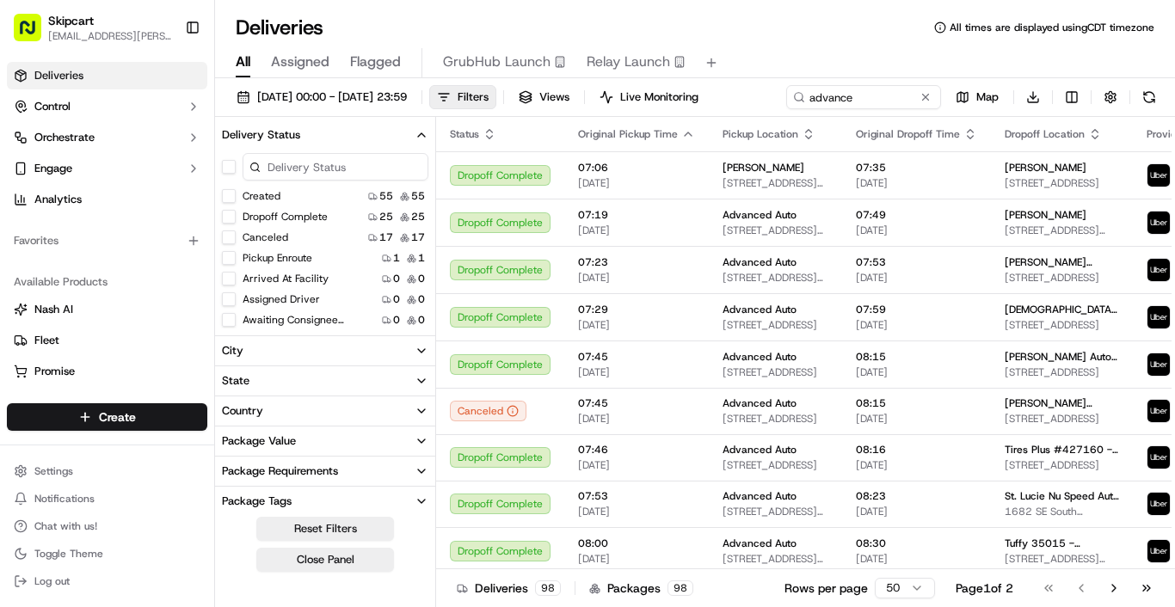
click at [232, 199] on button "Created" at bounding box center [229, 196] width 14 height 14
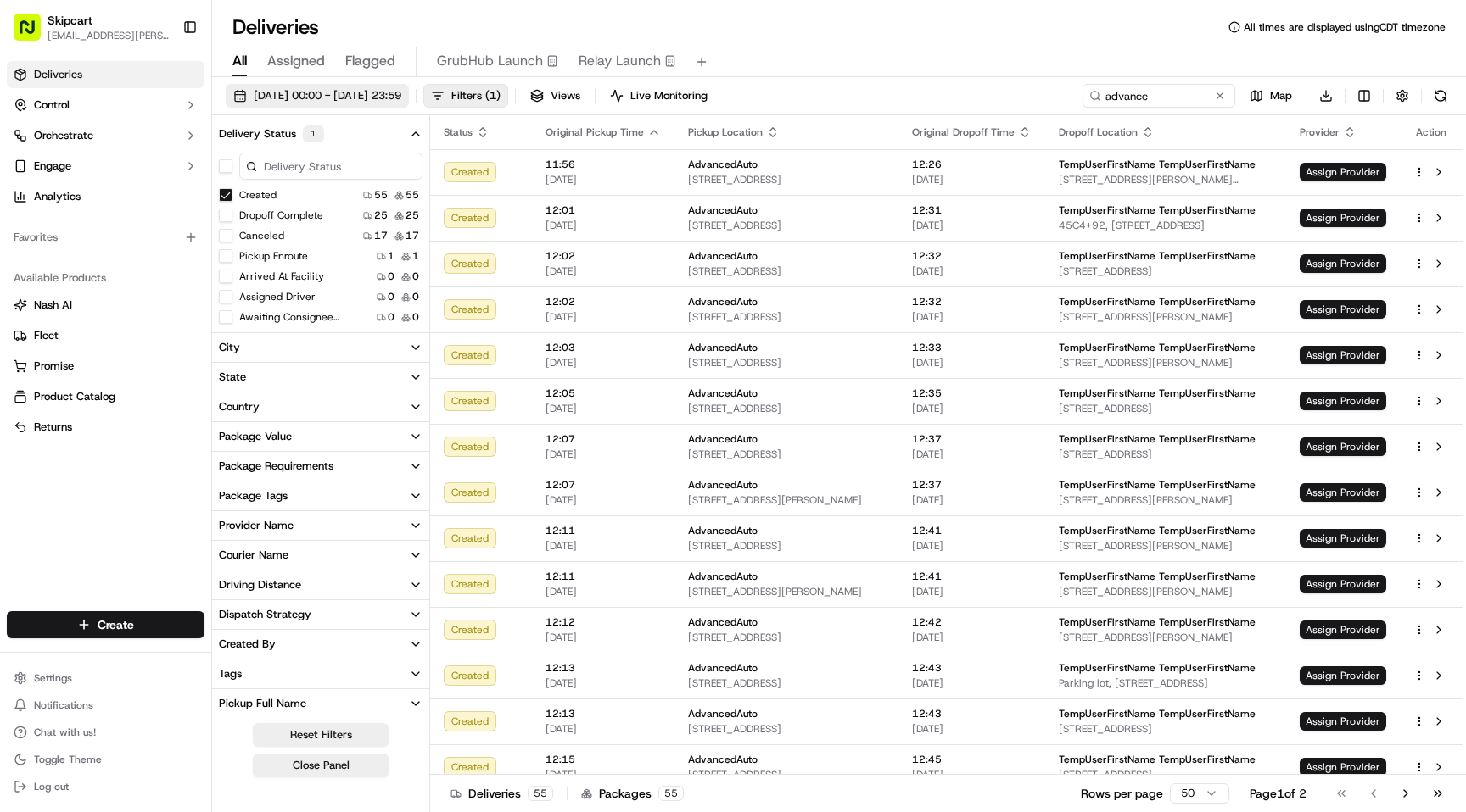
click at [294, 99] on span "[DATE] 00:00 - [DATE] 23:59" at bounding box center [327, 95] width 148 height 15
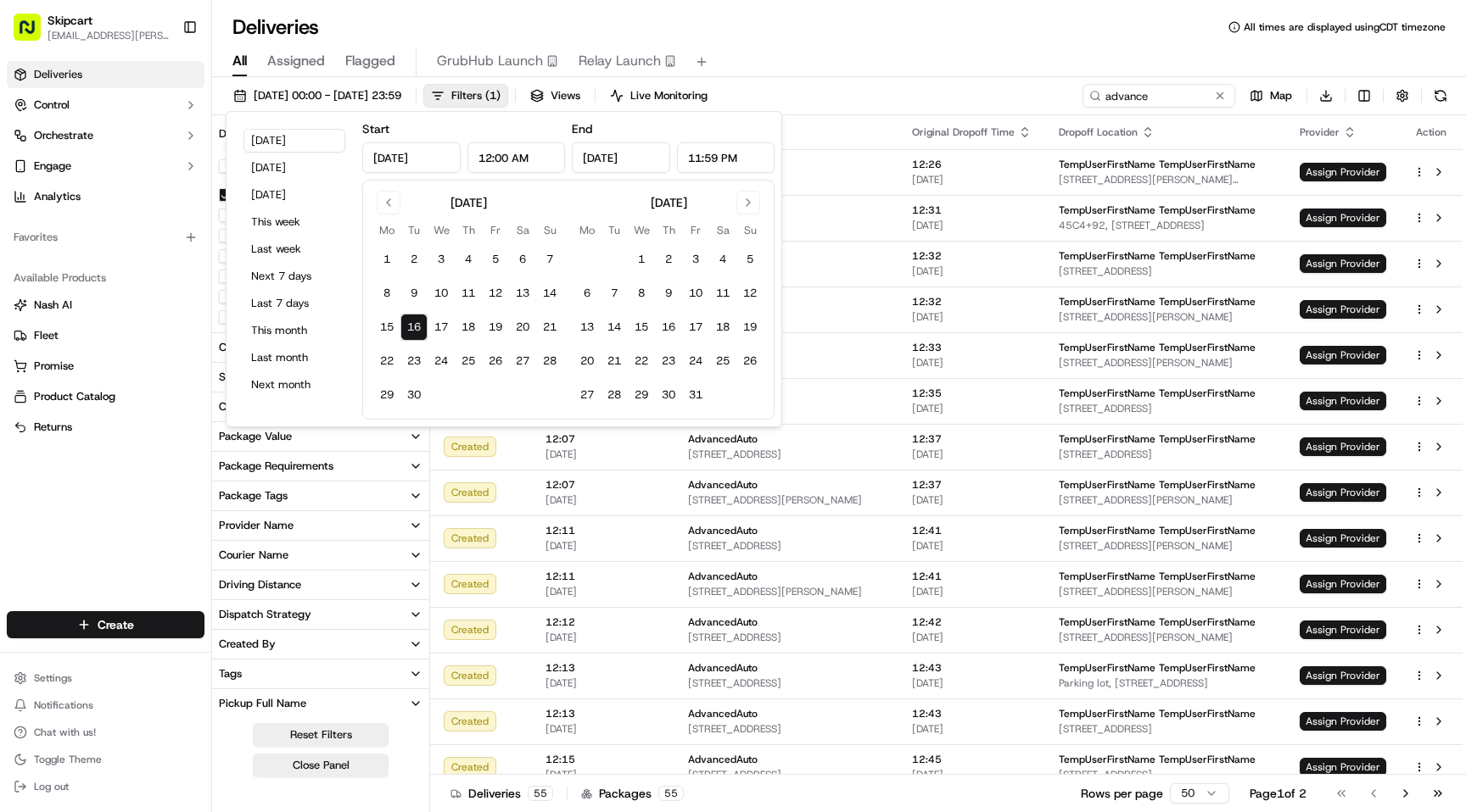
click at [488, 155] on input "12:00 AM" at bounding box center [517, 158] width 99 height 31
click at [410, 334] on button "16" at bounding box center [414, 327] width 28 height 28
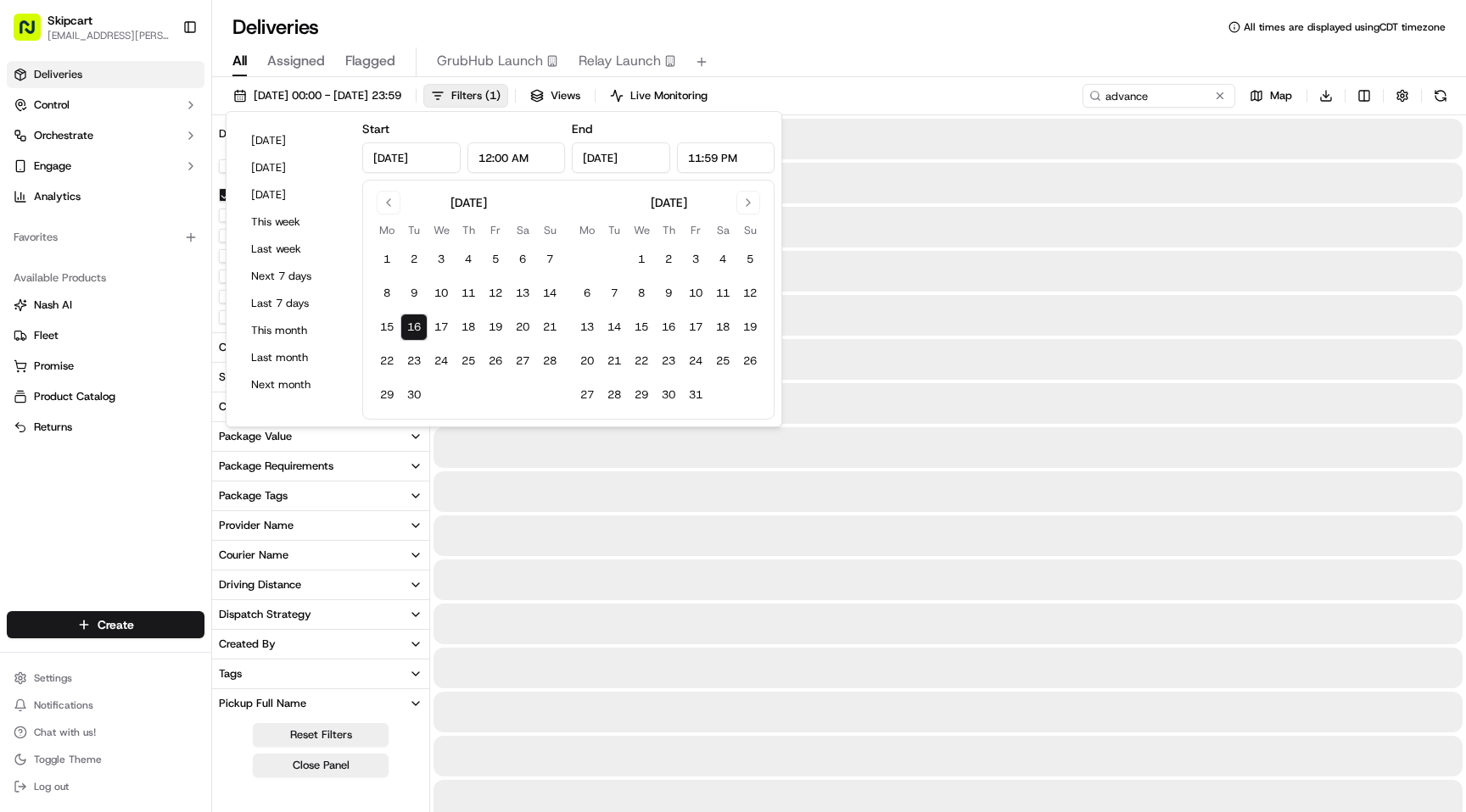
click at [478, 163] on input "12:00 AM" at bounding box center [517, 158] width 99 height 31
click at [490, 161] on input "12:00 AM" at bounding box center [517, 158] width 99 height 31
click at [491, 161] on input "12:00 AM" at bounding box center [517, 158] width 99 height 31
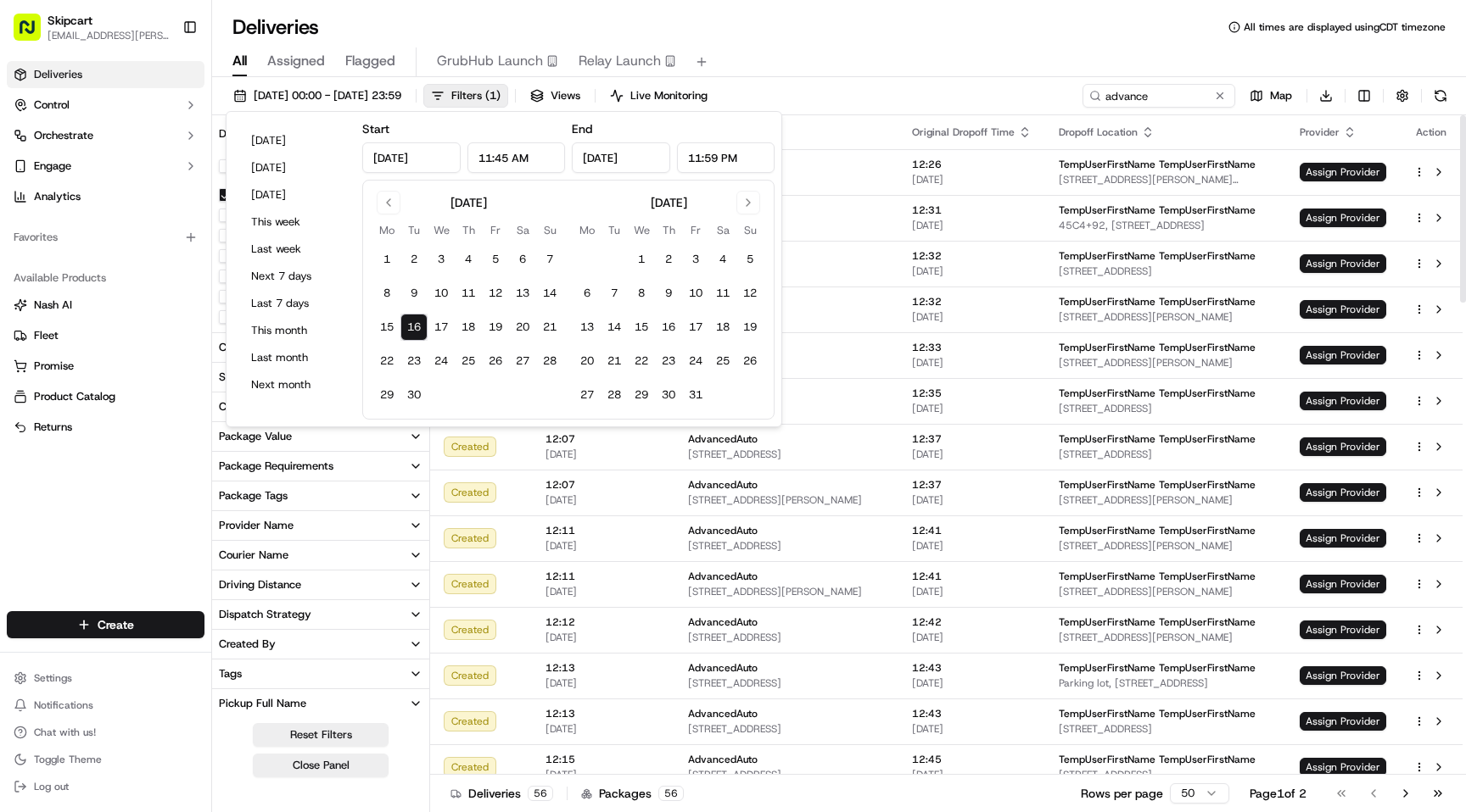
type input "11:45 AM"
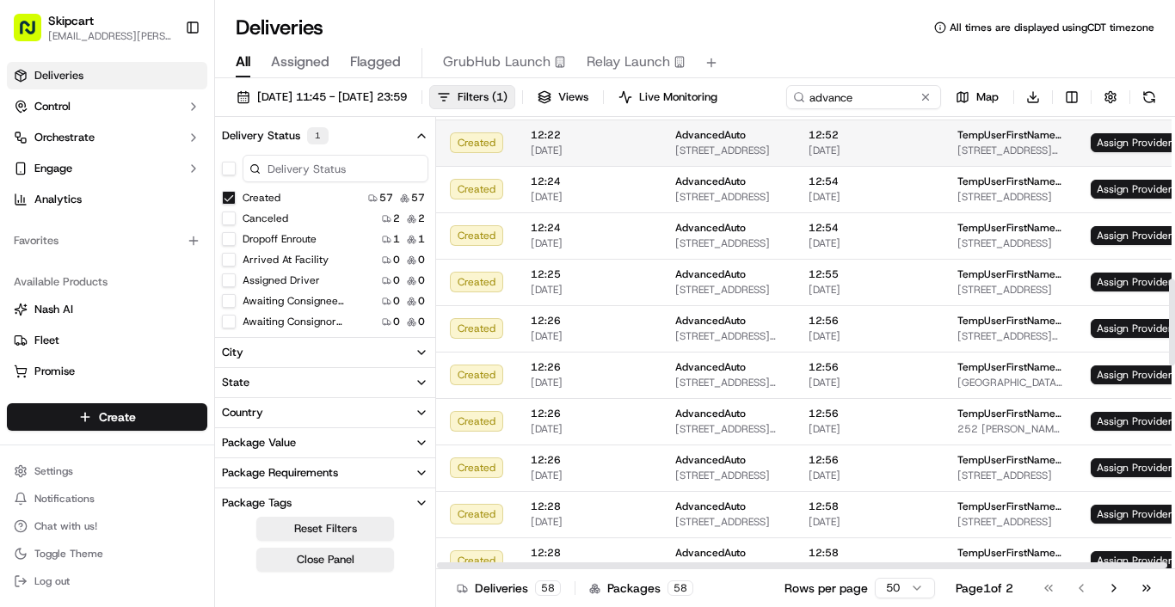
scroll to position [875, 0]
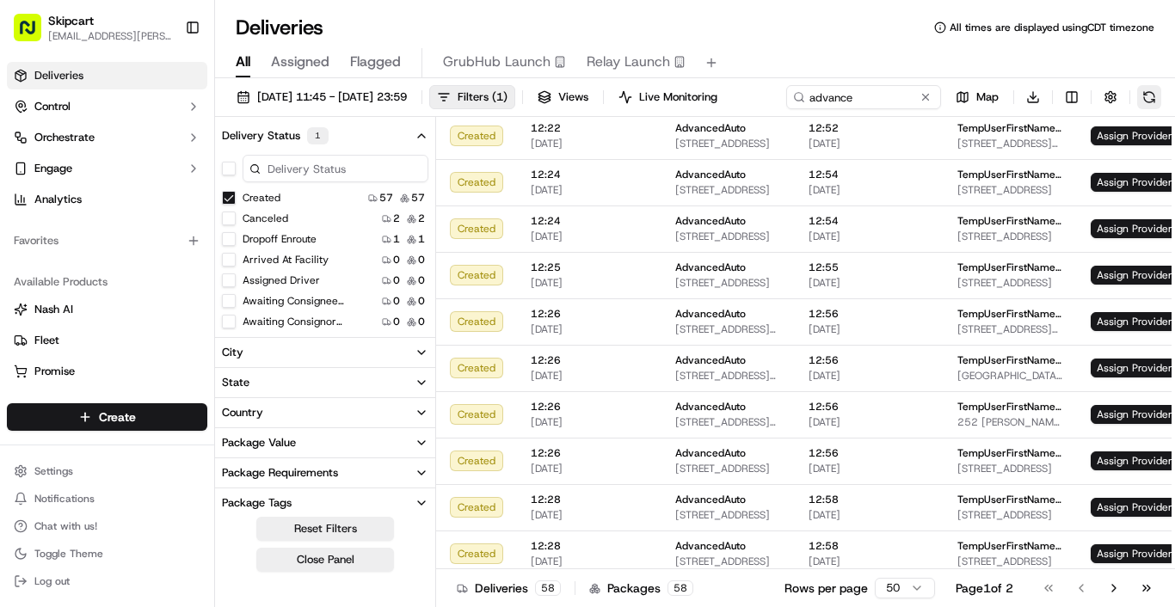
click at [1137, 109] on button at bounding box center [1149, 97] width 24 height 24
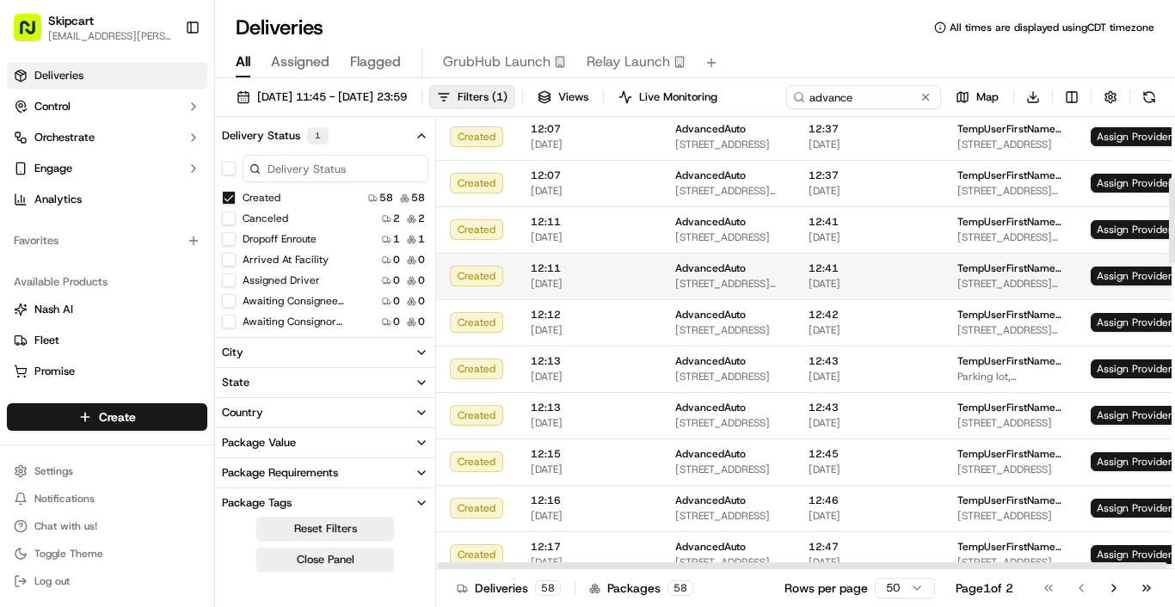
scroll to position [0, 0]
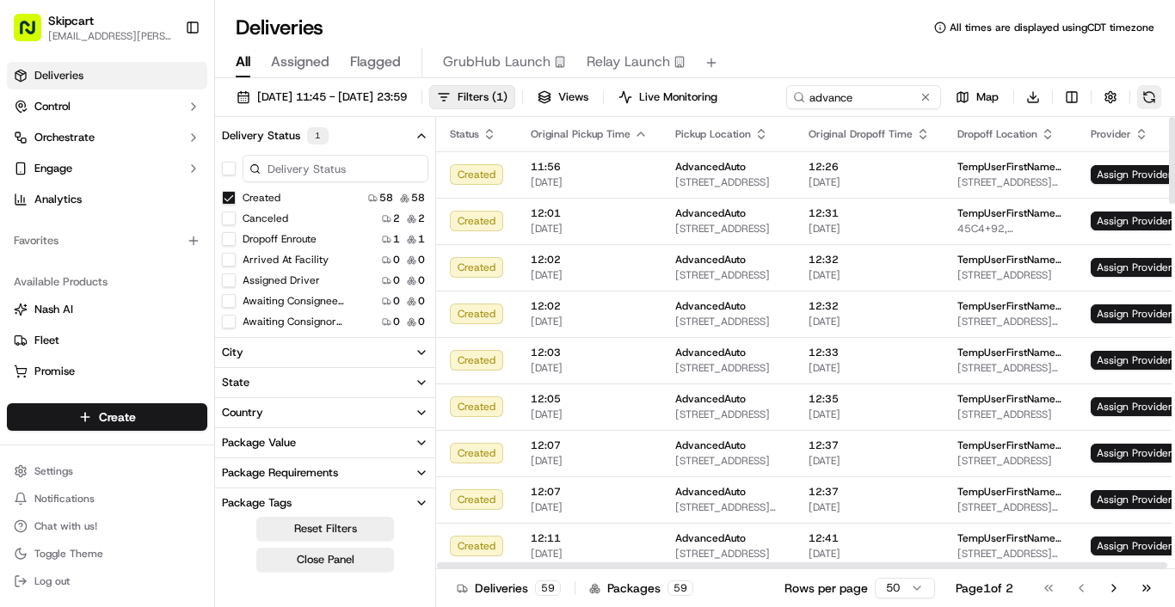
click at [1137, 109] on button at bounding box center [1149, 97] width 24 height 24
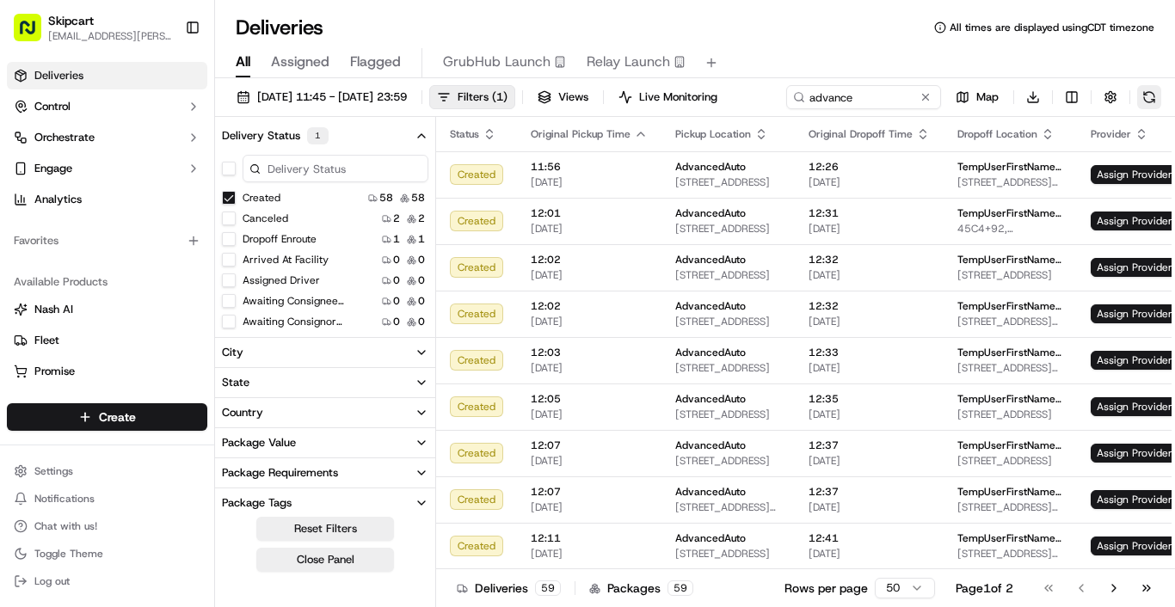
click at [1137, 109] on button at bounding box center [1149, 97] width 24 height 24
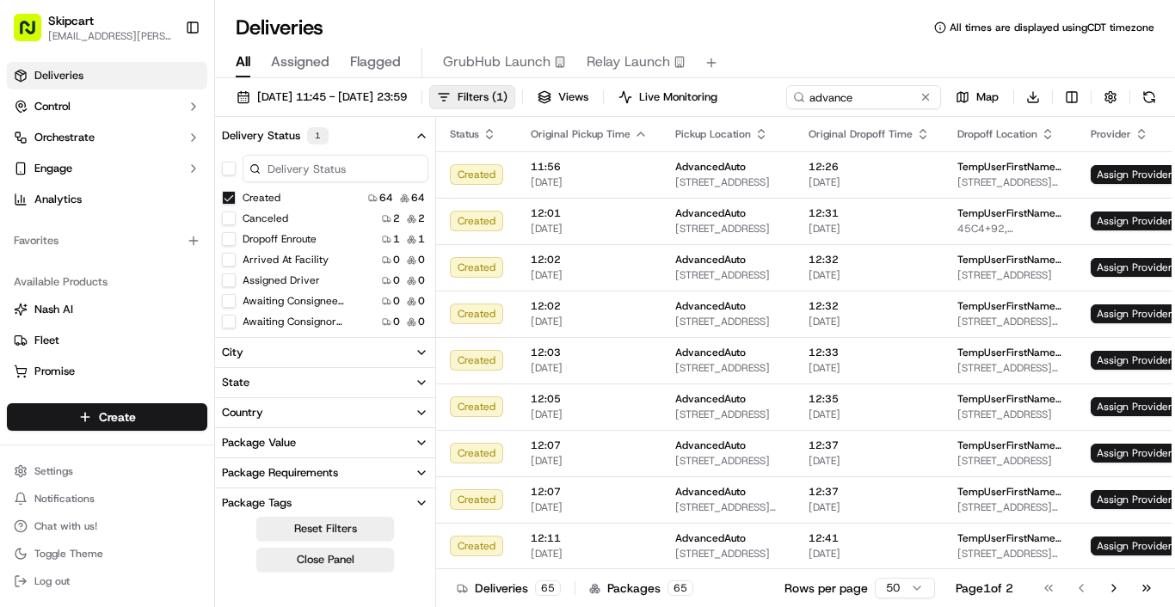
click at [1137, 109] on button at bounding box center [1149, 97] width 24 height 24
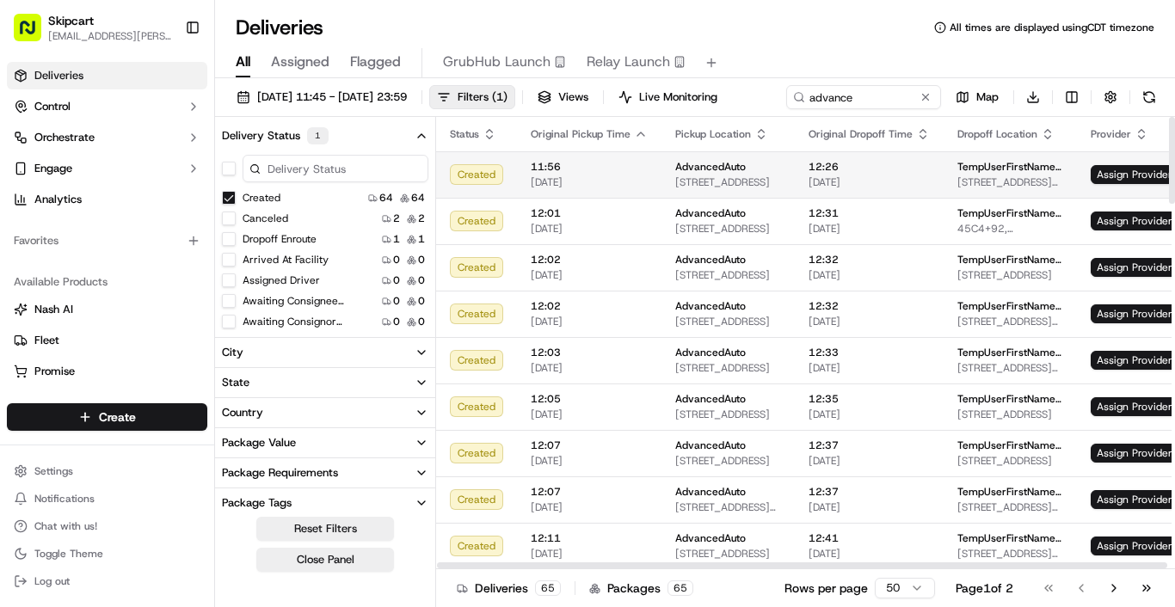
click at [729, 189] on span "2018 SW 34th St, Gainesville, FL 32608, USA" at bounding box center [728, 183] width 106 height 14
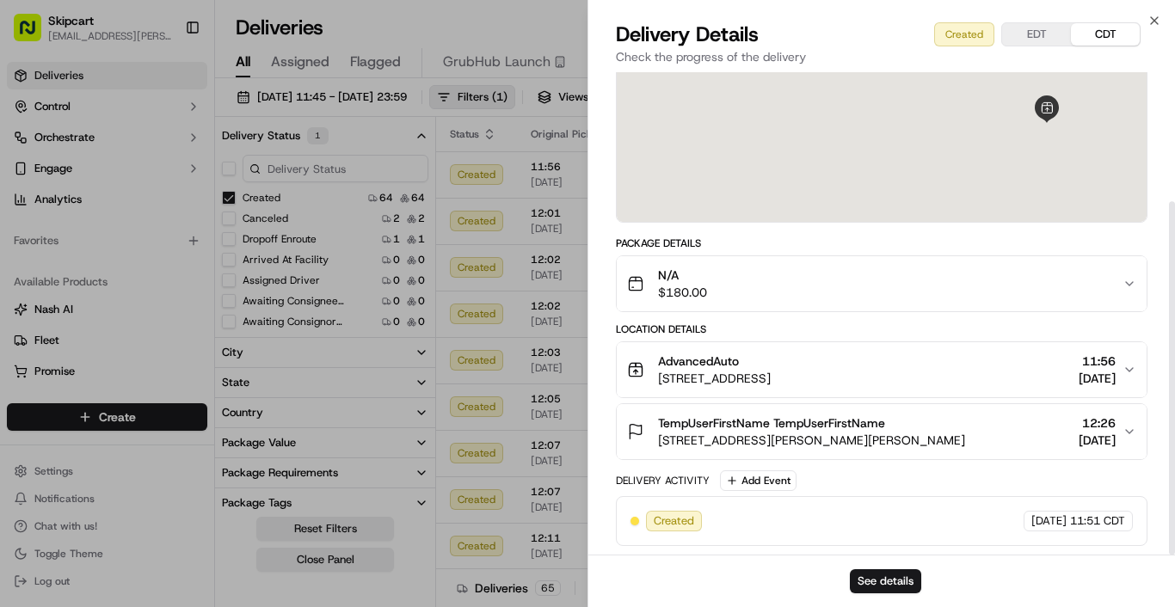
scroll to position [176, 0]
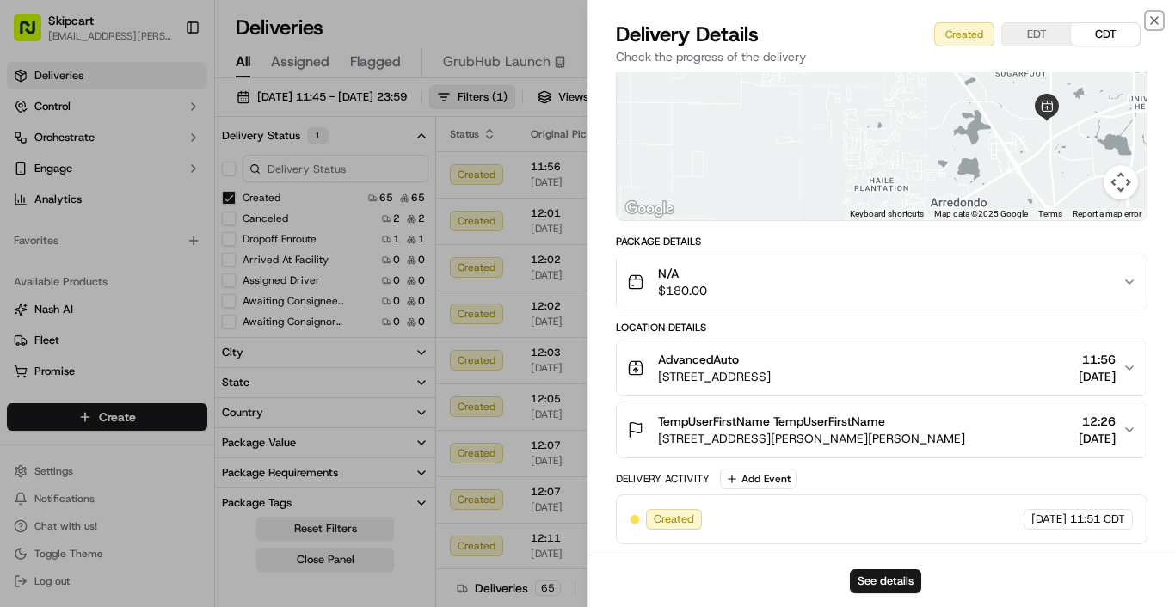
click at [1156, 16] on icon "button" at bounding box center [1155, 21] width 14 height 14
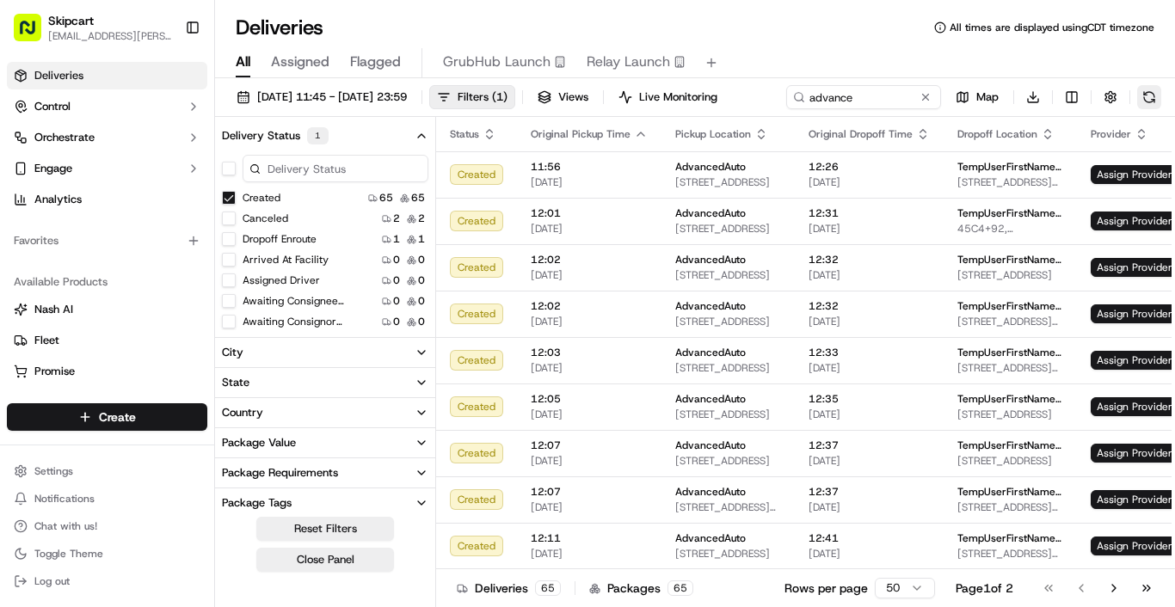
click at [1137, 109] on button at bounding box center [1149, 97] width 24 height 24
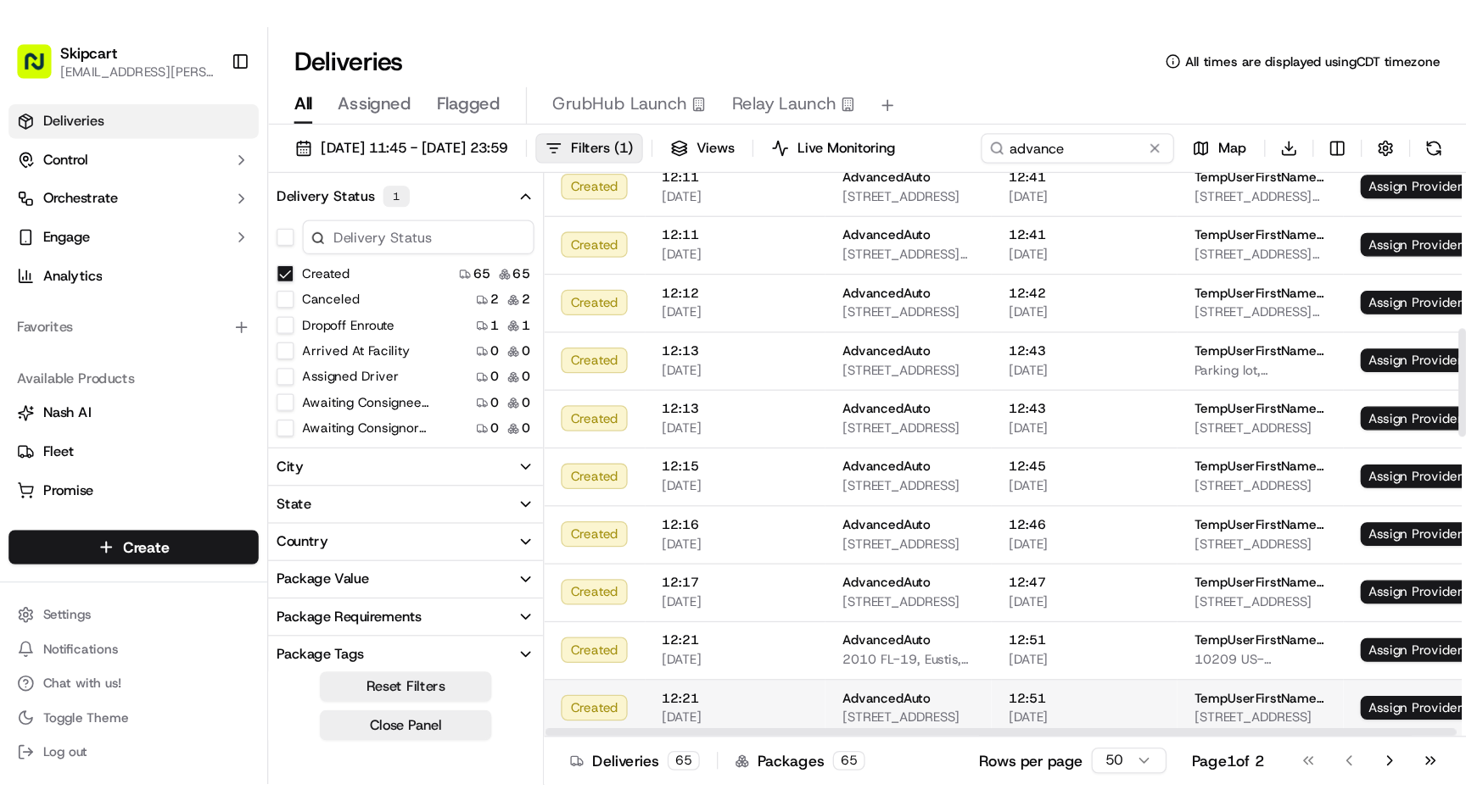
scroll to position [0, 0]
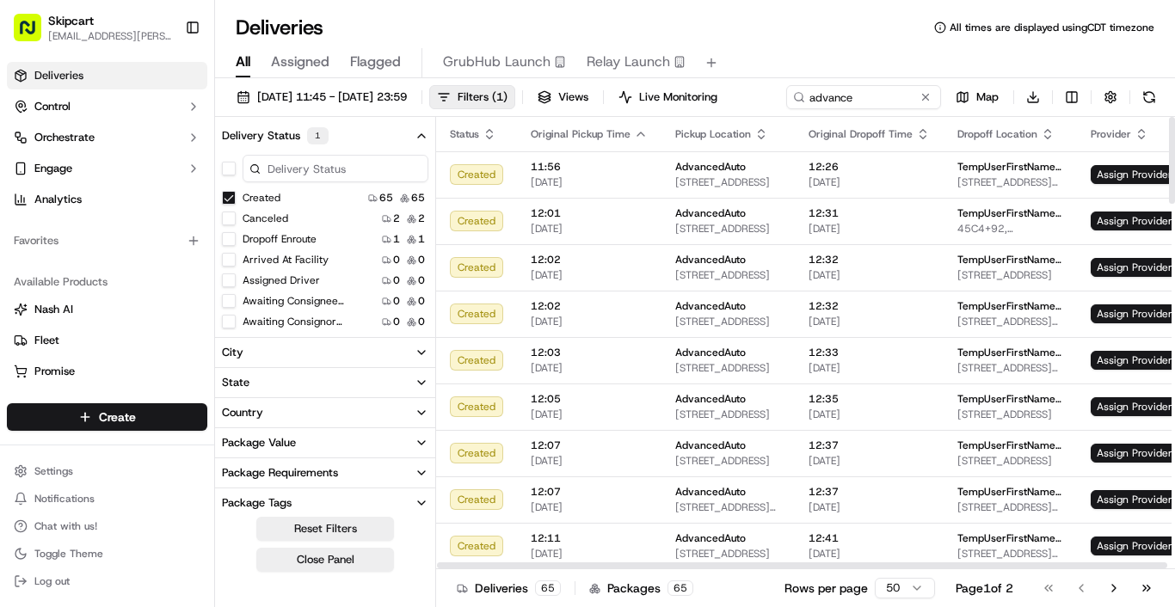
click at [1137, 109] on button at bounding box center [1149, 97] width 24 height 24
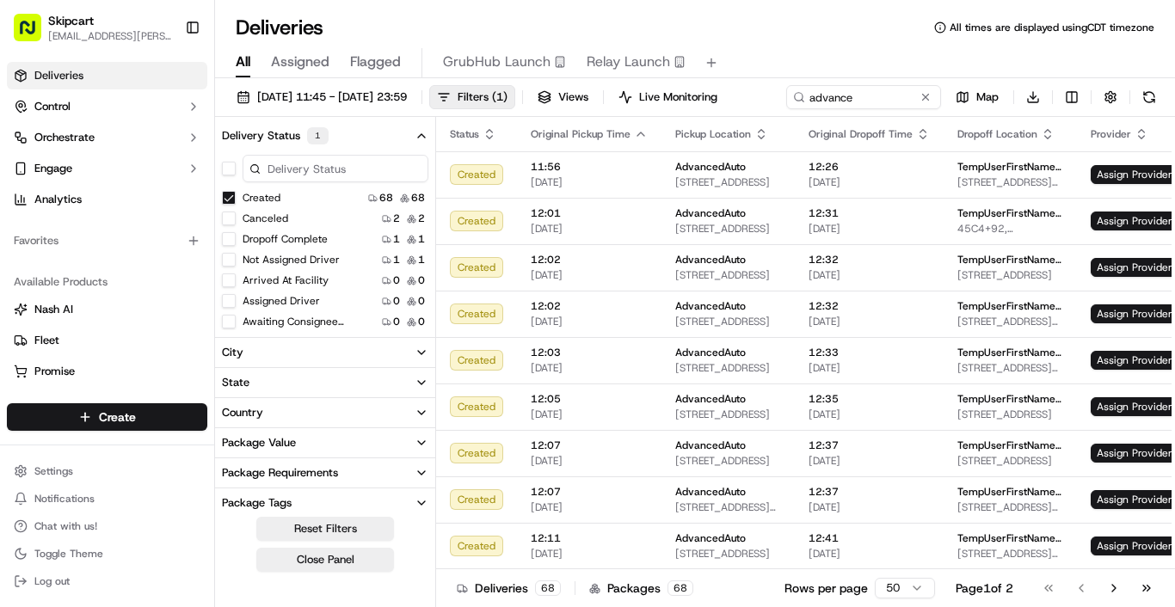
click at [214, 28] on div "Skipcart ramesh.kumhar@skipcart.com Toggle Sidebar Deliveries Control Orchestra…" at bounding box center [107, 303] width 215 height 607
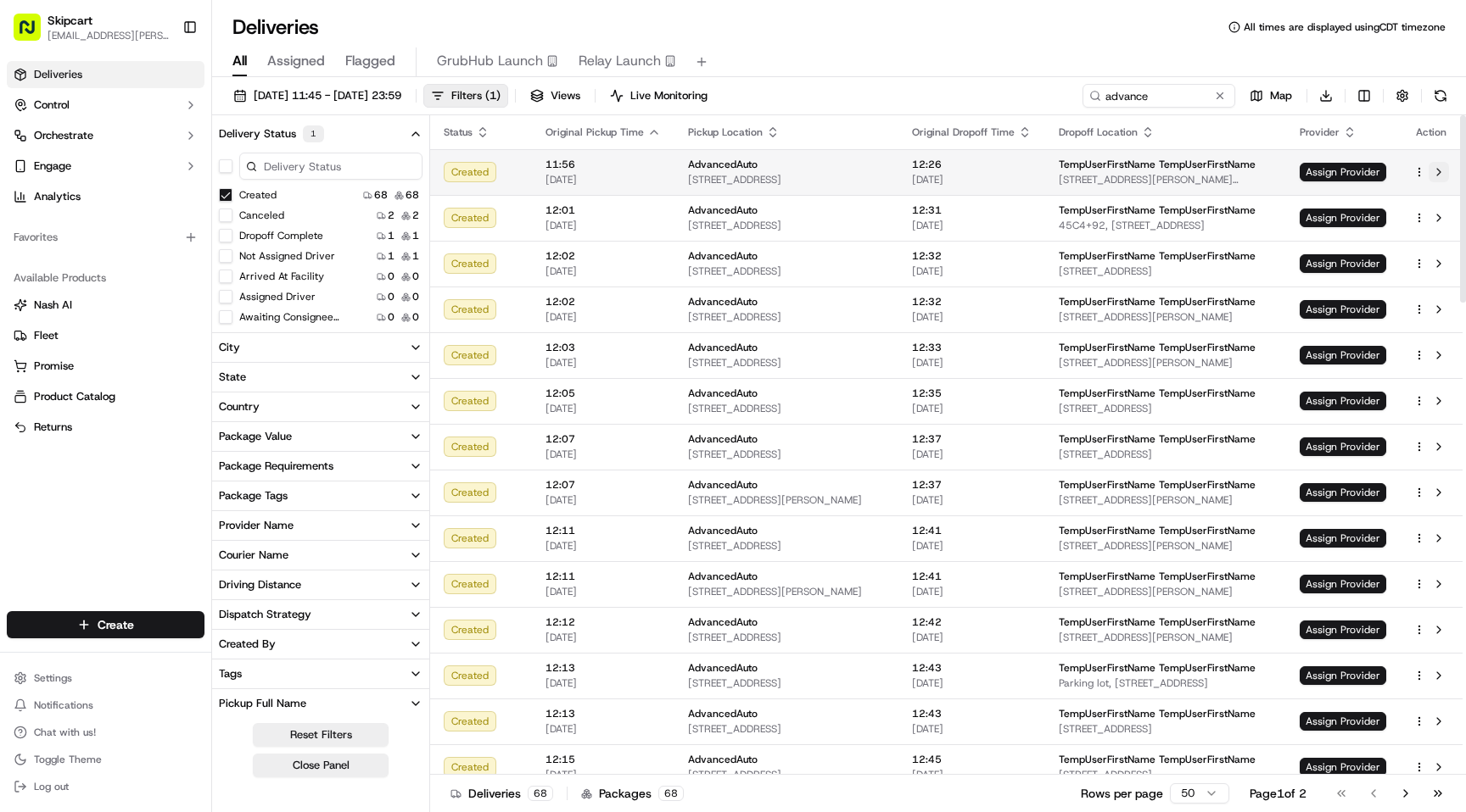
click at [1435, 175] on button at bounding box center [1438, 171] width 21 height 21
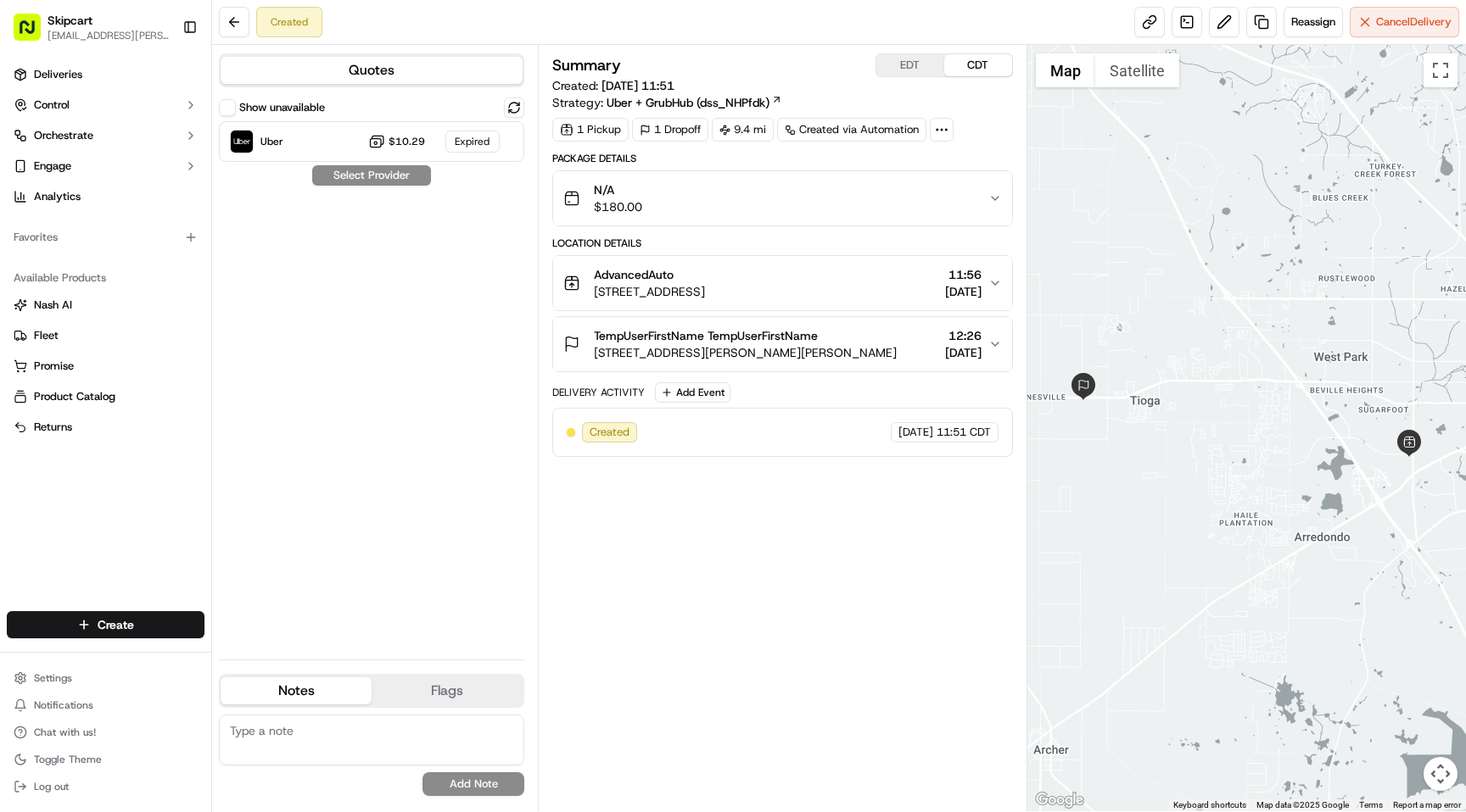
click at [905, 198] on div "N/A $180.00" at bounding box center [775, 198] width 424 height 34
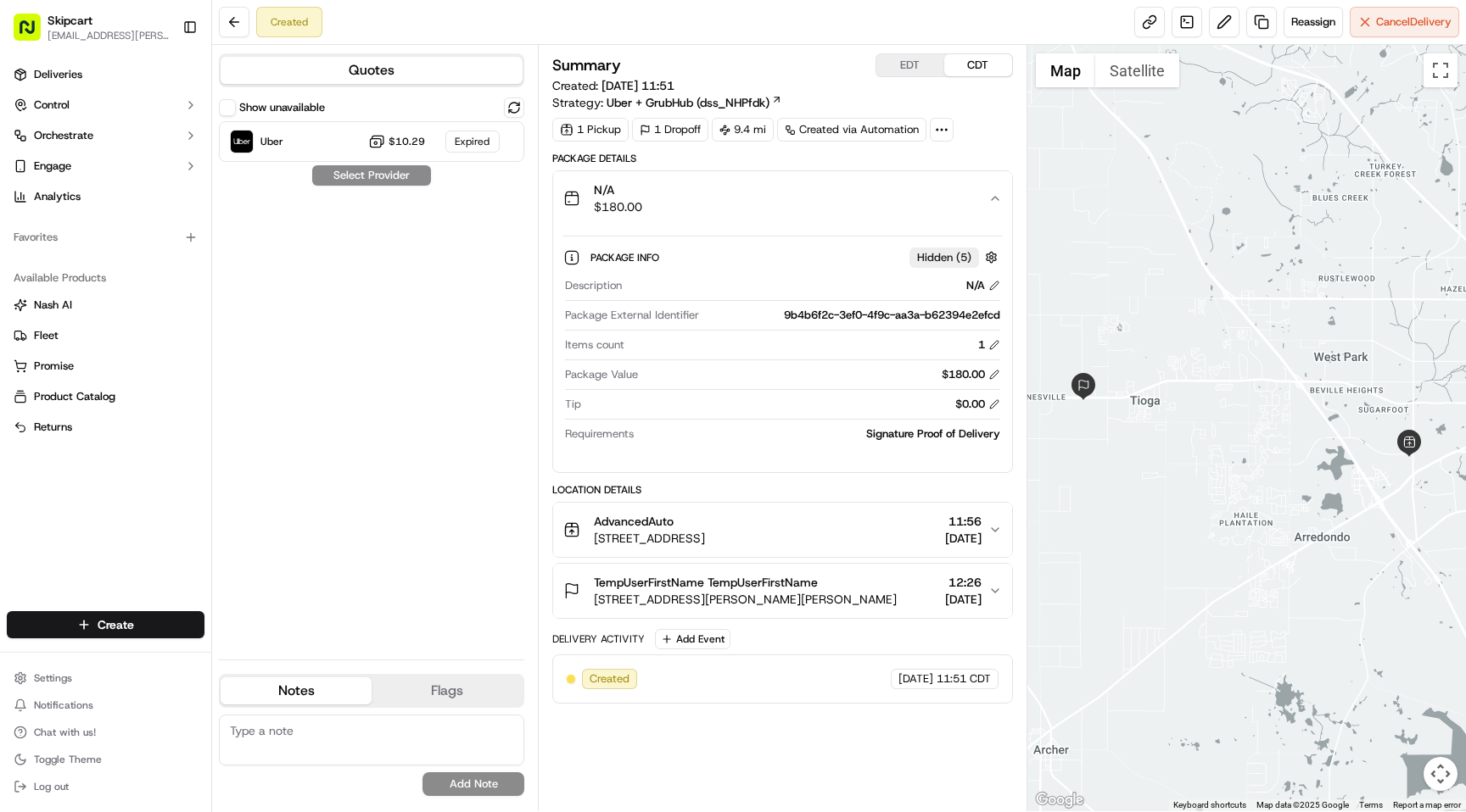
click at [907, 199] on div "N/A $180.00" at bounding box center [775, 198] width 424 height 34
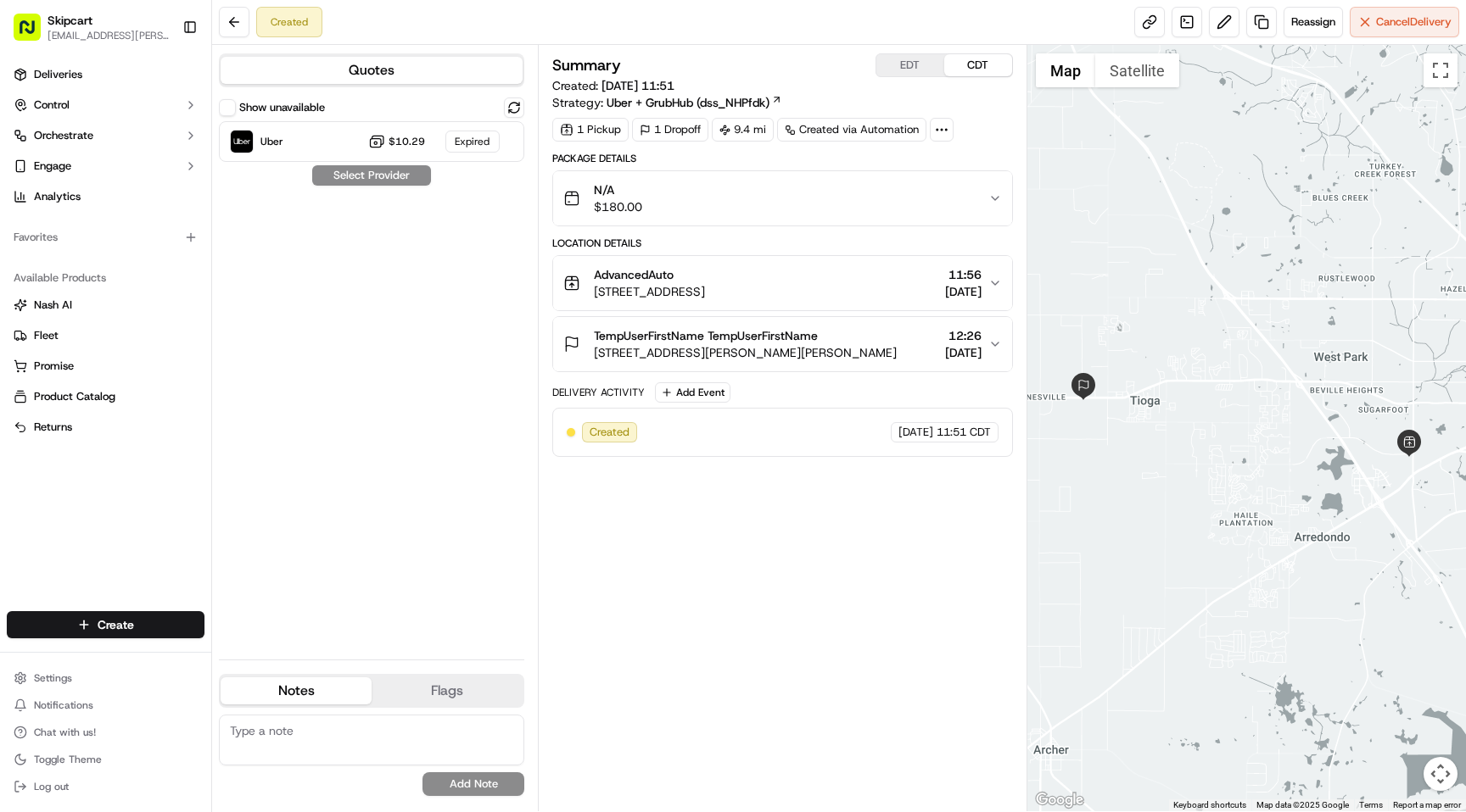
click at [705, 289] on span "[STREET_ADDRESS]" at bounding box center [649, 291] width 111 height 17
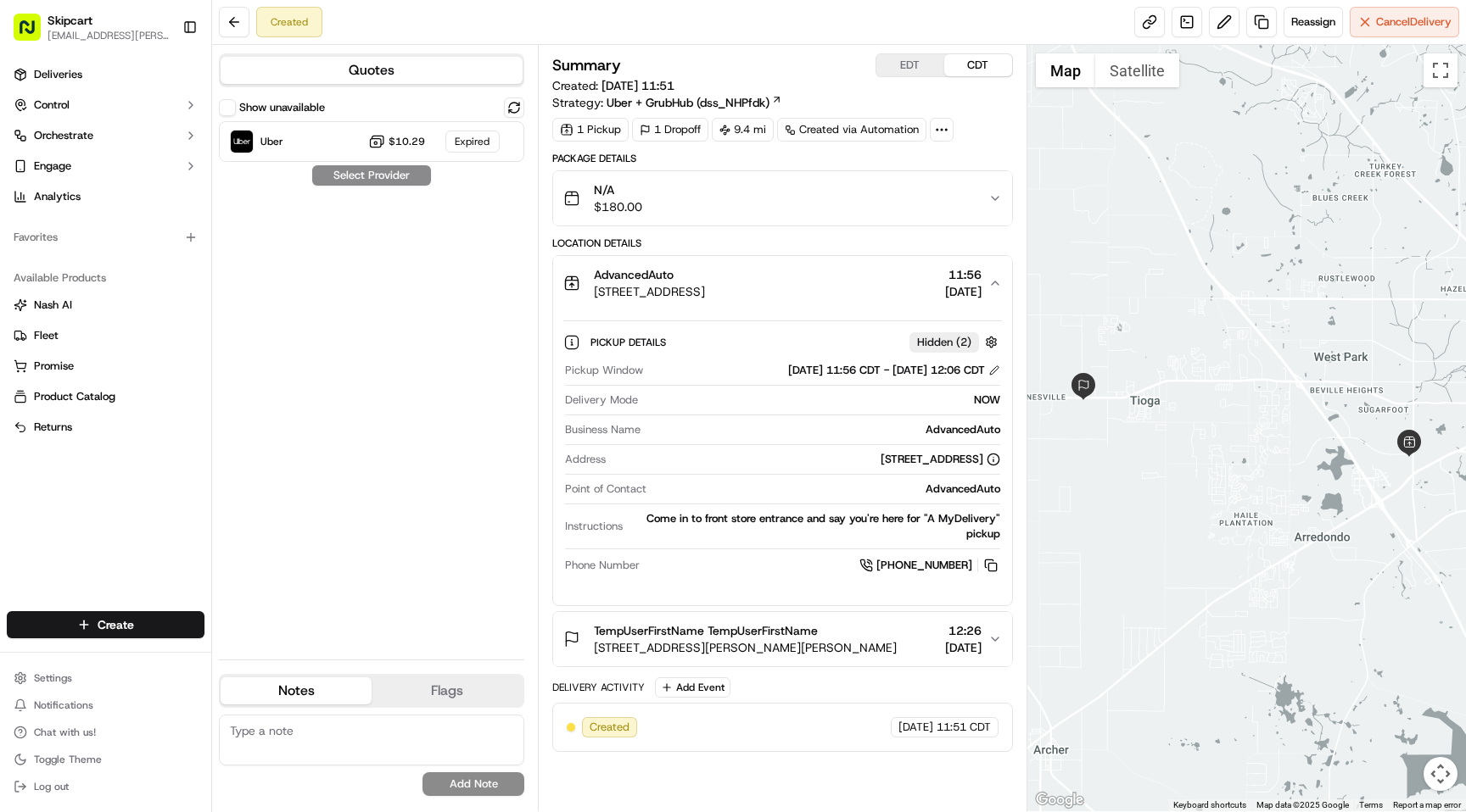
click at [705, 294] on span "[STREET_ADDRESS]" at bounding box center [649, 291] width 111 height 17
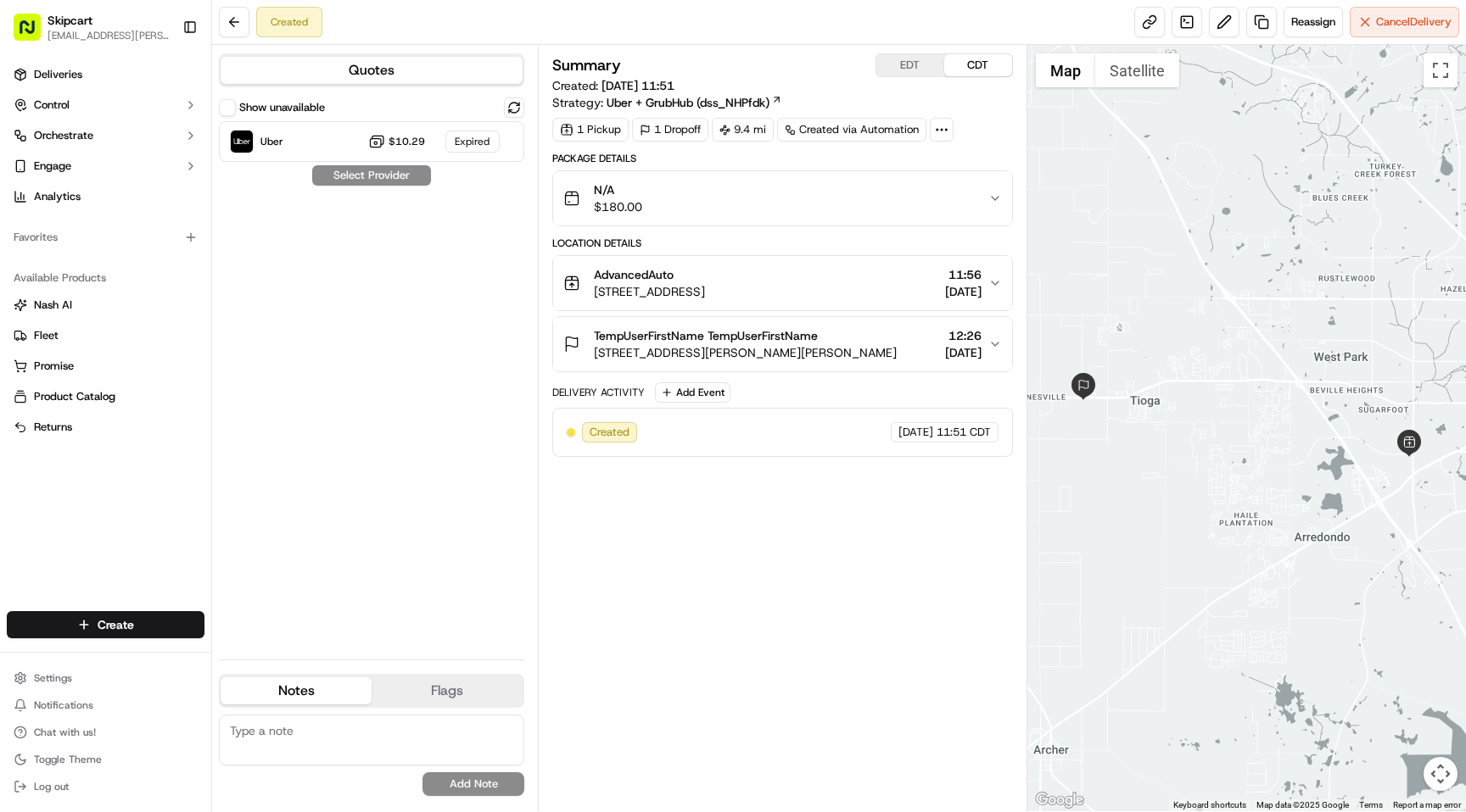
click at [812, 343] on span "TempUserFirstName TempUserFirstName" at bounding box center [705, 335] width 224 height 17
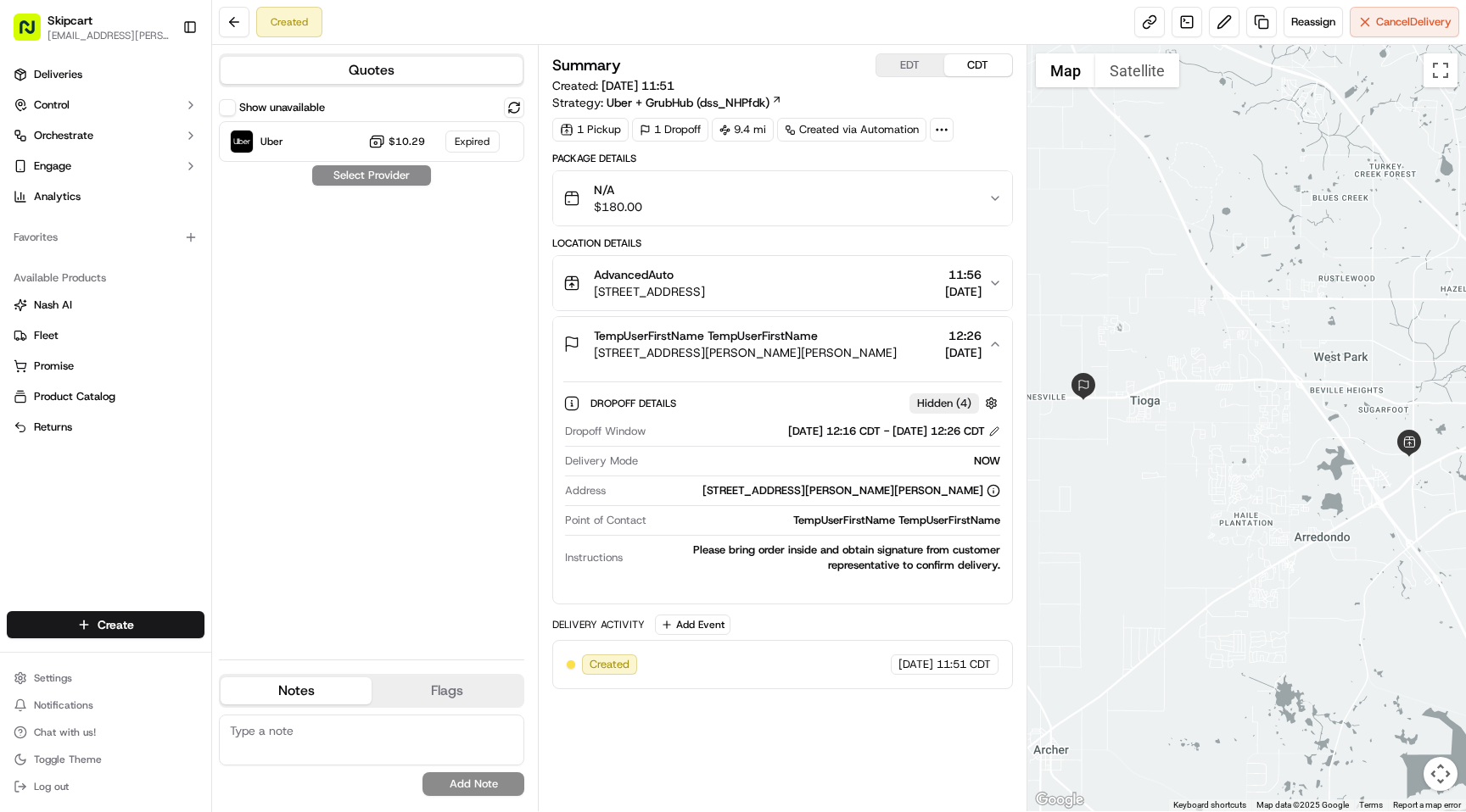
click at [802, 344] on span "[STREET_ADDRESS][PERSON_NAME][PERSON_NAME]" at bounding box center [744, 352] width 303 height 17
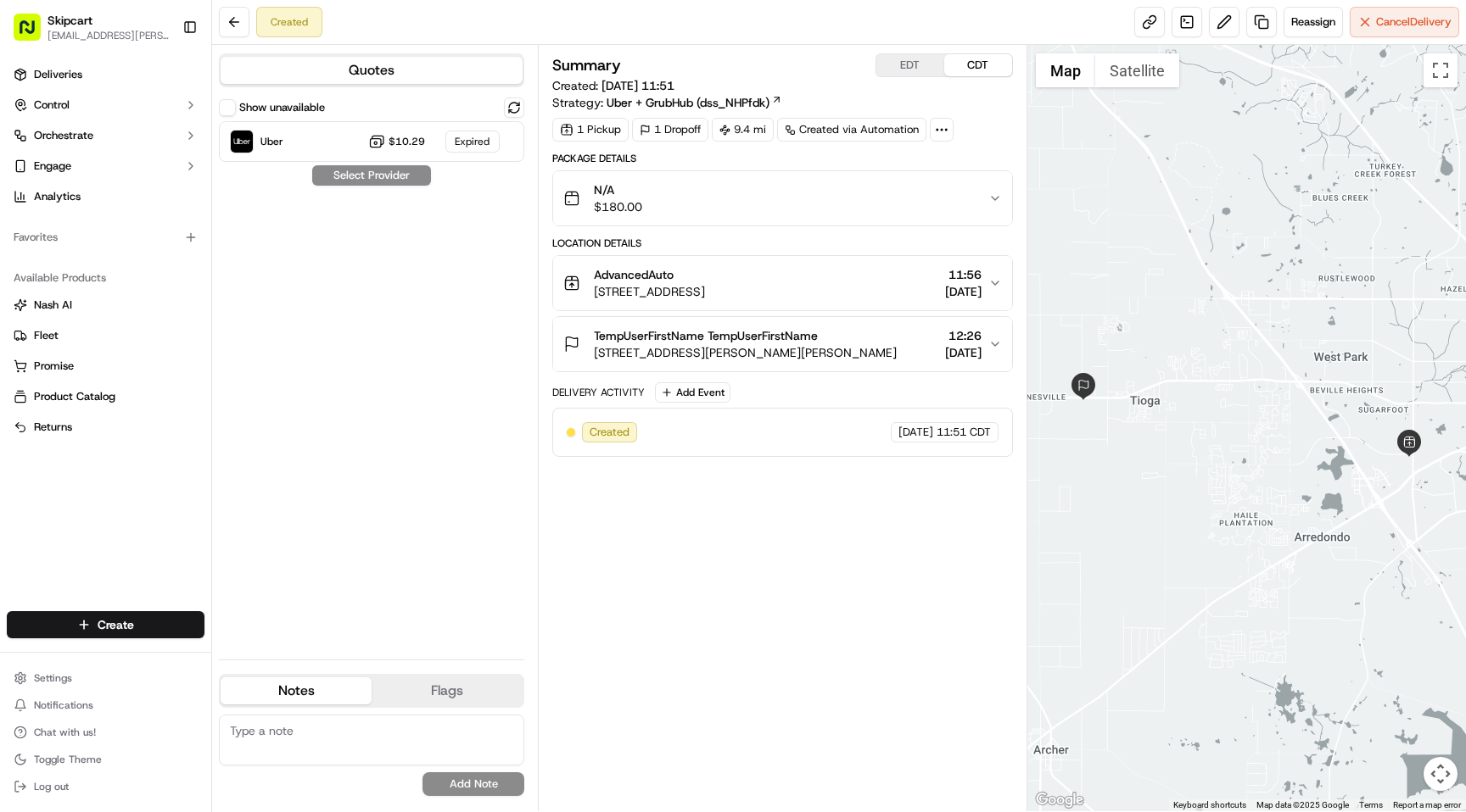
click at [713, 200] on div "N/A $180.00" at bounding box center [775, 198] width 424 height 34
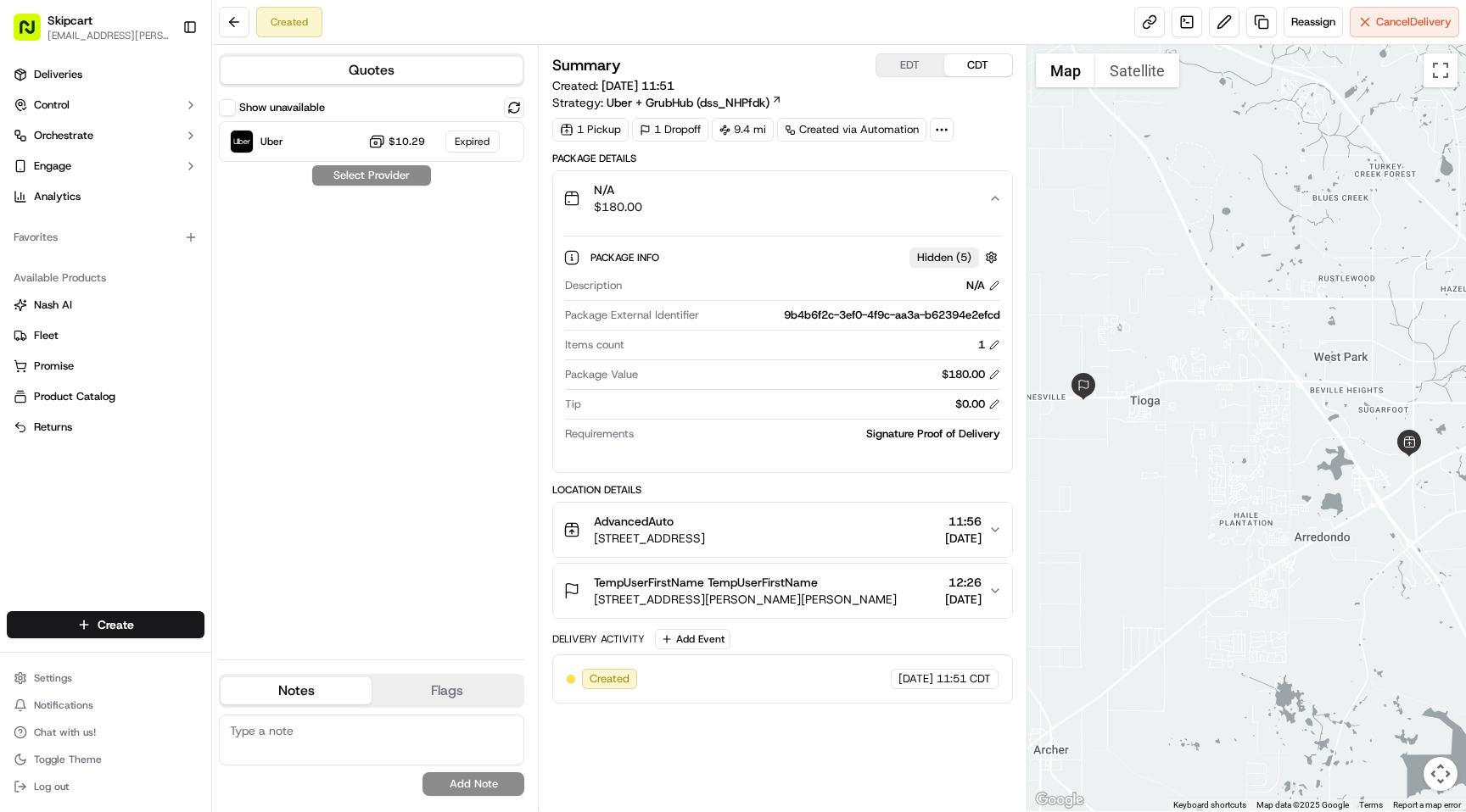
click at [714, 201] on div "N/A $180.00" at bounding box center [775, 198] width 424 height 34
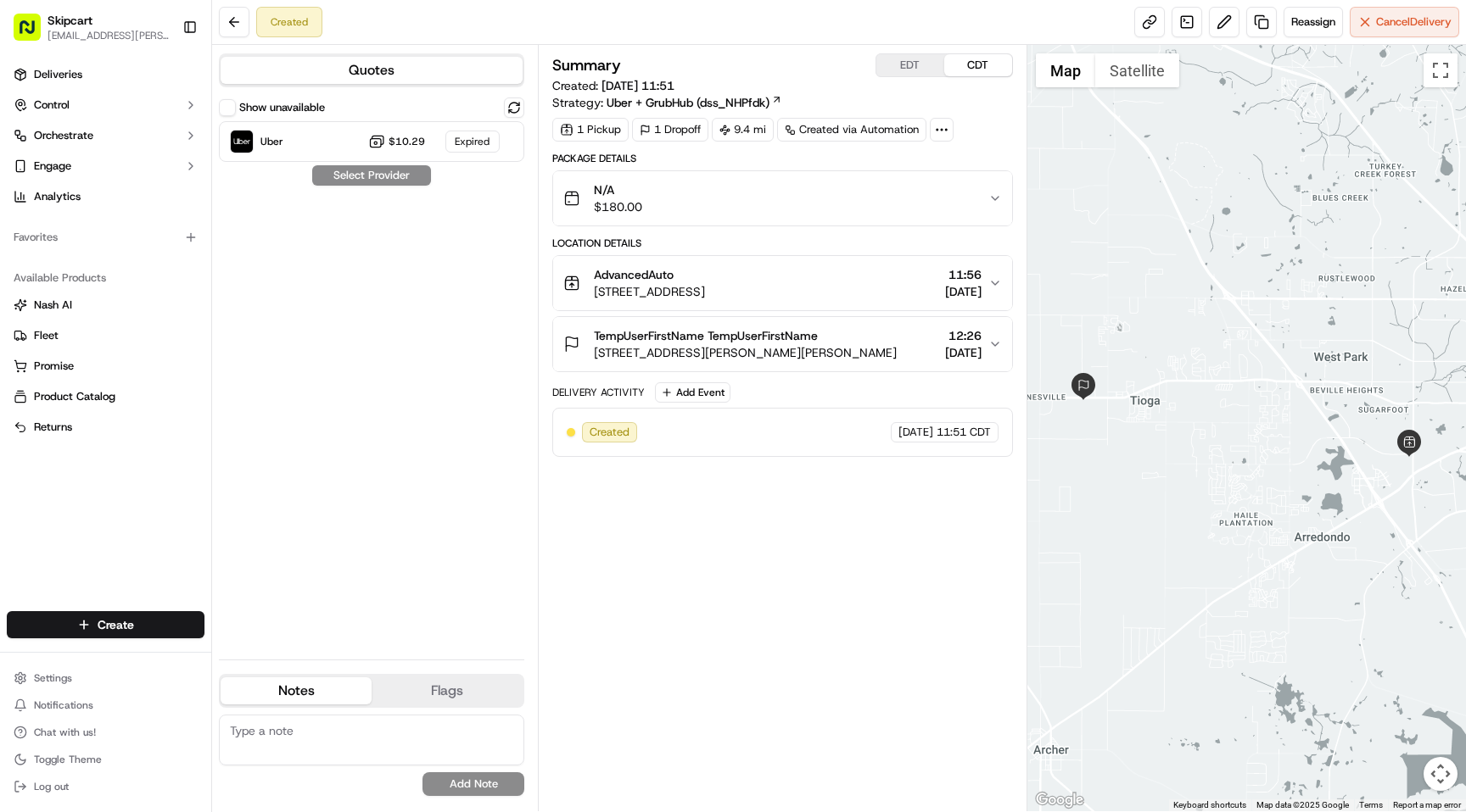
click at [738, 228] on div "Package Details N/A $180.00 Location Details AdvancedAuto 2018 SW 34th St, Gain…" at bounding box center [782, 304] width 459 height 305
click at [729, 210] on div "N/A $180.00" at bounding box center [775, 198] width 424 height 34
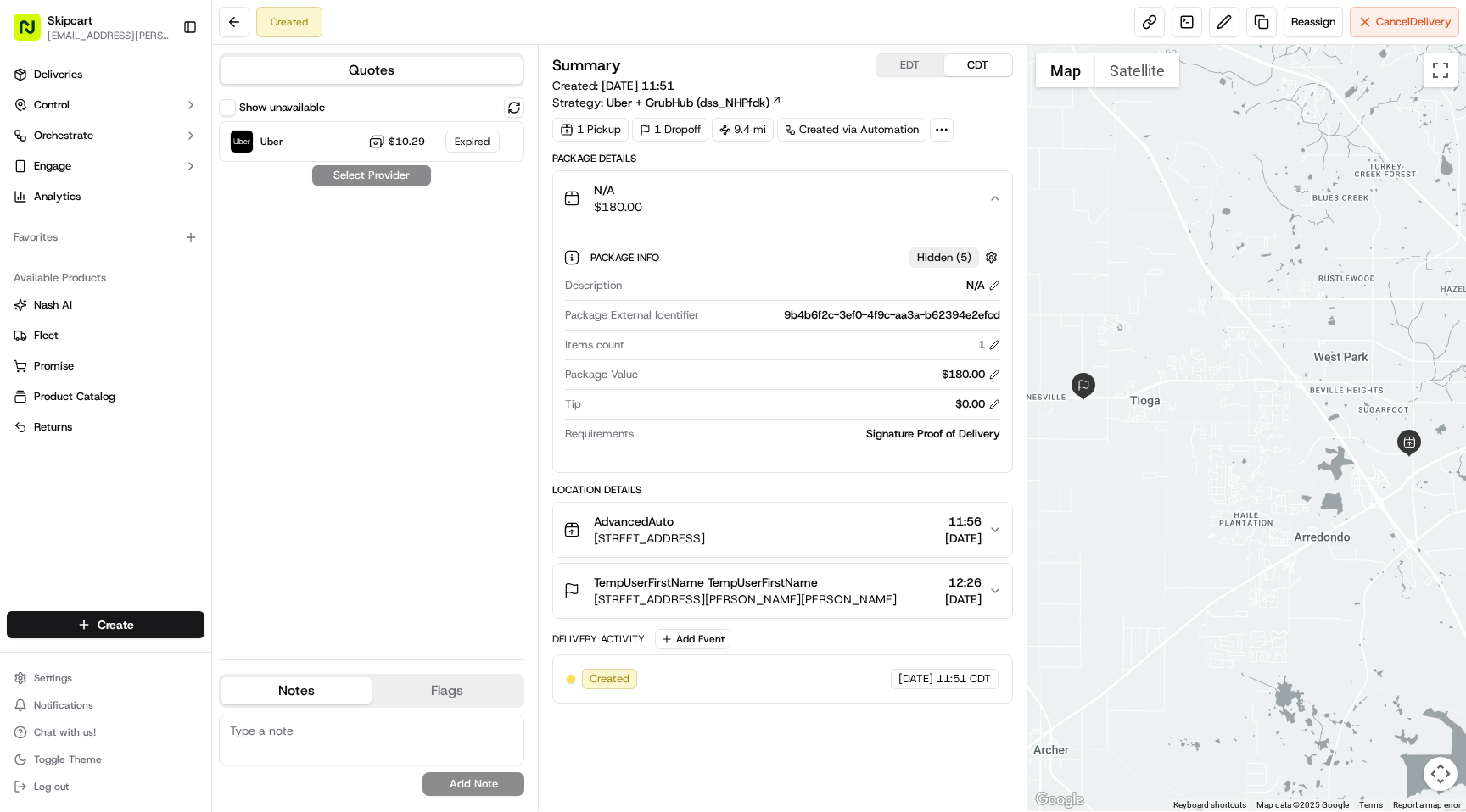
click at [793, 319] on div "9b4b6f2c-3ef0-4f9c-aa3a-b62394e2efcd" at bounding box center [853, 314] width 294 height 15
copy div "9b4b6f2c-3ef0-4f9c-aa3a-b62394e2efcd"
click at [72, 681] on html "Skipcart ramesh.kumhar@skipcart.com Toggle Sidebar Deliveries Control Orchestra…" at bounding box center [733, 406] width 1466 height 812
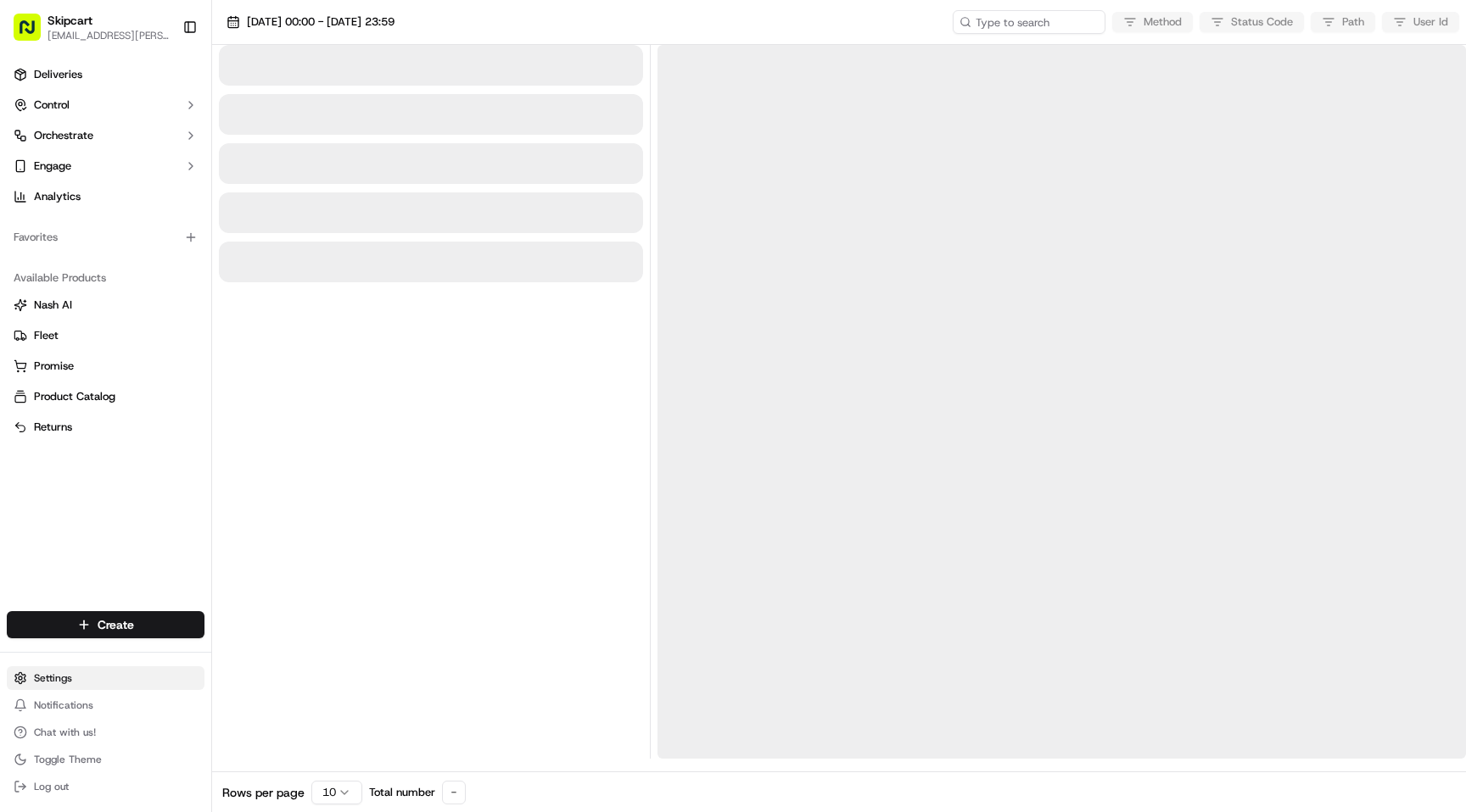
click at [64, 683] on html "Skipcart [EMAIL_ADDRESS][PERSON_NAME][DOMAIN_NAME] Toggle Sidebar Deliveries Co…" at bounding box center [733, 406] width 1466 height 812
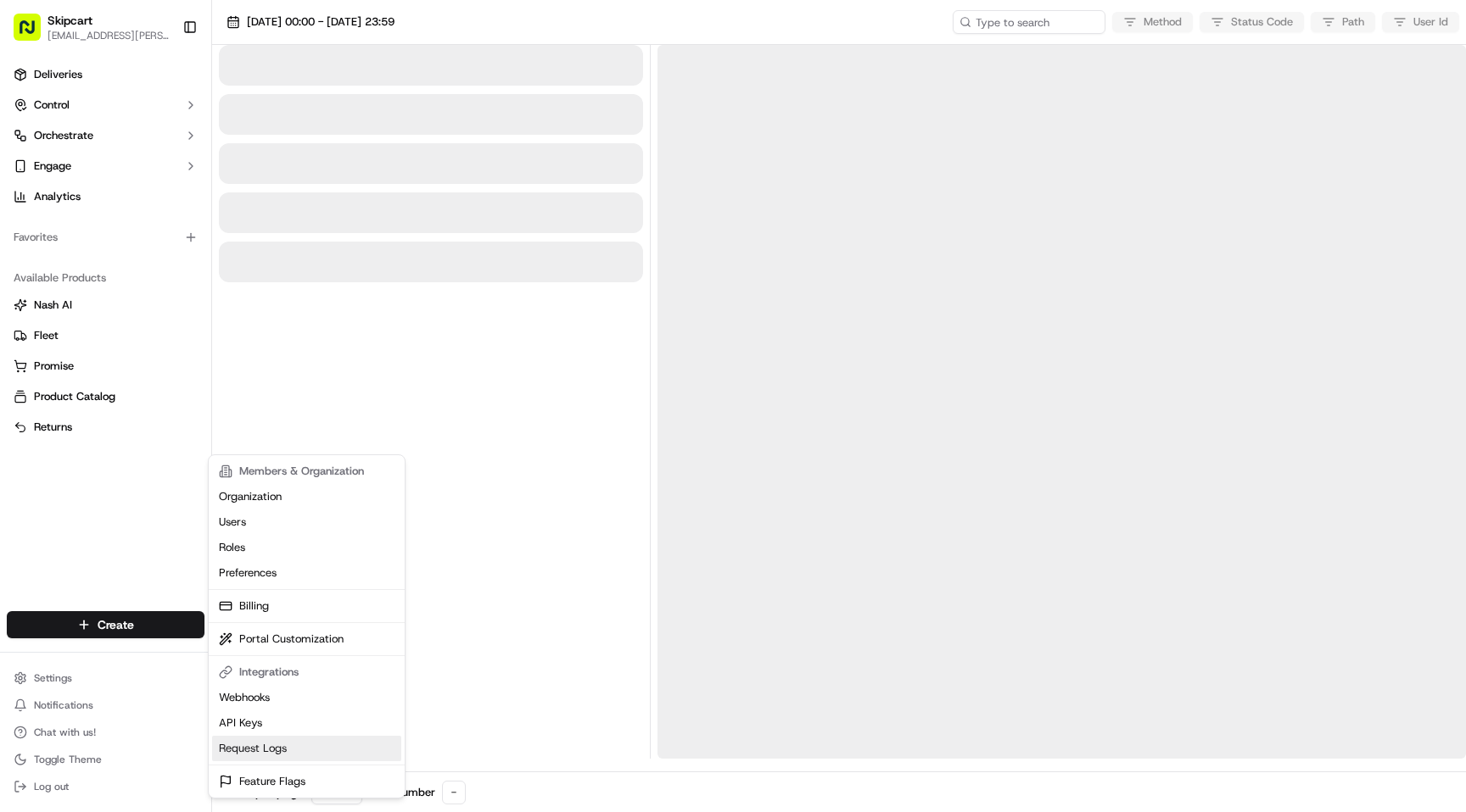
click at [265, 749] on link "Request Logs" at bounding box center [307, 749] width 189 height 26
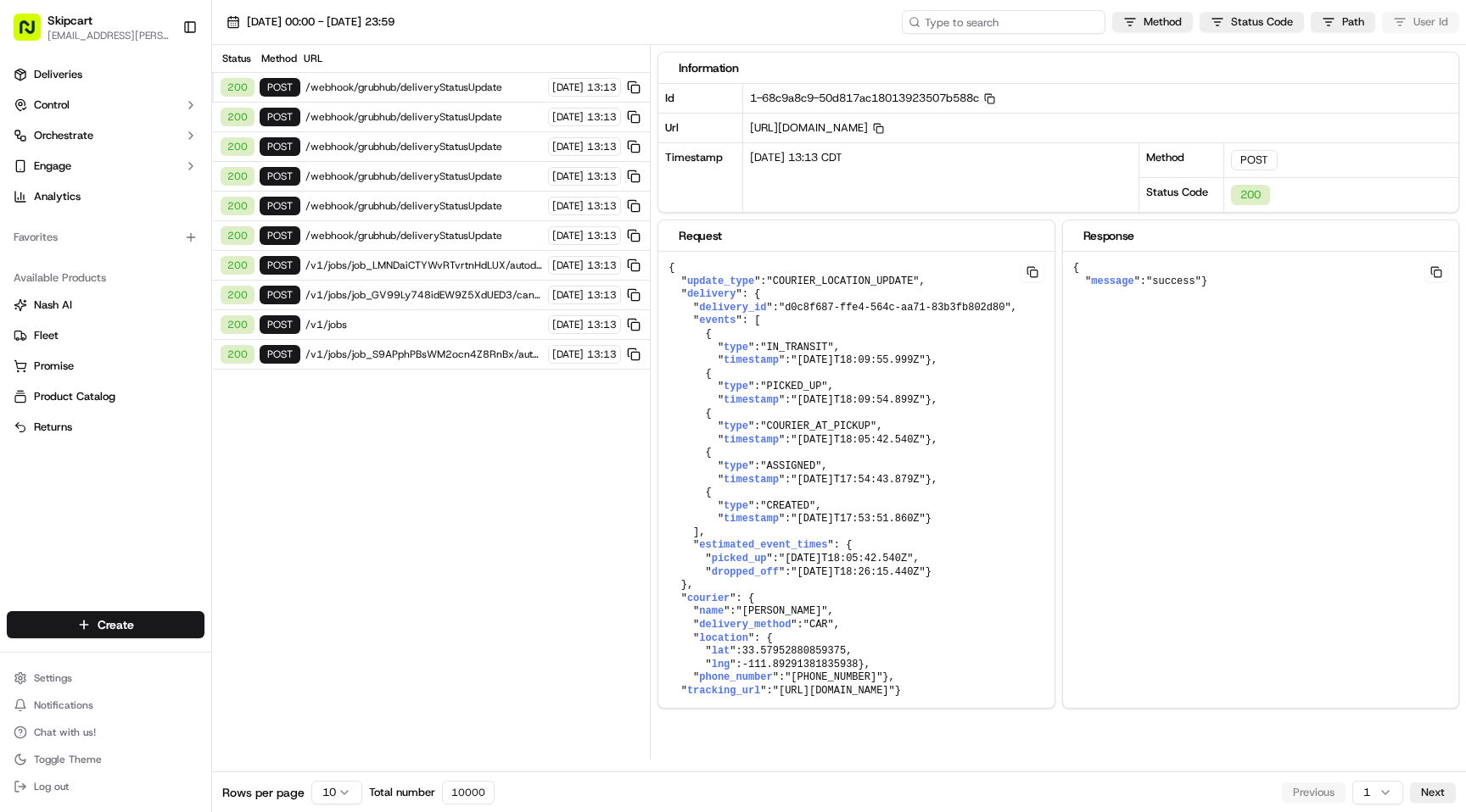
click at [1009, 29] on input at bounding box center [1004, 22] width 203 height 24
paste input "9b4b6f2c-3ef0-4f9c-aa3a-b62394e2efcd"
type input "9b4b6f2c-3ef0-4f9c-aa3a-b62394e2efcd"
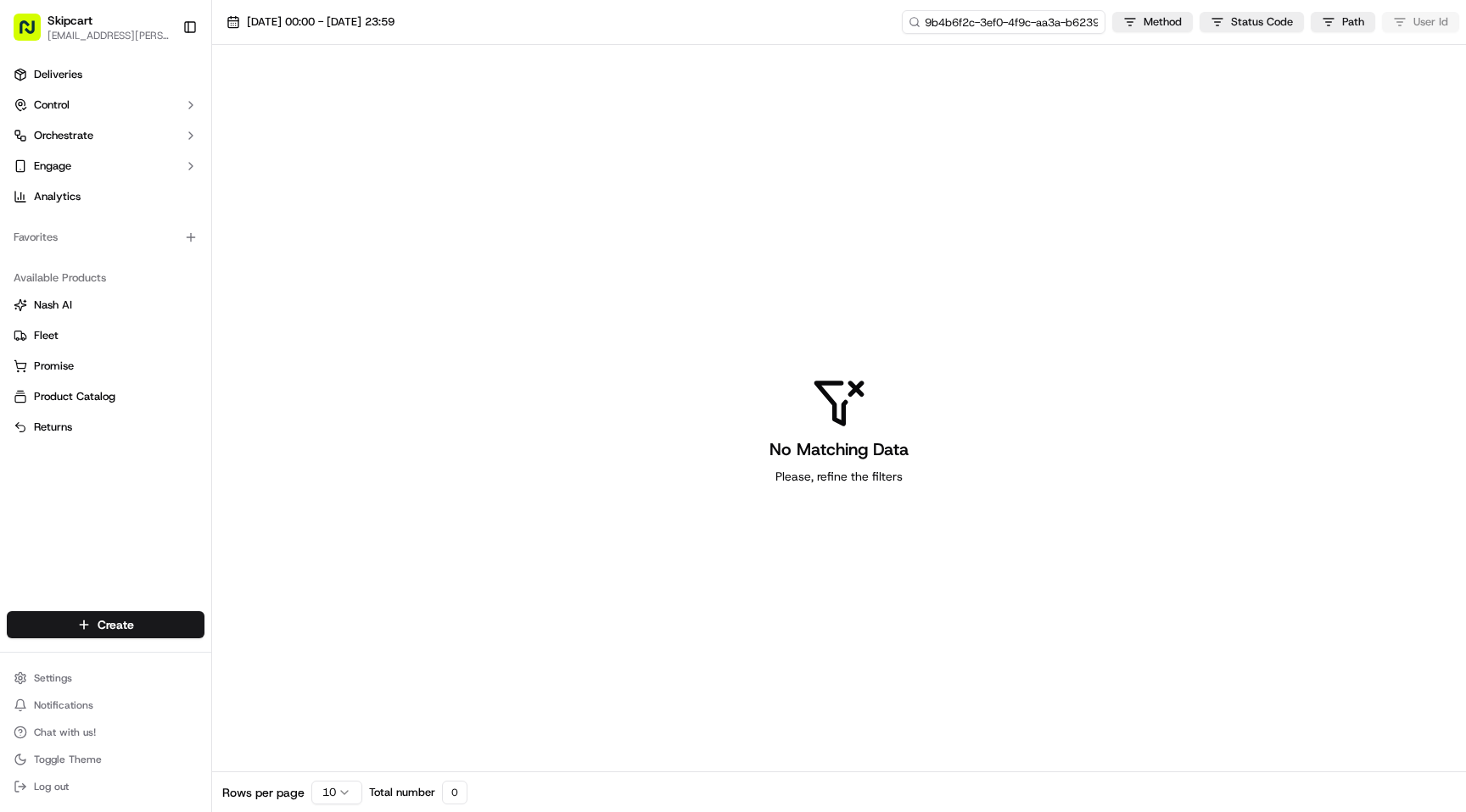
click at [1027, 24] on input "9b4b6f2c-3ef0-4f9c-aa3a-b62394e2efcd" at bounding box center [1004, 22] width 203 height 24
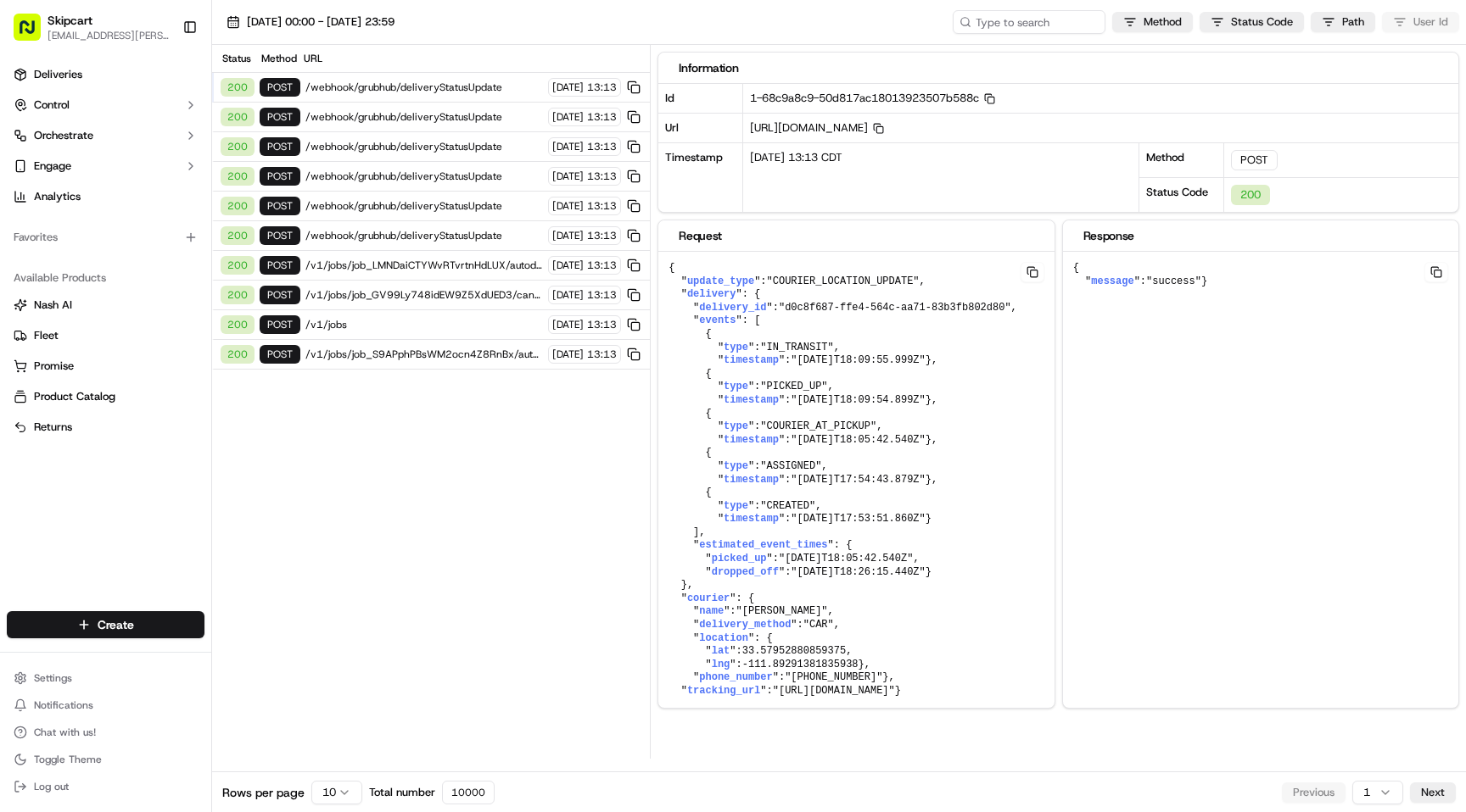
click at [328, 319] on span "/v1/jobs" at bounding box center [424, 325] width 238 height 14
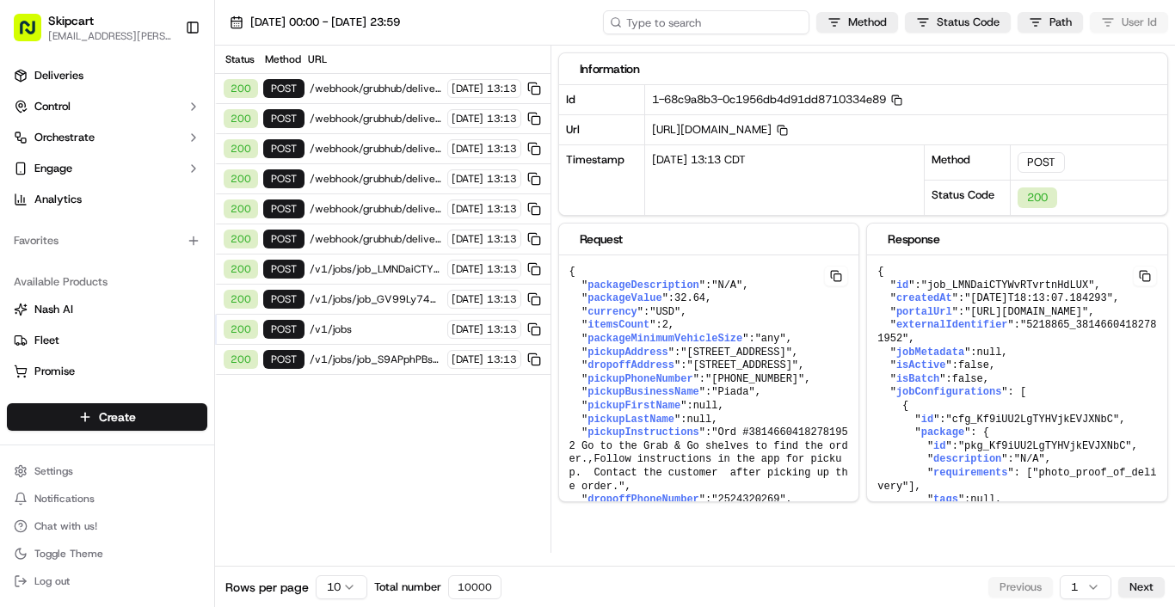
click at [736, 26] on input at bounding box center [706, 22] width 206 height 24
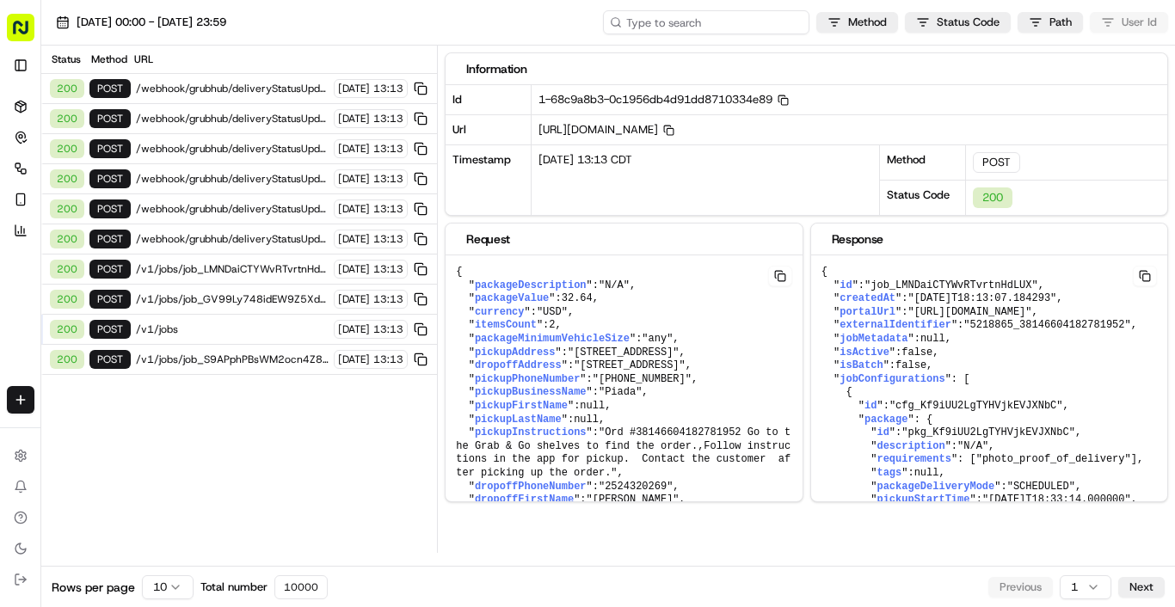
click at [736, 26] on input at bounding box center [706, 22] width 206 height 24
paste input "job_boam3JYJqrhBXudcUuMTNR"
type input "job_boam3JYJqrhBXudcUuMTNR"
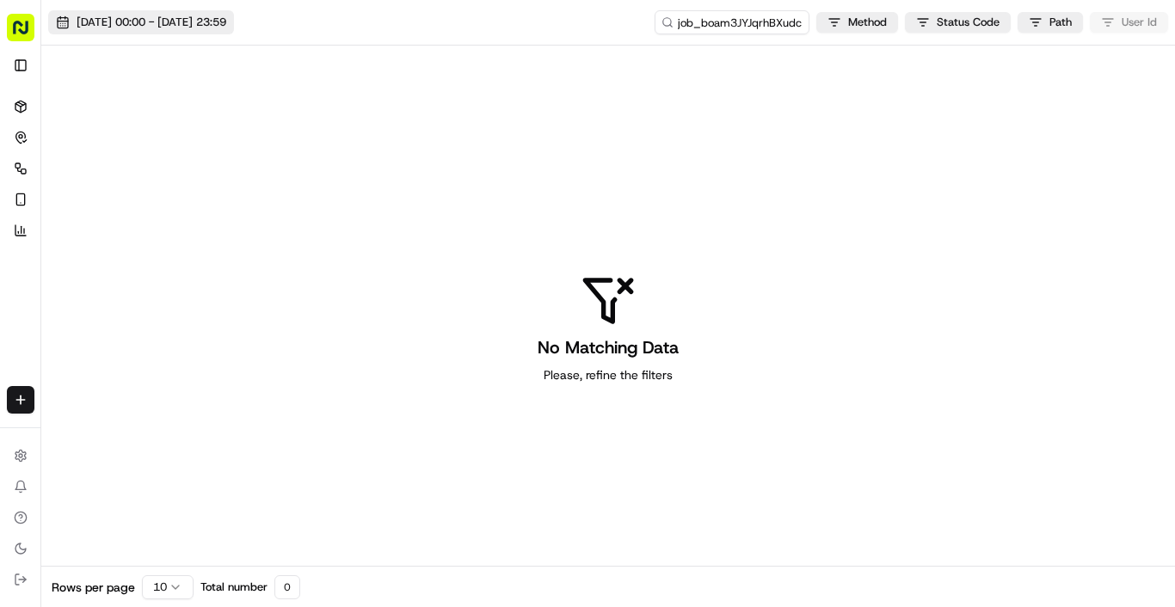
click at [131, 26] on span "[DATE] 00:00 - [DATE] 23:59" at bounding box center [152, 22] width 150 height 15
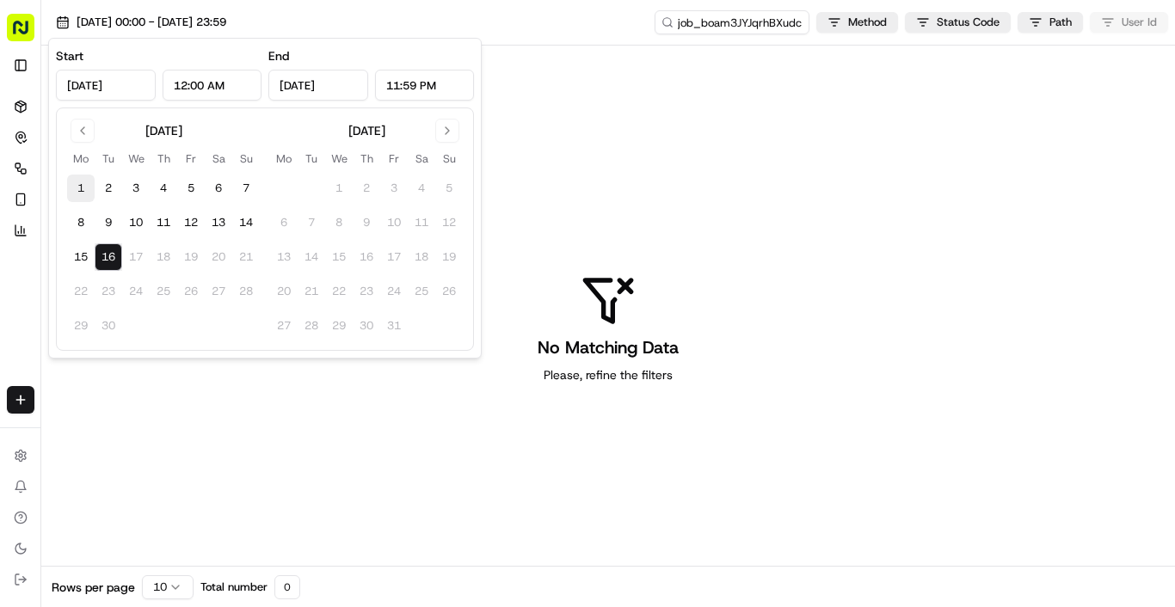
click at [82, 181] on button "1" at bounding box center [81, 189] width 28 height 28
type input "Sep 1, 2025"
click at [116, 412] on div "No Matching Data Please, refine the filters" at bounding box center [608, 329] width 1134 height 566
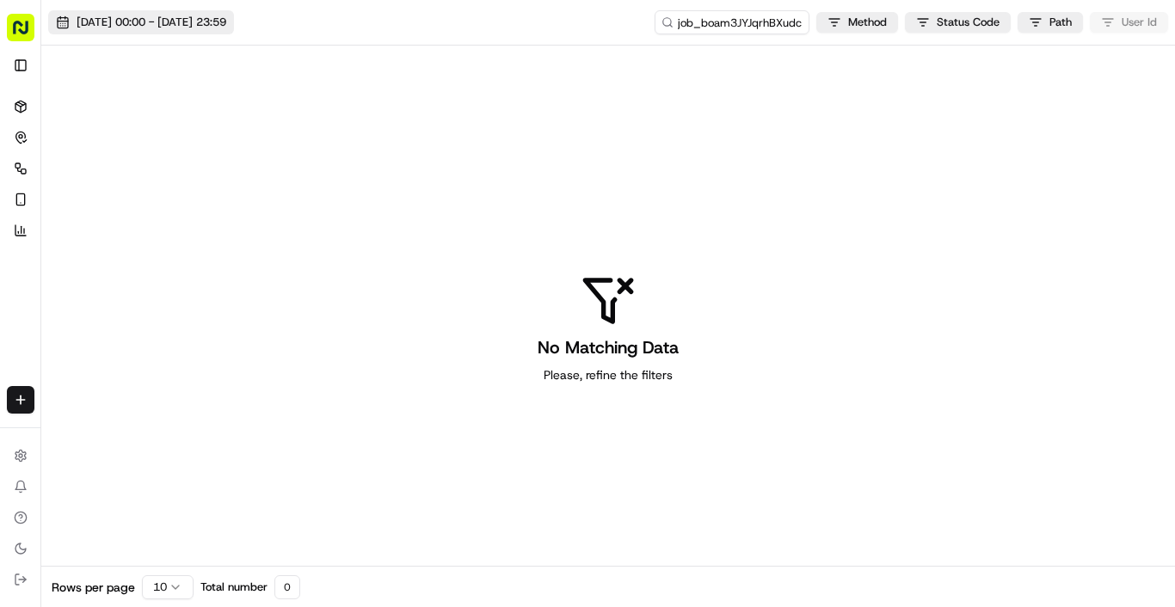
click at [215, 22] on span "01/09/2025 00:00 - 01/09/2025 23:59" at bounding box center [152, 22] width 150 height 15
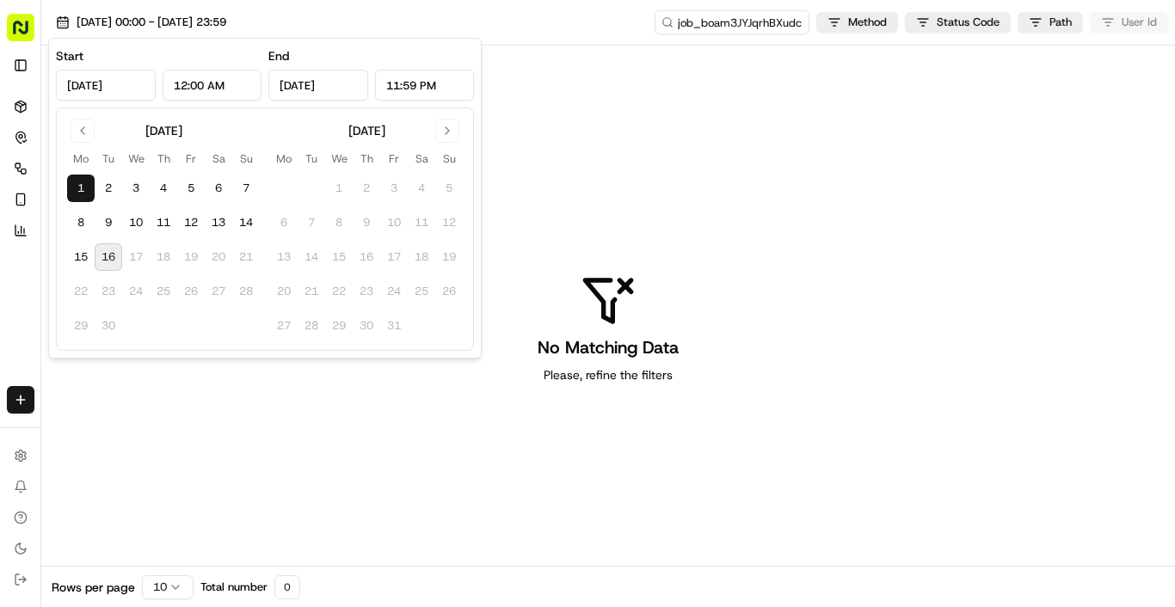
click at [108, 262] on button "16" at bounding box center [109, 257] width 28 height 28
type input "[DATE]"
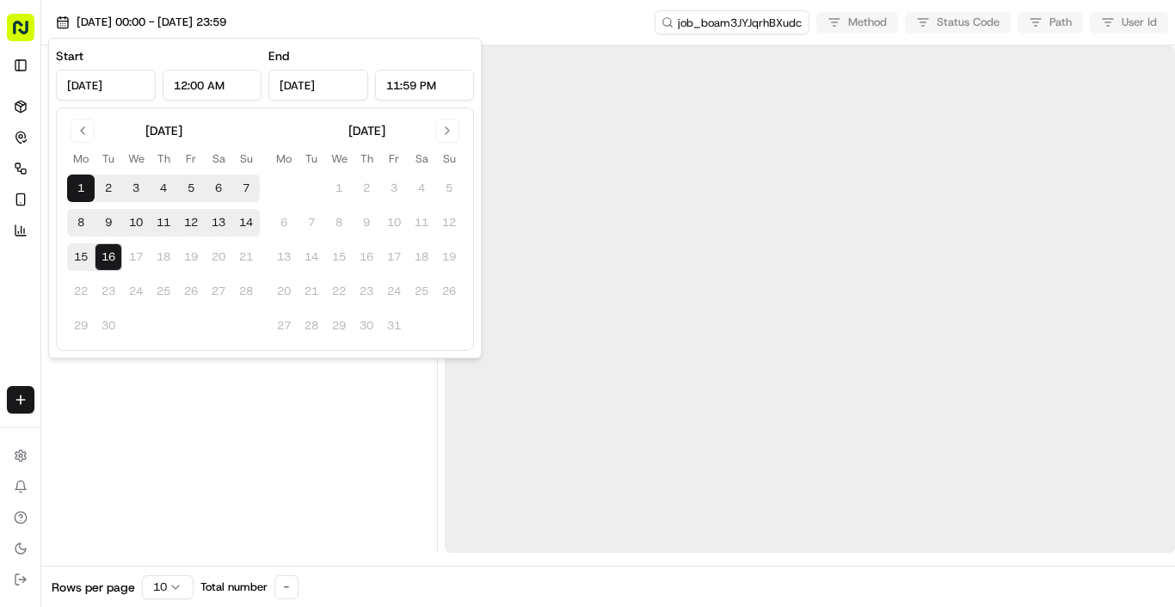
click at [507, 27] on div "01/09/2025 00:00 - 16/09/2025 23:59 job_boam3JYJqrhBXudcUuMTNR Method Status Co…" at bounding box center [608, 23] width 1134 height 46
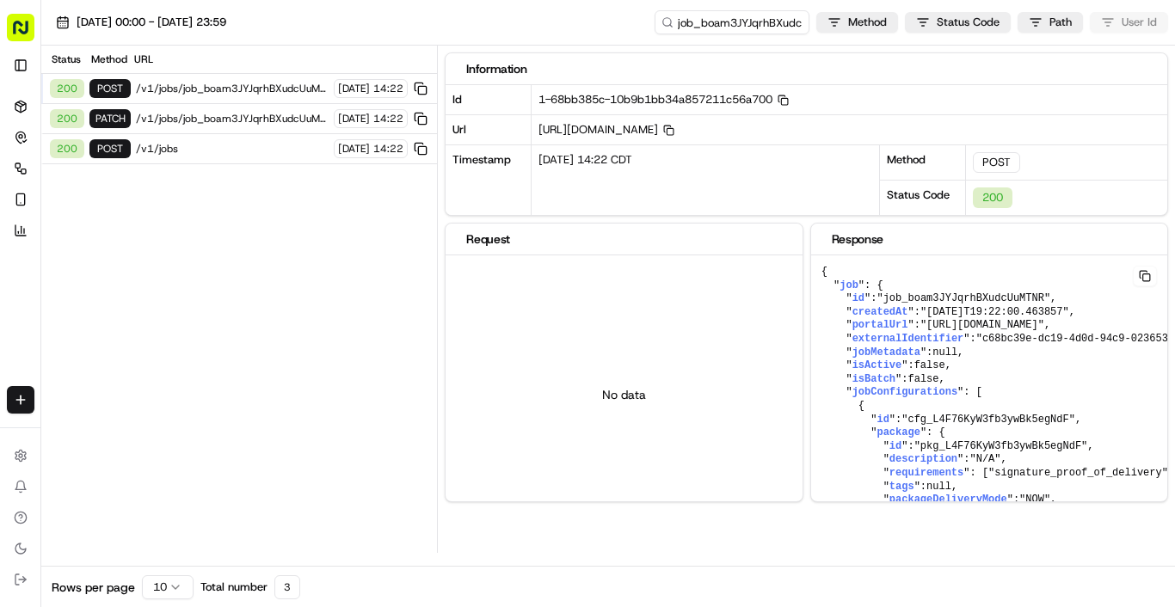
click at [207, 153] on span "/v1/jobs" at bounding box center [232, 149] width 193 height 14
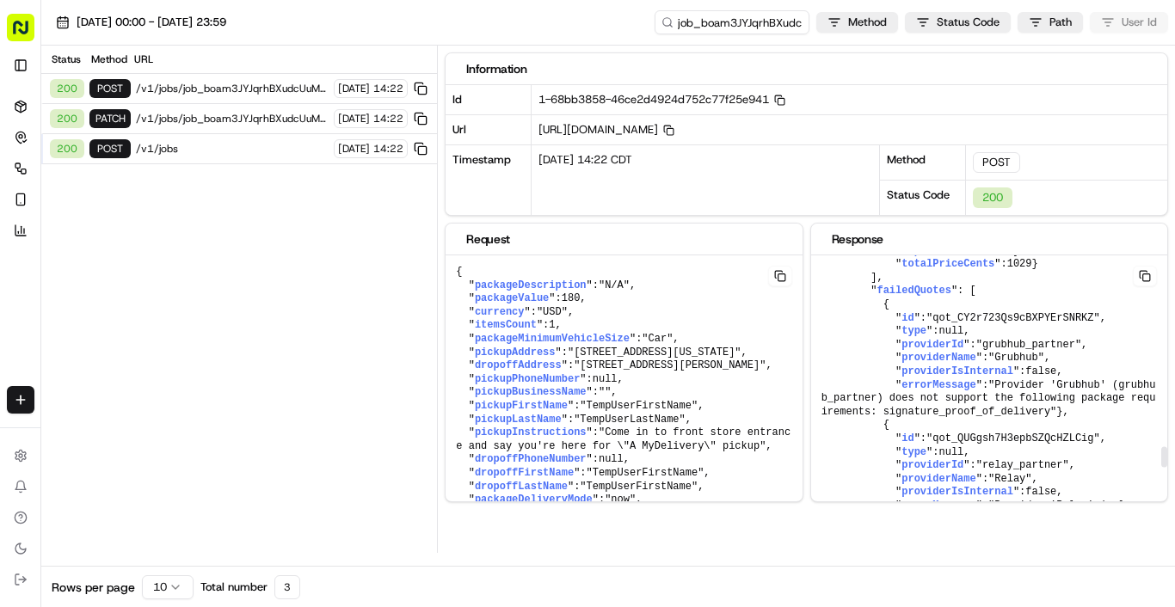
scroll to position [2543, 0]
click at [209, 116] on span "/v1/jobs/job_boam3JYJqrhBXudcUuMTNR" at bounding box center [232, 119] width 193 height 14
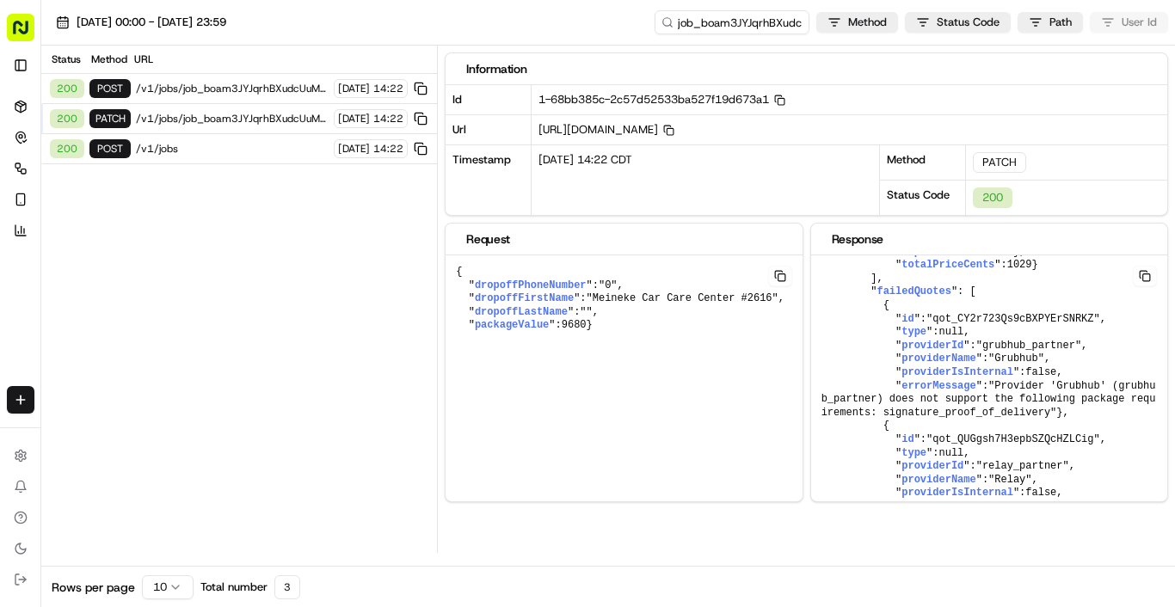
click at [206, 146] on span "/v1/jobs" at bounding box center [232, 149] width 193 height 14
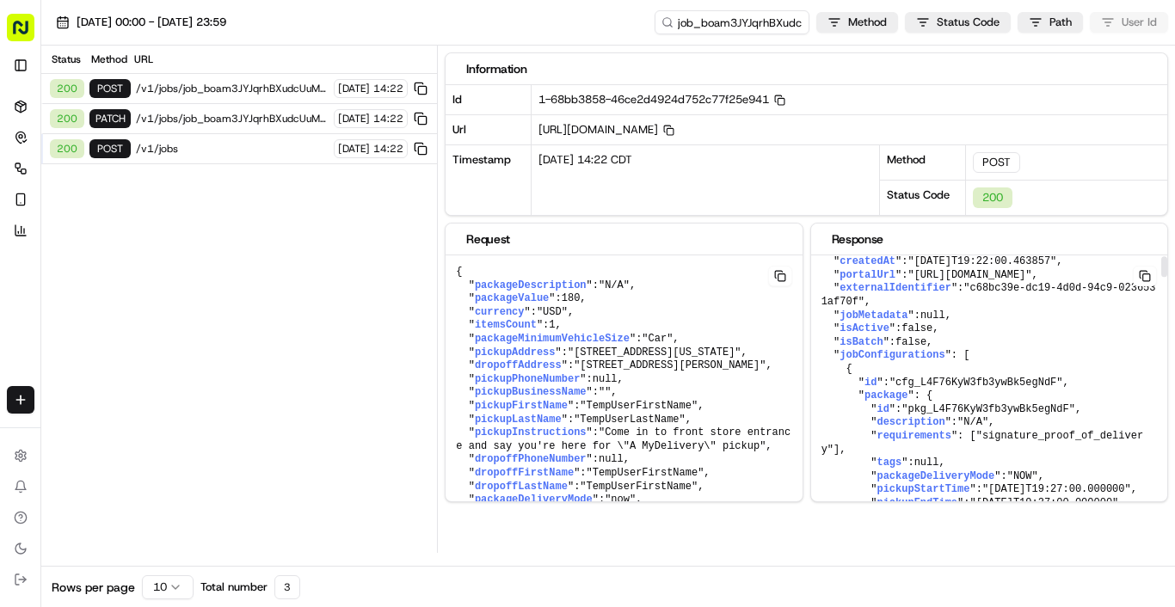
scroll to position [0, 0]
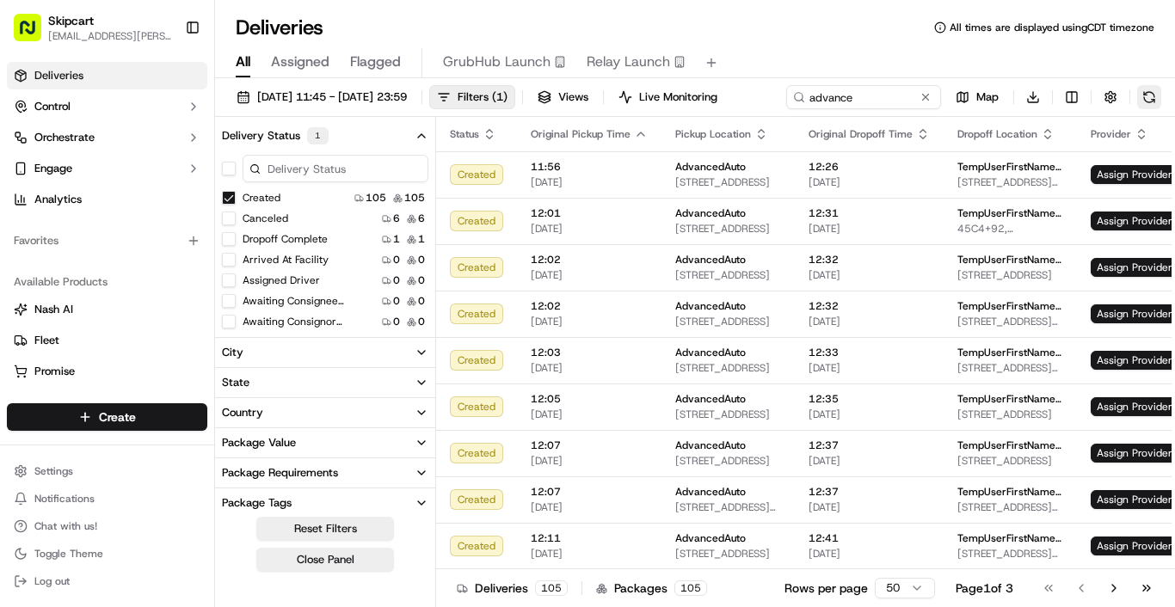
click at [1137, 109] on button at bounding box center [1149, 97] width 24 height 24
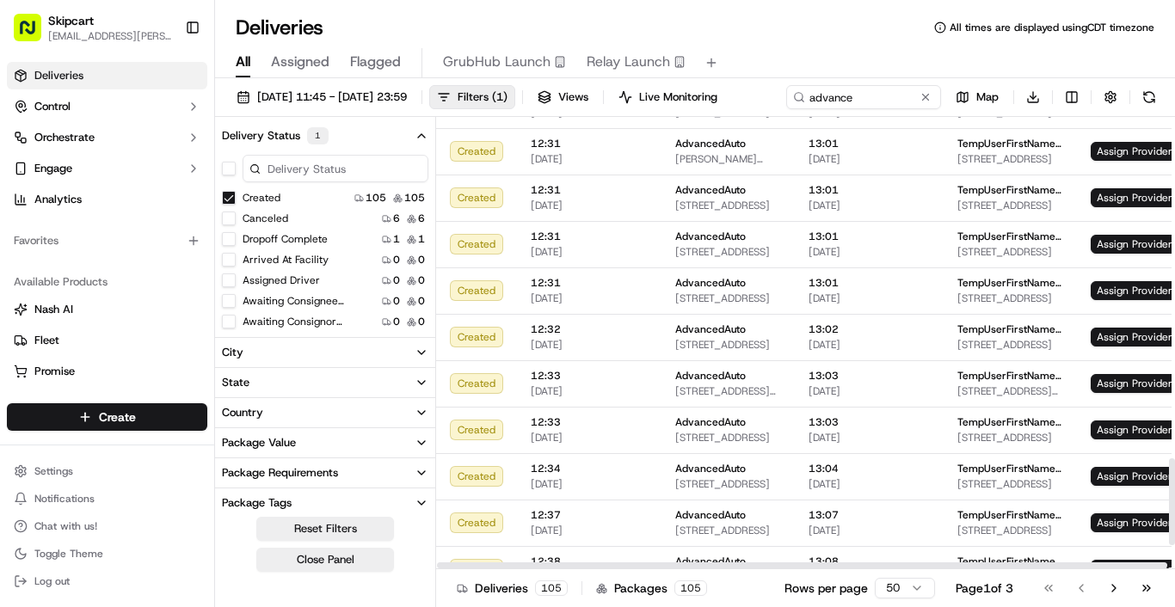
scroll to position [1905, 0]
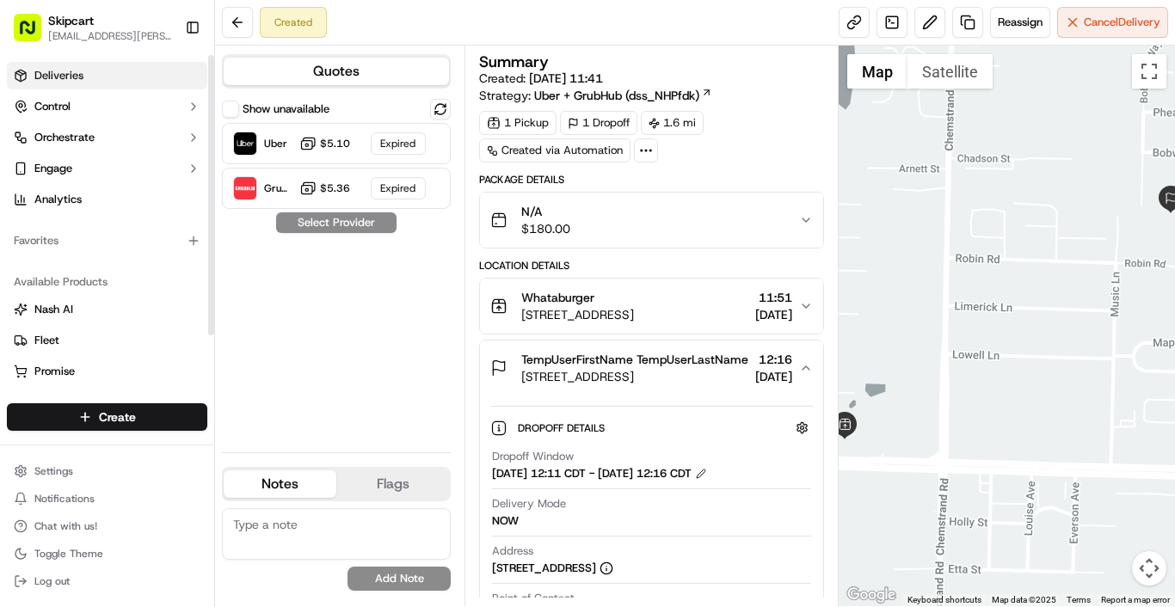
click at [74, 73] on span "Deliveries" at bounding box center [58, 75] width 49 height 15
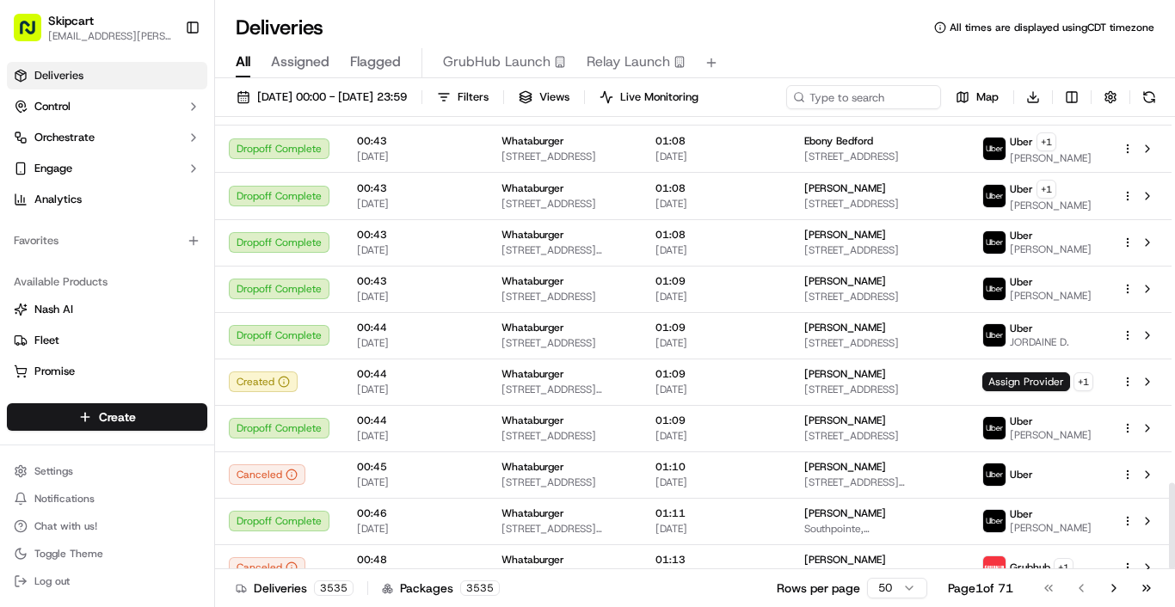
scroll to position [1914, 0]
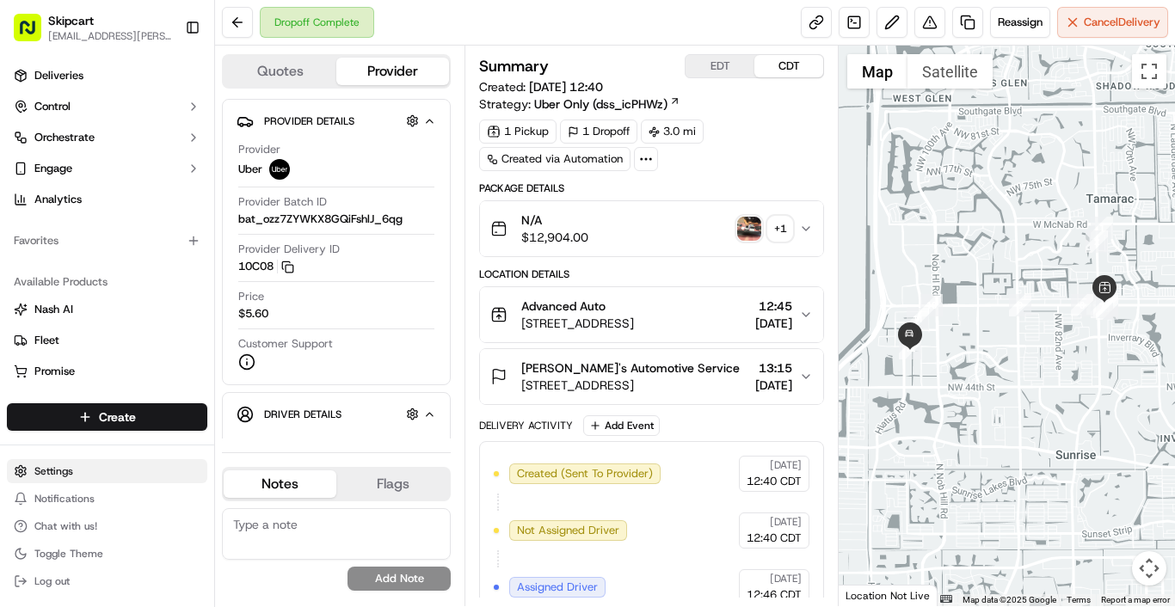
click at [85, 474] on html "Skipcart [EMAIL_ADDRESS][PERSON_NAME][DOMAIN_NAME] Toggle Sidebar Deliveries Co…" at bounding box center [587, 303] width 1175 height 607
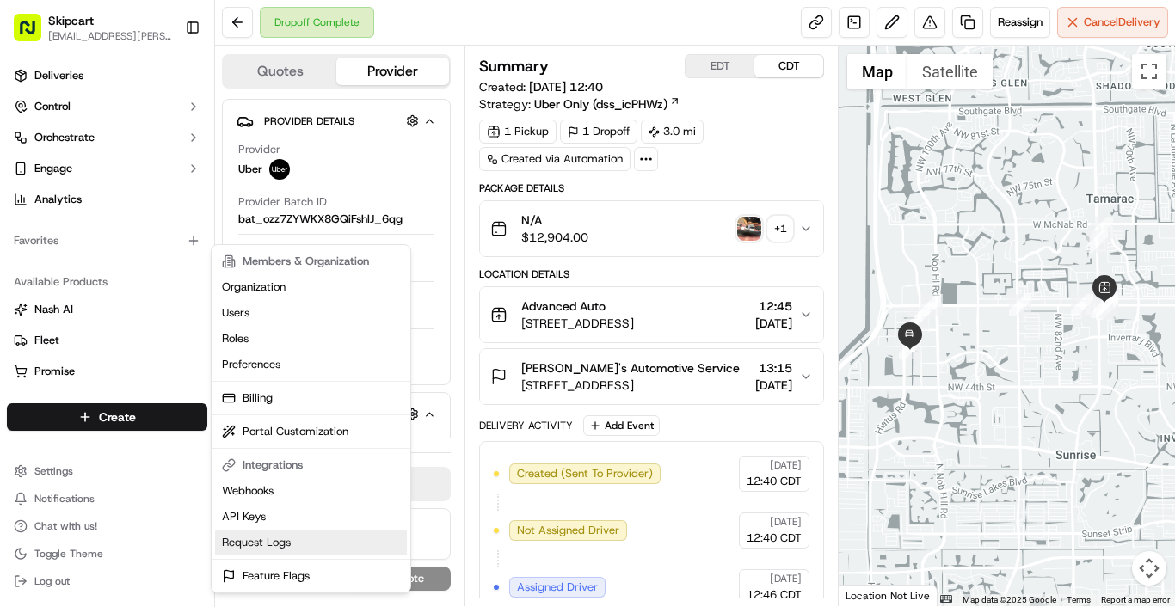
click at [269, 546] on link "Request Logs" at bounding box center [311, 543] width 192 height 26
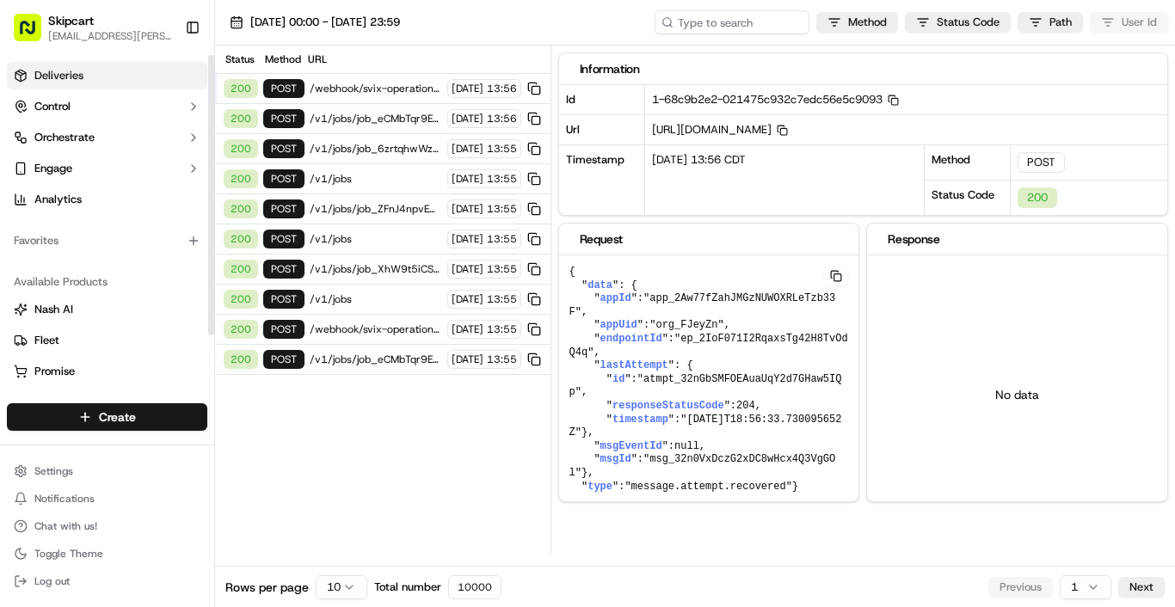
click at [83, 80] on link "Deliveries" at bounding box center [107, 76] width 200 height 28
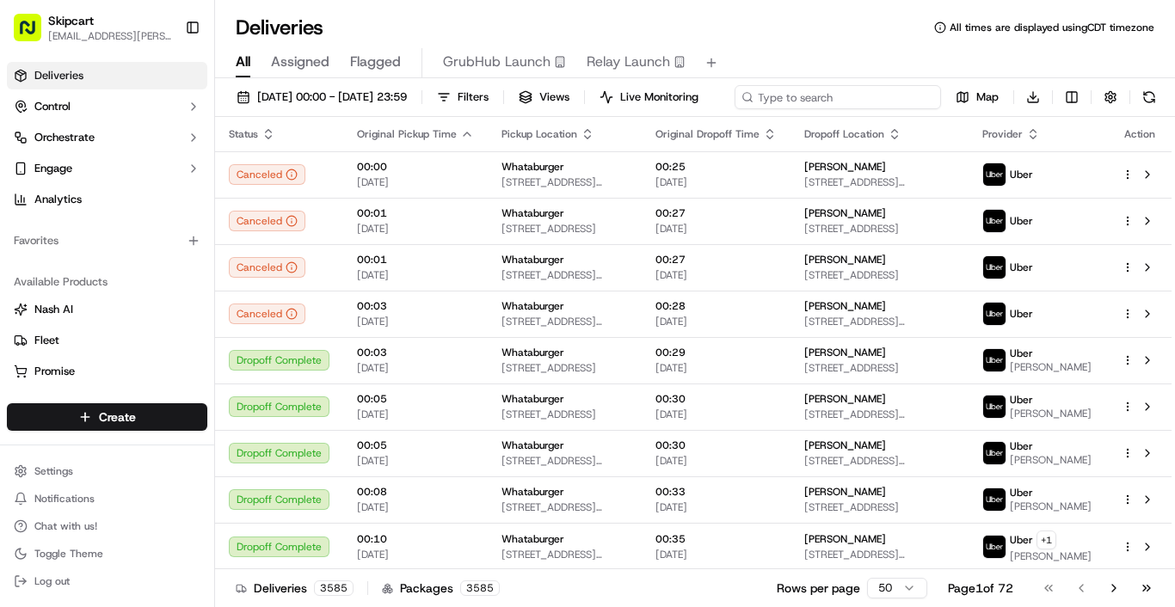
click at [841, 95] on input at bounding box center [838, 97] width 206 height 24
click at [83, 475] on html "Skipcart [EMAIL_ADDRESS][PERSON_NAME][DOMAIN_NAME] Toggle Sidebar Deliveries Co…" at bounding box center [587, 303] width 1175 height 607
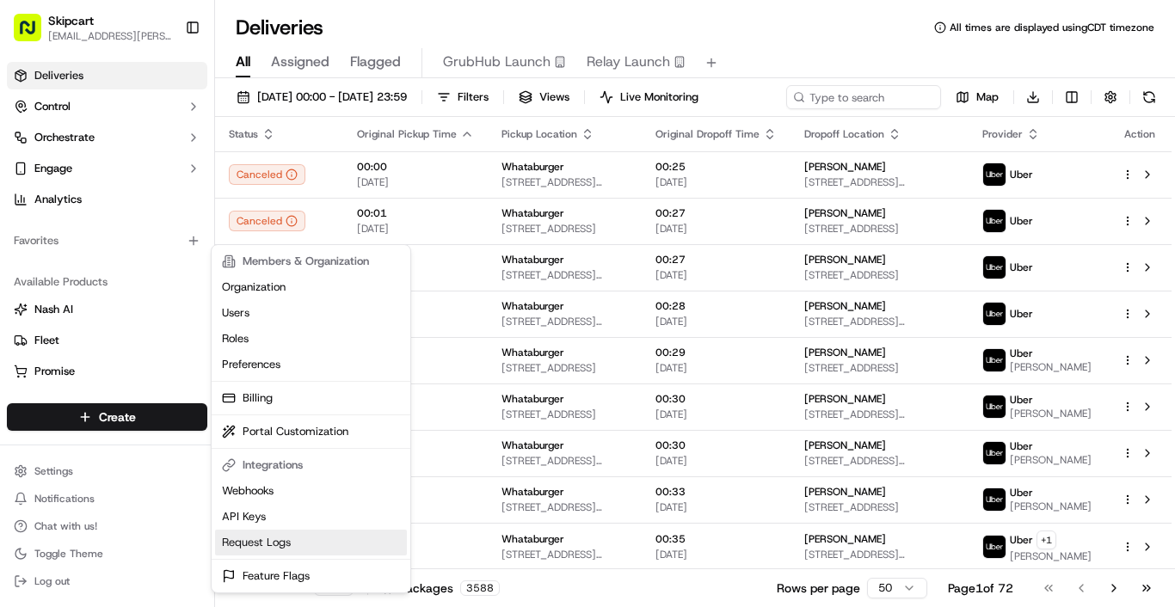
click at [297, 541] on link "Request Logs" at bounding box center [311, 543] width 192 height 26
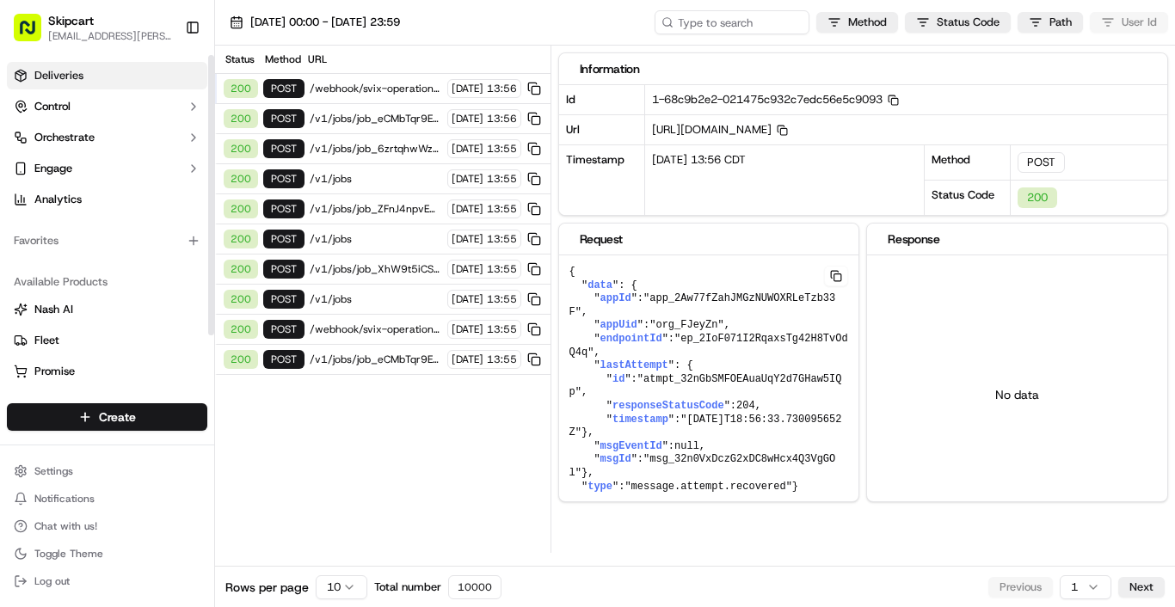
click at [81, 87] on link "Deliveries" at bounding box center [107, 76] width 200 height 28
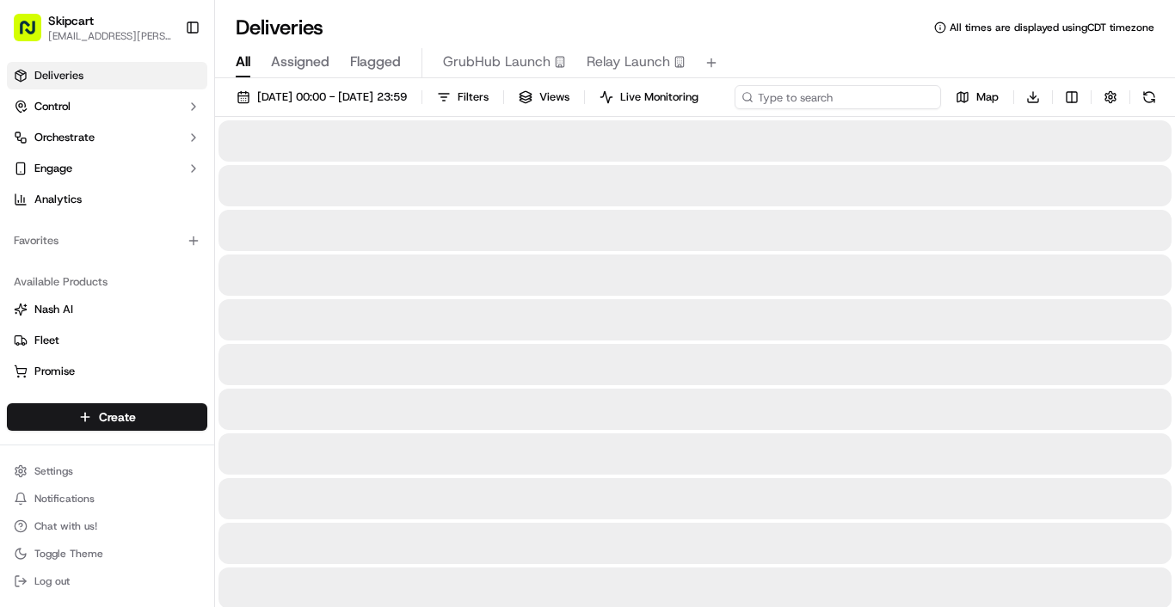
click at [810, 98] on input at bounding box center [838, 97] width 206 height 24
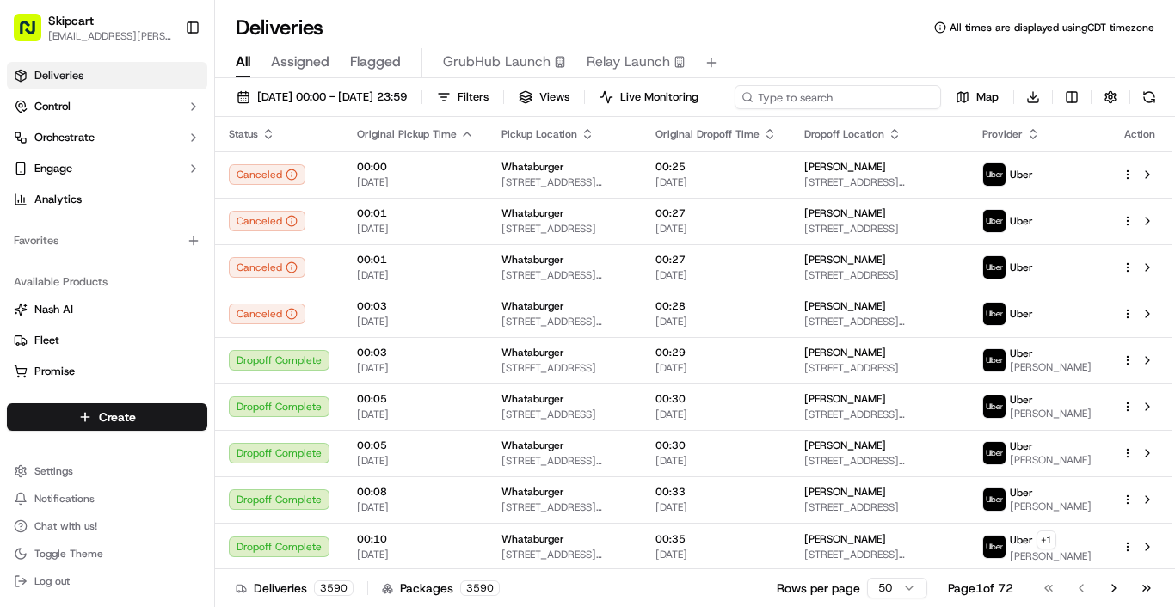
paste input "d7486c2c-78f5-41e1-9d8f-7e77a751c821"
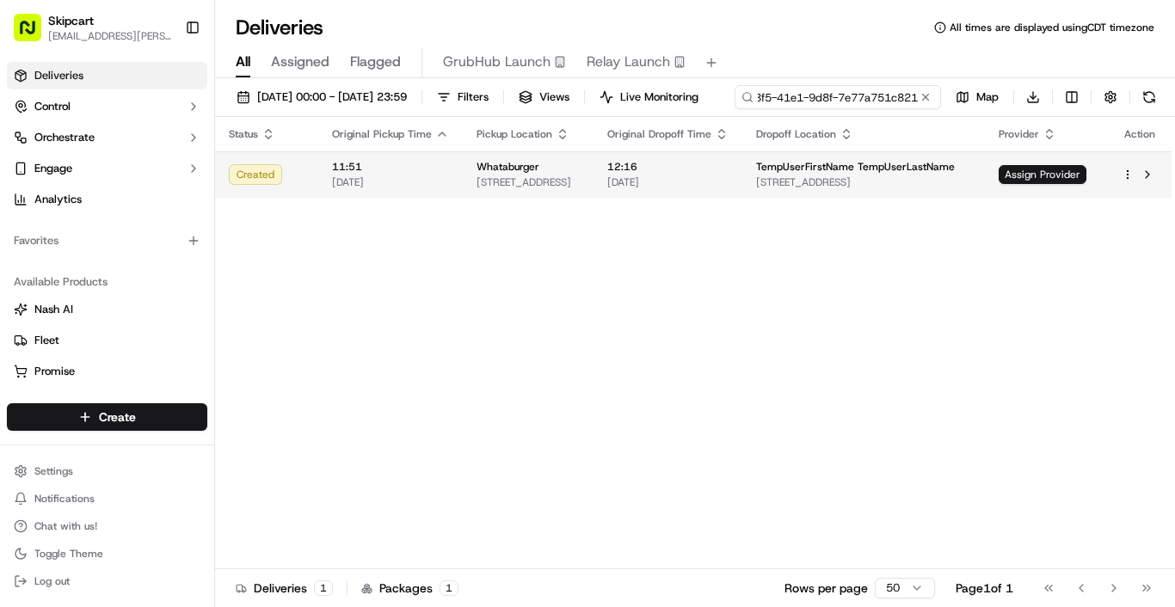
type input "d7486c2c-78f5-41e1-9d8f-7e77a751c821"
click at [743, 198] on td "12:16 [DATE]" at bounding box center [668, 174] width 149 height 46
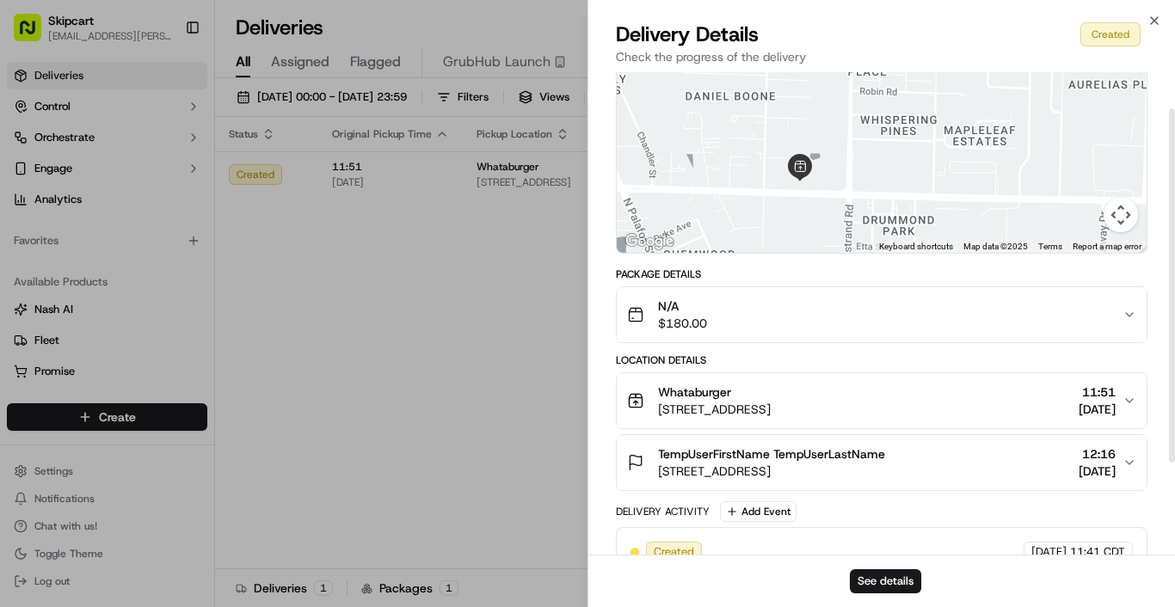
scroll to position [176, 0]
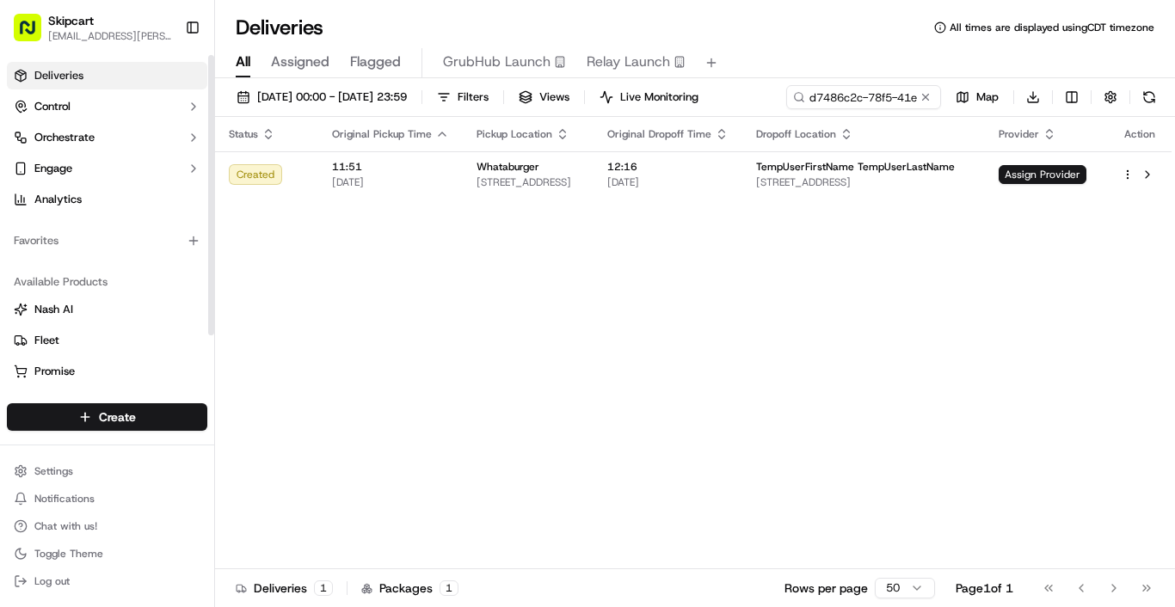
click at [91, 74] on link "Deliveries" at bounding box center [107, 76] width 200 height 28
click at [924, 96] on button at bounding box center [925, 97] width 17 height 17
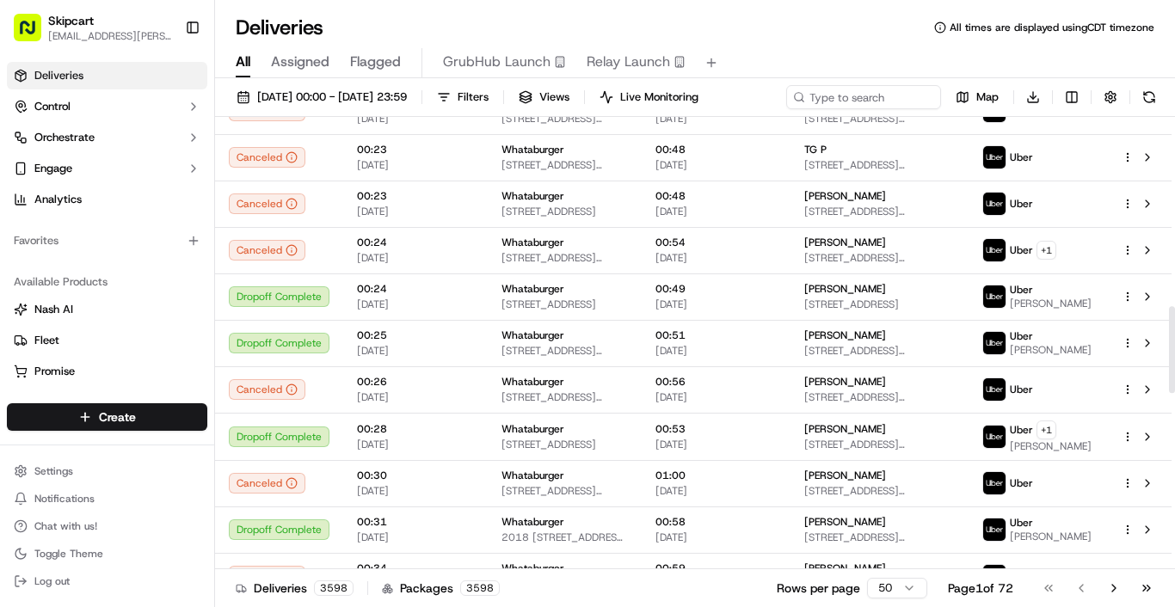
scroll to position [1000, 0]
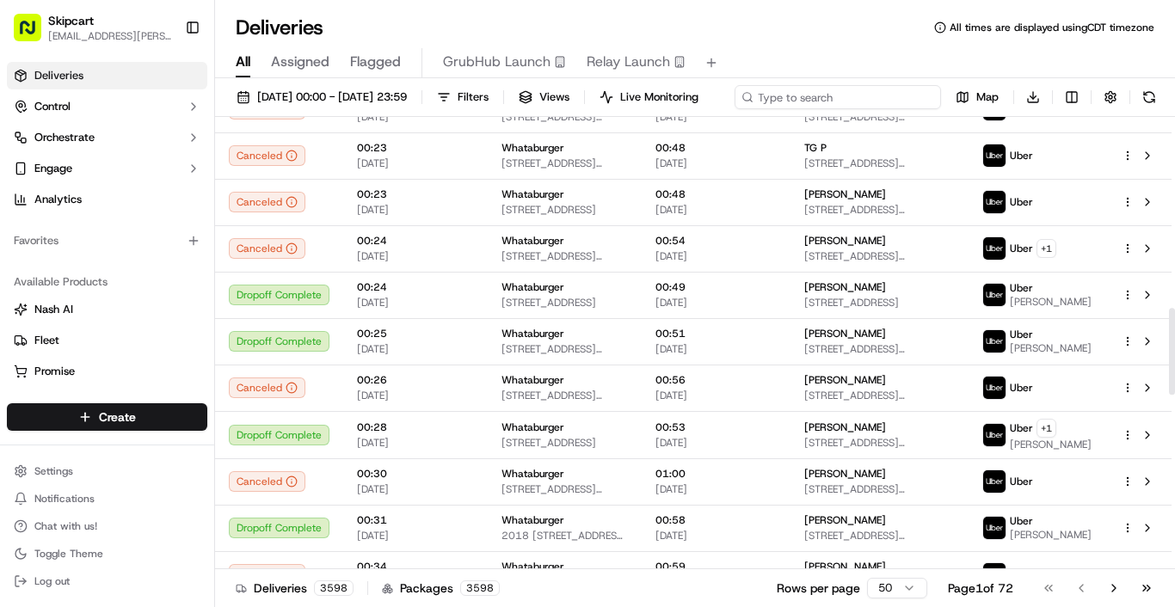
click at [824, 102] on input at bounding box center [838, 97] width 206 height 24
paste input "d7486c2c-78f5-41e1-9d8f-7e77a751c821"
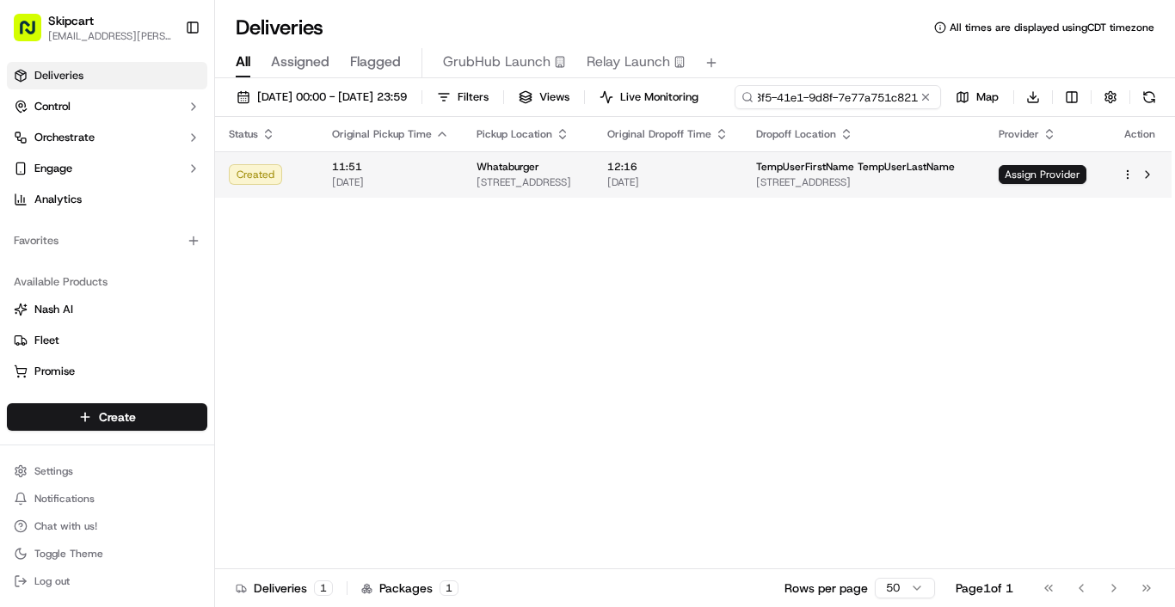
type input "d7486c2c-78f5-41e1-9d8f-7e77a751c821"
click at [792, 198] on td "TempUserFirstName TempUserLastName [STREET_ADDRESS]" at bounding box center [864, 174] width 243 height 46
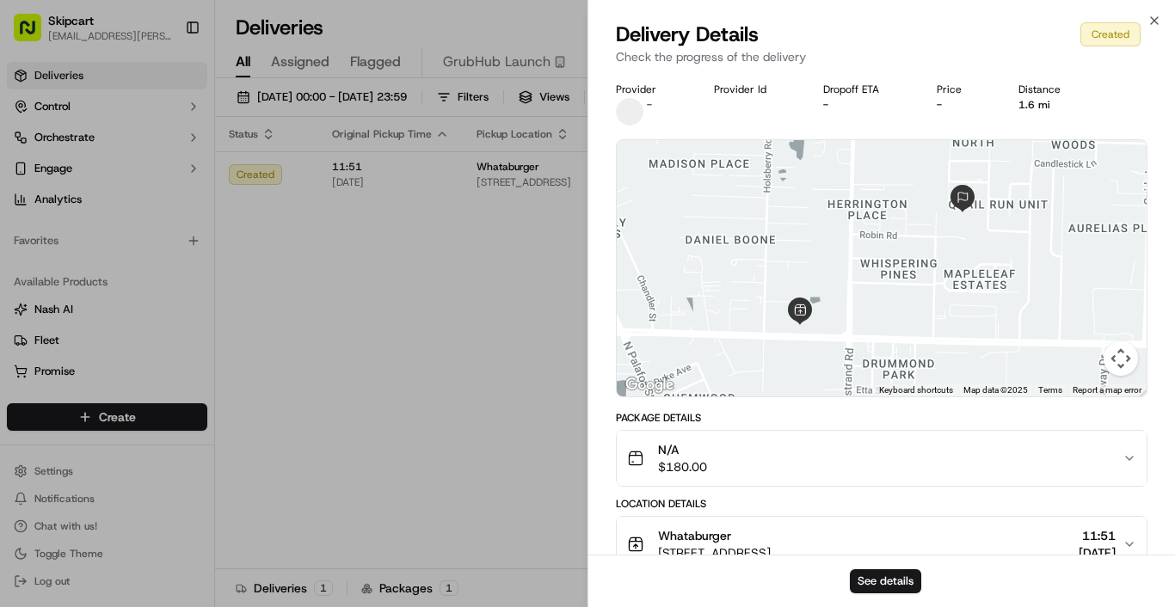
scroll to position [176, 0]
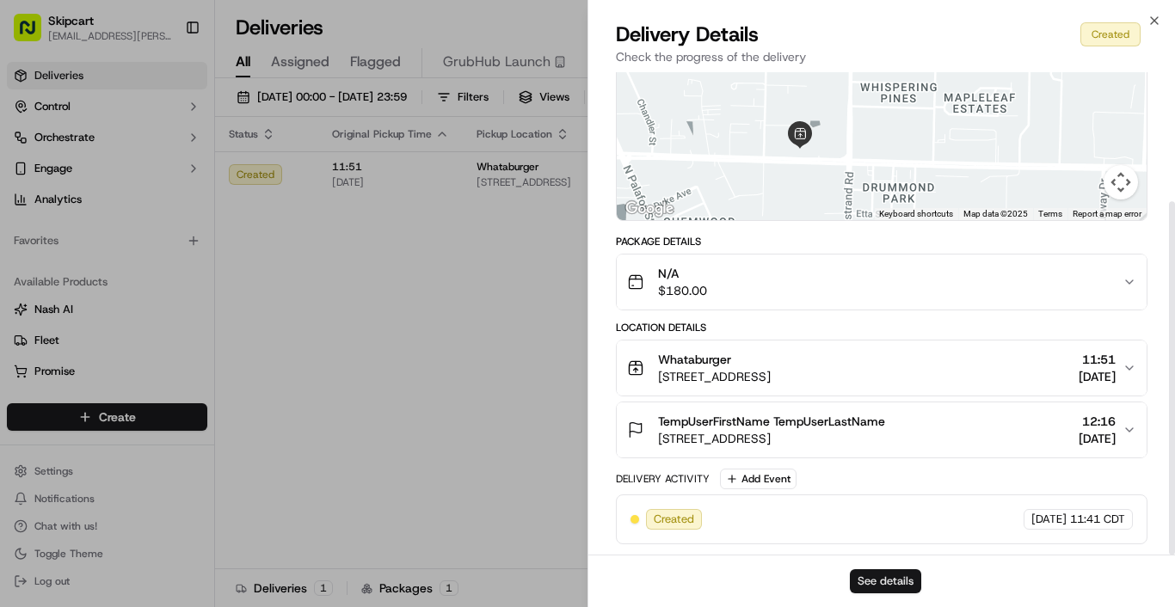
click at [885, 577] on button "See details" at bounding box center [885, 582] width 71 height 24
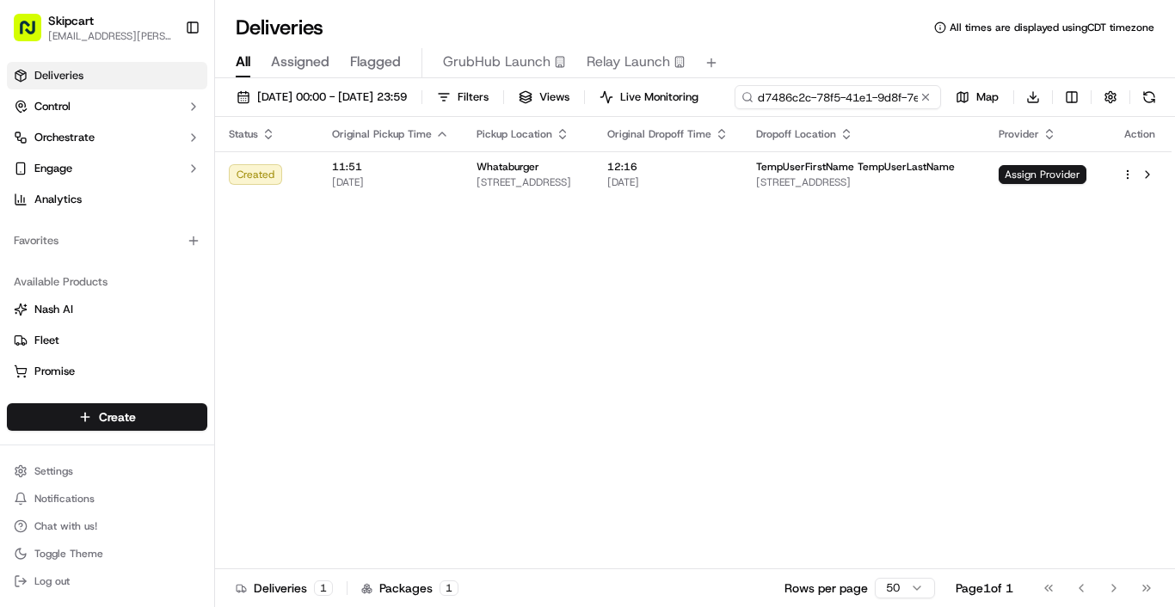
click at [867, 94] on div "[DATE] 00:00 - [DATE] 23:59 Filters Views Live Monitoring d7486c2c-78f5-41e1-9d…" at bounding box center [695, 101] width 960 height 32
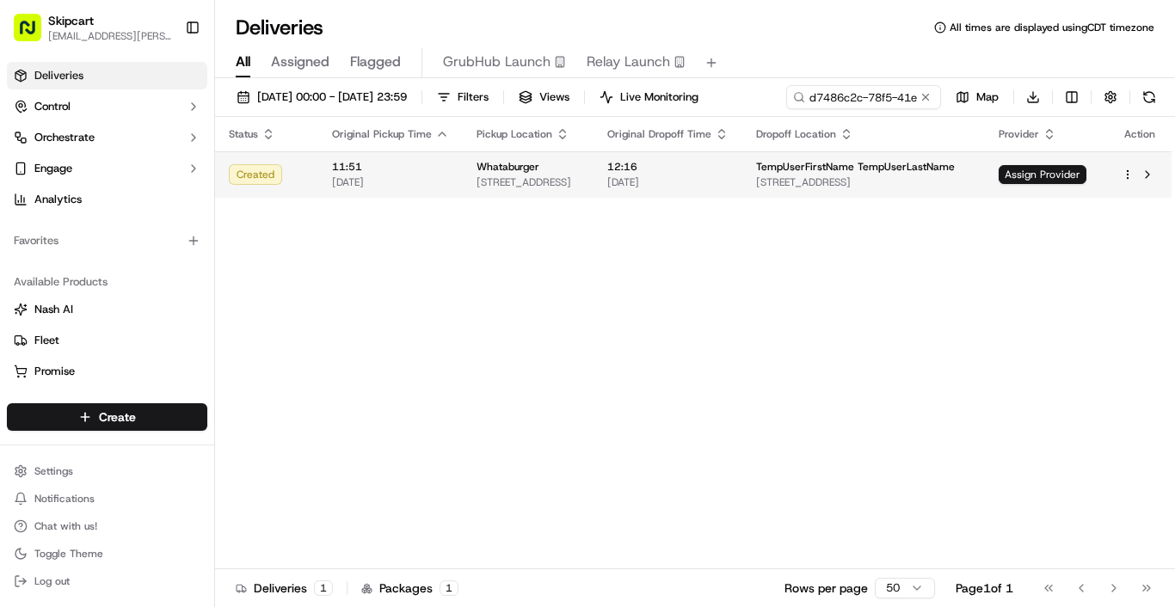
click at [470, 198] on td "Whataburger [STREET_ADDRESS]" at bounding box center [528, 174] width 131 height 46
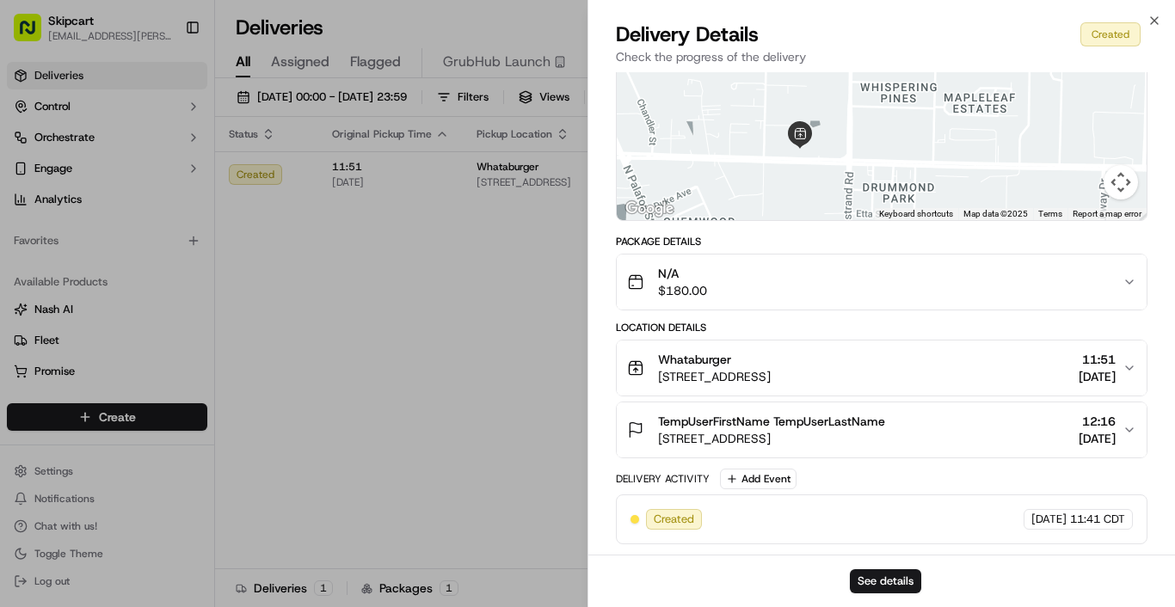
click at [762, 287] on div "N/A $180.00" at bounding box center [875, 282] width 496 height 34
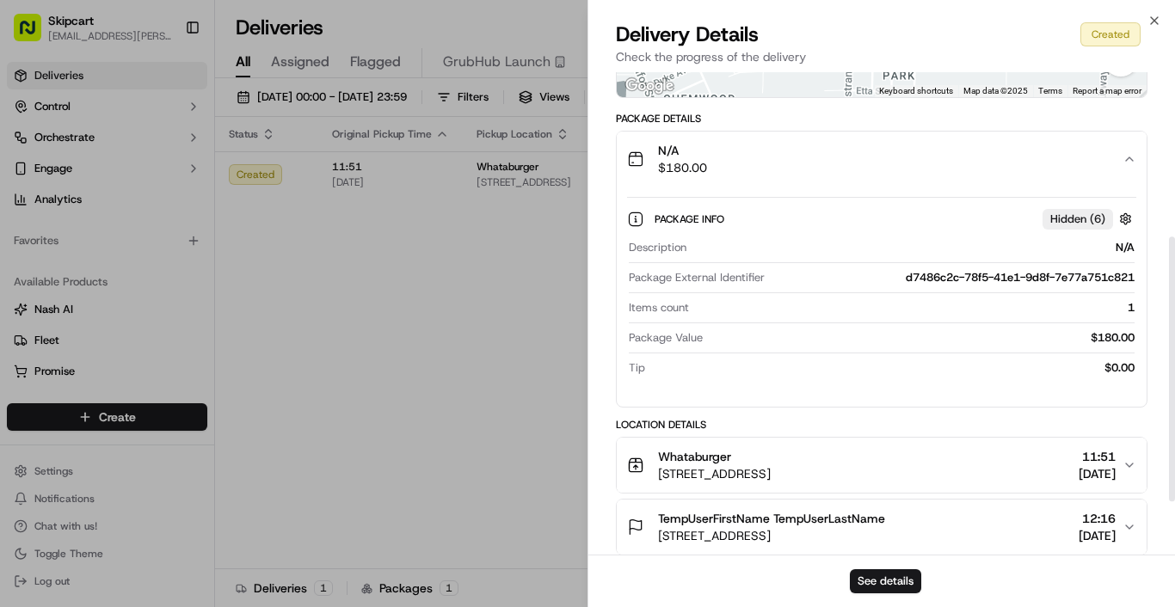
scroll to position [397, 0]
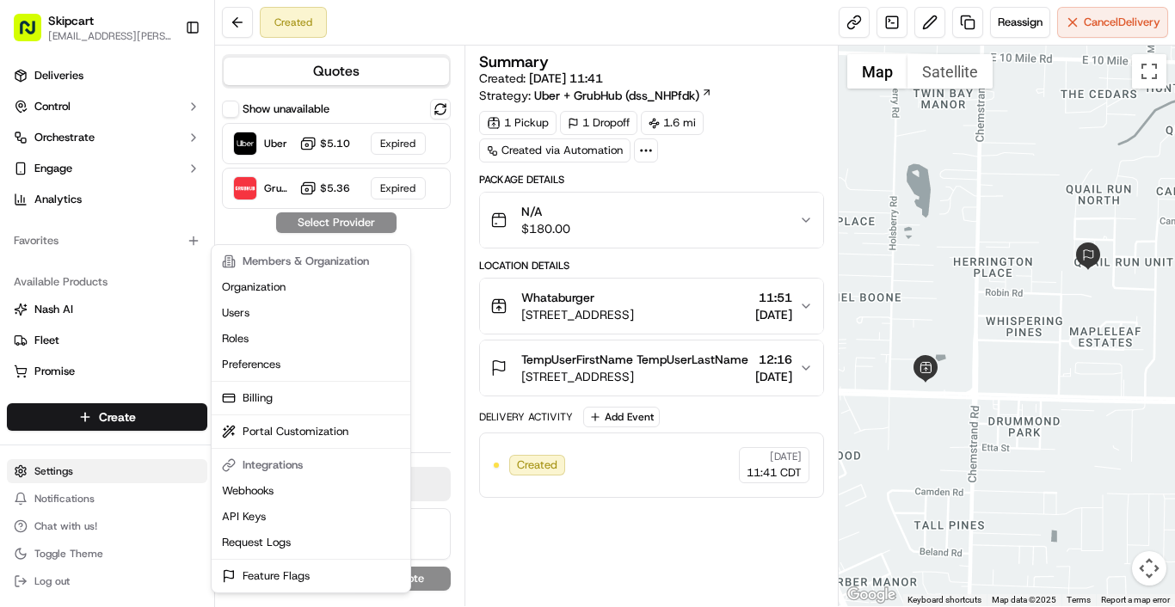
click at [73, 474] on html "Skipcart [EMAIL_ADDRESS][PERSON_NAME][DOMAIN_NAME] Toggle Sidebar Deliveries Co…" at bounding box center [587, 303] width 1175 height 607
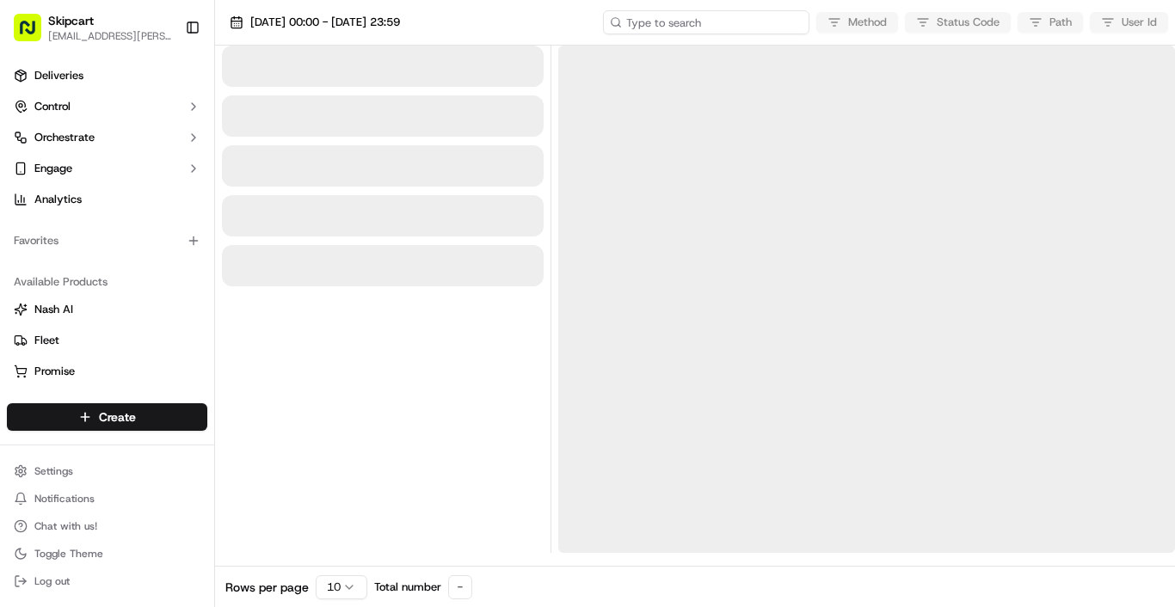
click at [731, 13] on input at bounding box center [706, 22] width 206 height 24
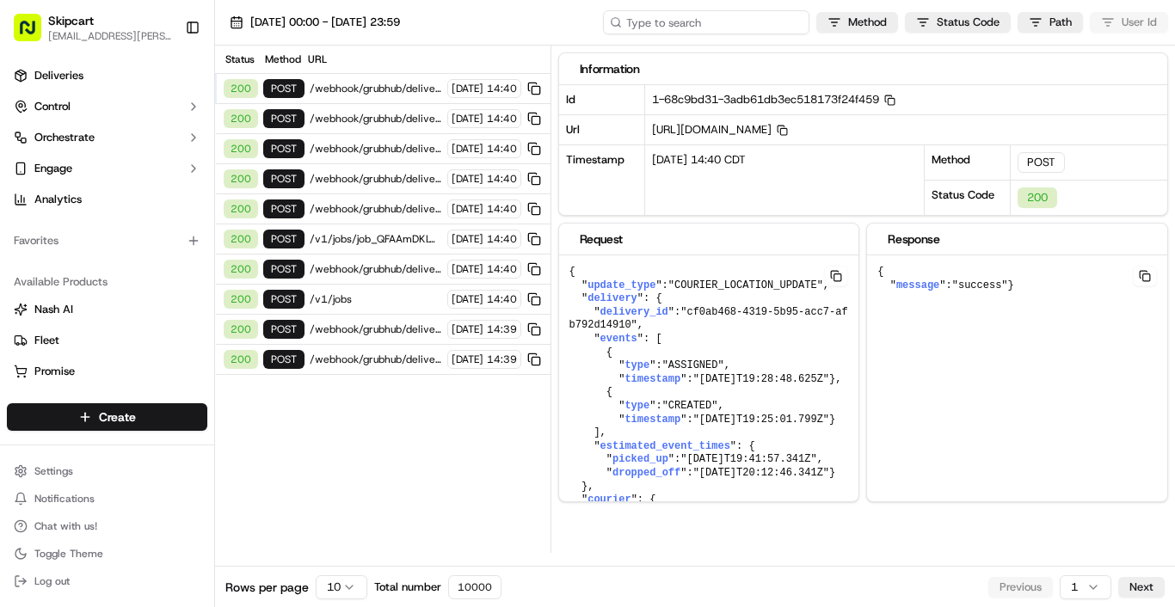
paste input "d7486c2c-78f5-41e1-9d8f-7e77a751c821"
type input "d7486c2c-78f5-41e1-9d8f-7e77a751c821"
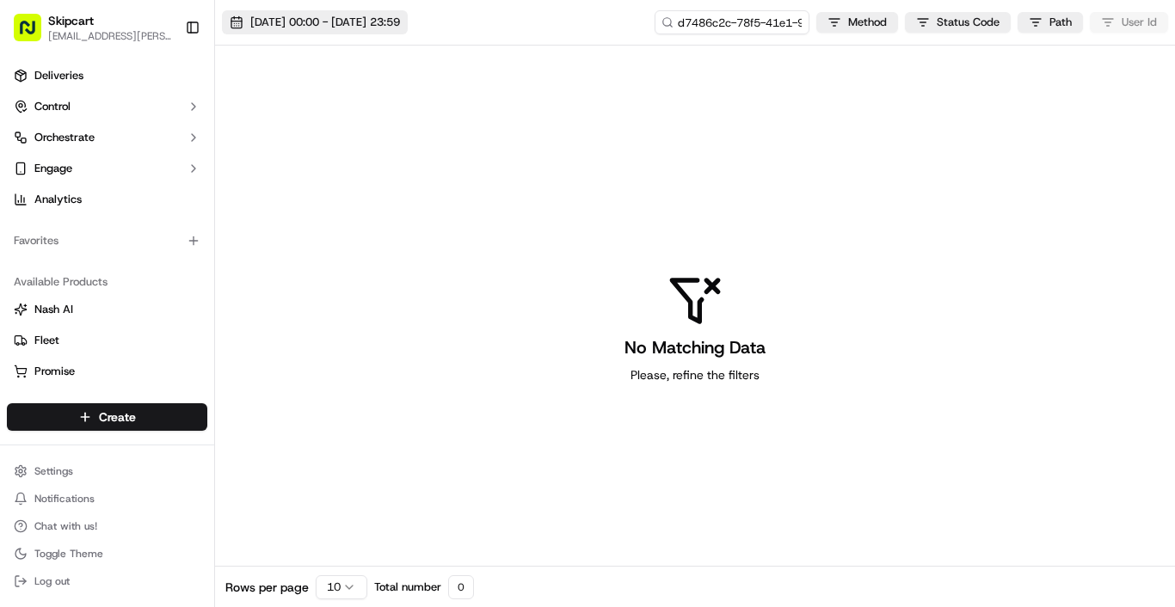
click at [287, 26] on span "[DATE] 00:00 - [DATE] 23:59" at bounding box center [325, 22] width 150 height 15
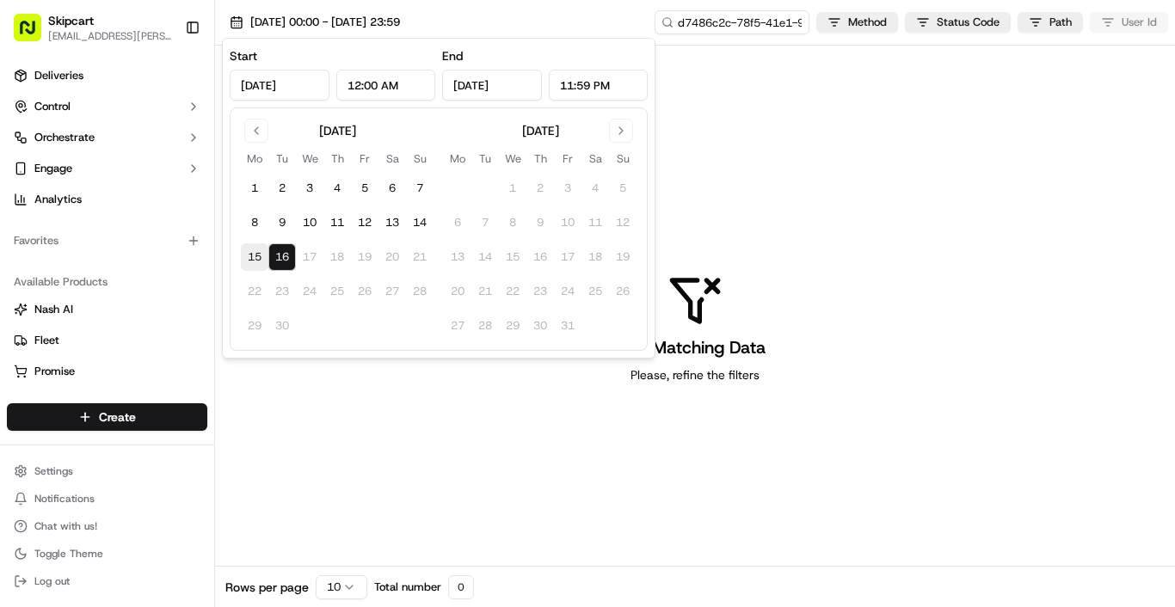
click at [256, 257] on button "15" at bounding box center [255, 257] width 28 height 28
type input "[DATE]"
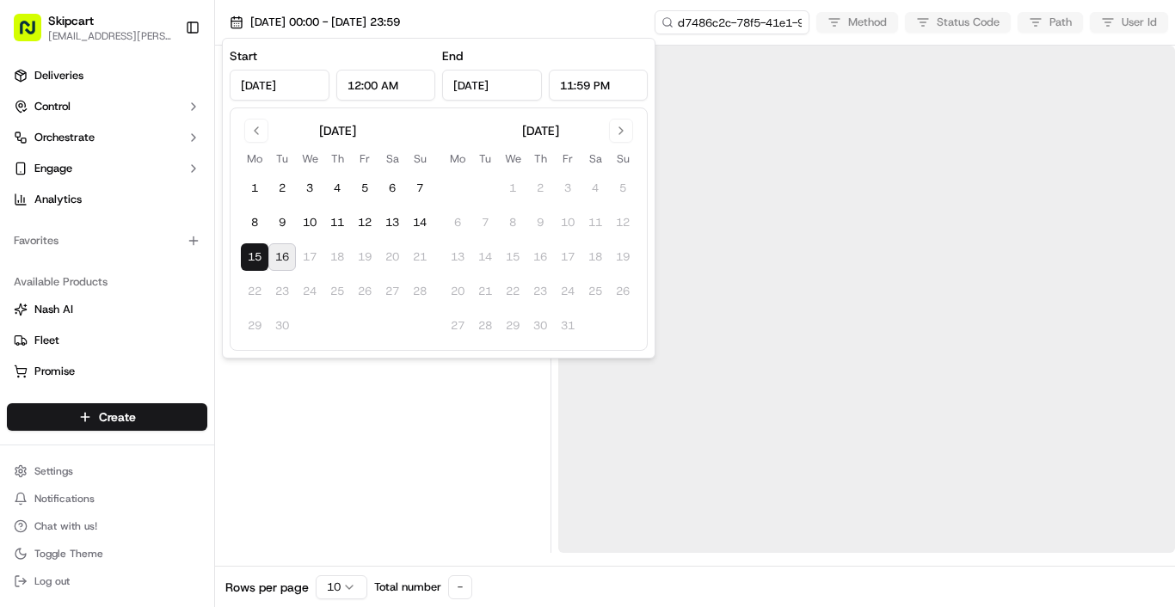
click at [373, 436] on div at bounding box center [383, 300] width 322 height 508
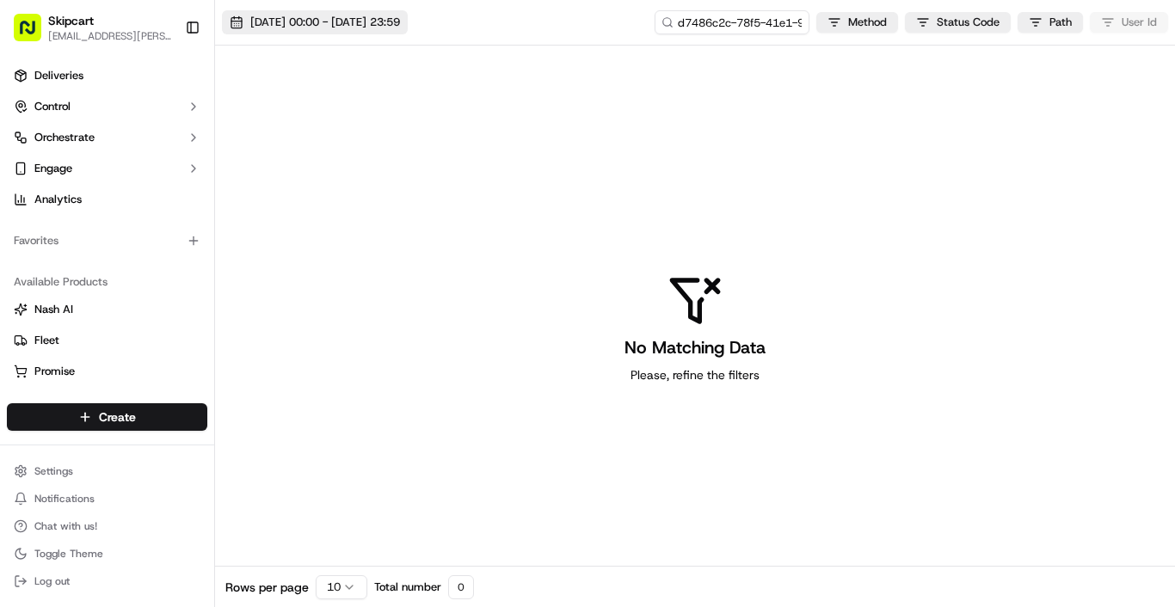
click at [400, 28] on span "[DATE] 00:00 - [DATE] 23:59" at bounding box center [325, 22] width 150 height 15
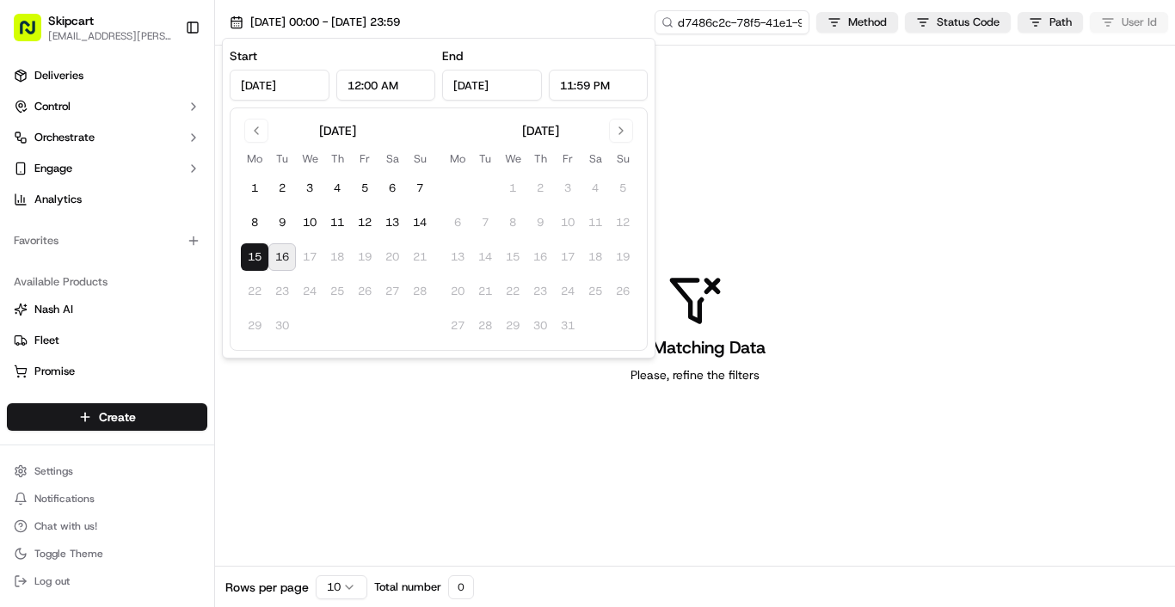
click at [288, 258] on button "16" at bounding box center [282, 257] width 28 height 28
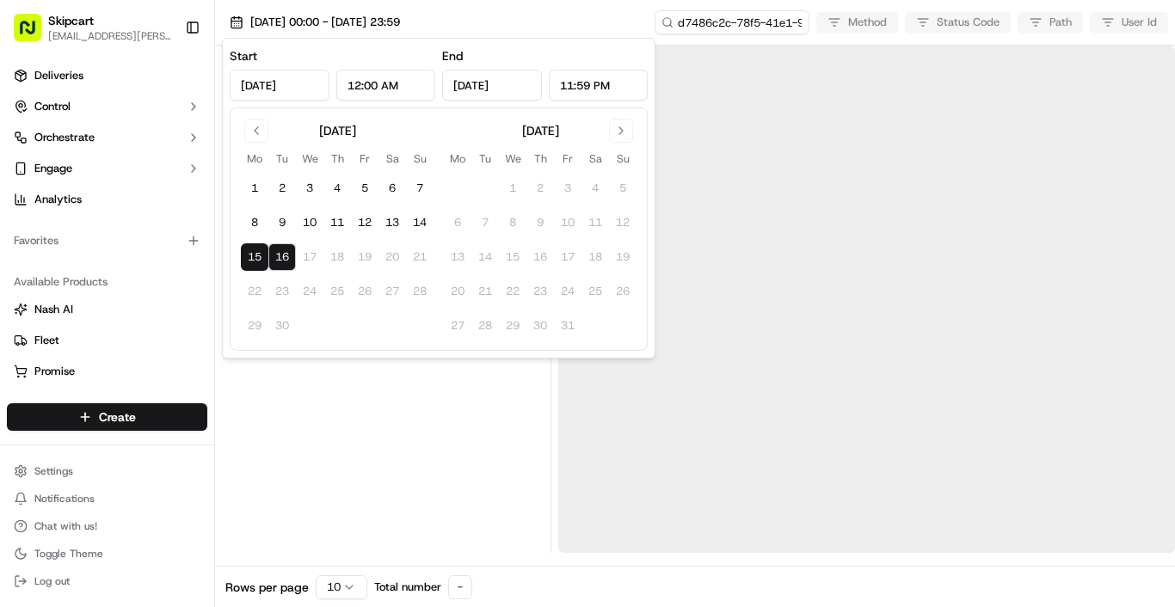
type input "[DATE]"
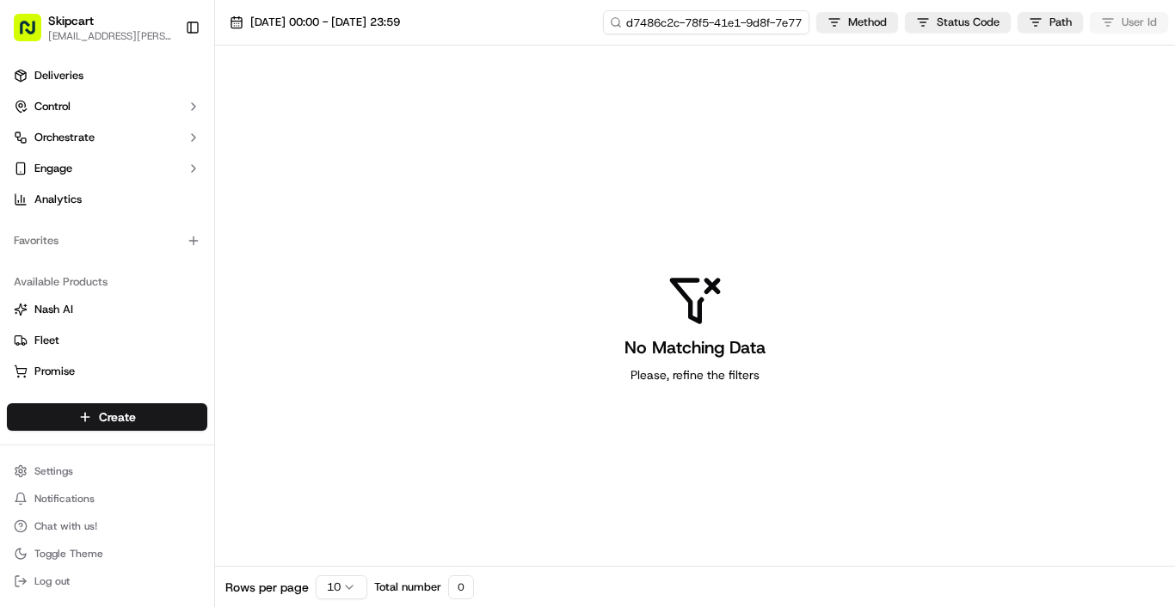
click at [731, 20] on input "d7486c2c-78f5-41e1-9d8f-7e77a751c821" at bounding box center [706, 22] width 206 height 24
